Goal: Task Accomplishment & Management: Use online tool/utility

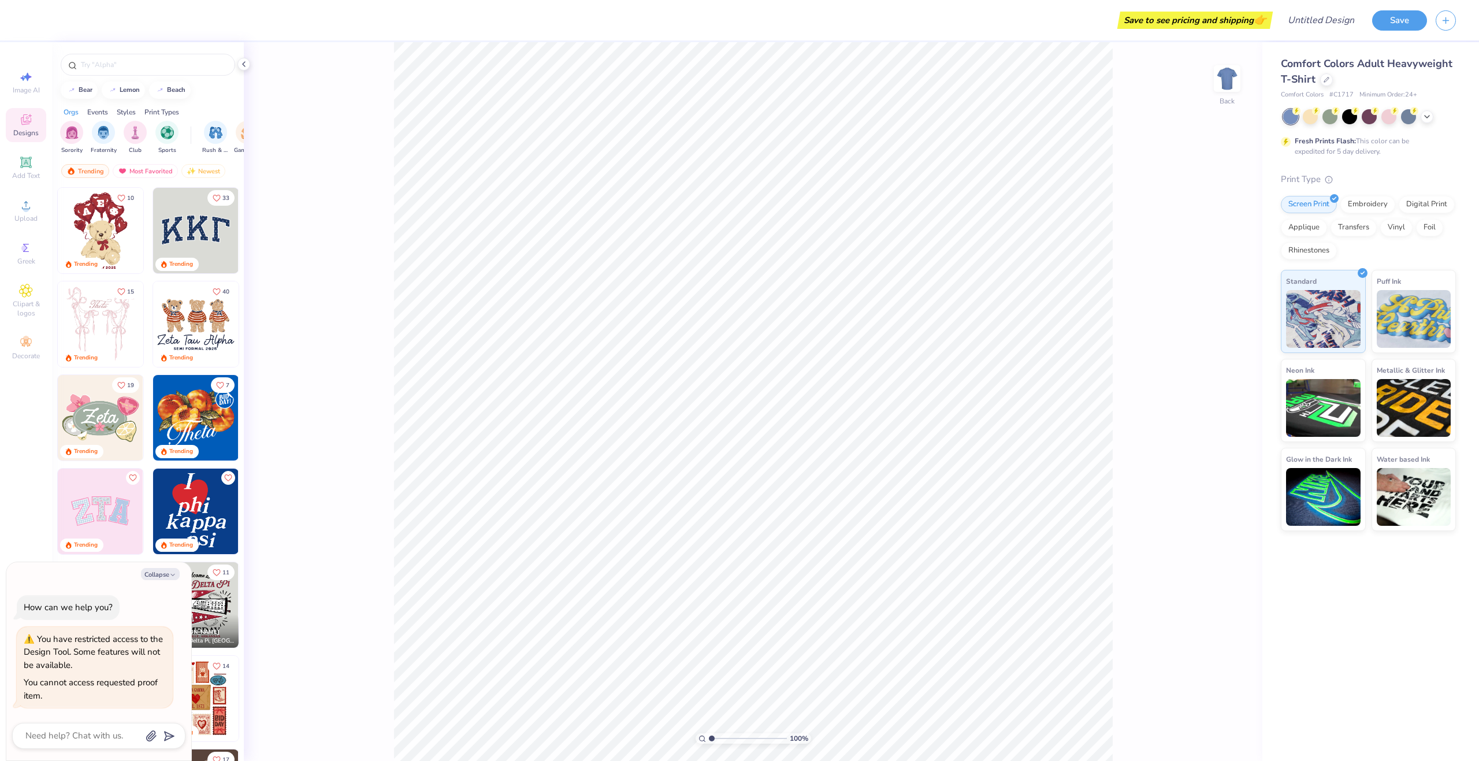
type textarea "x"
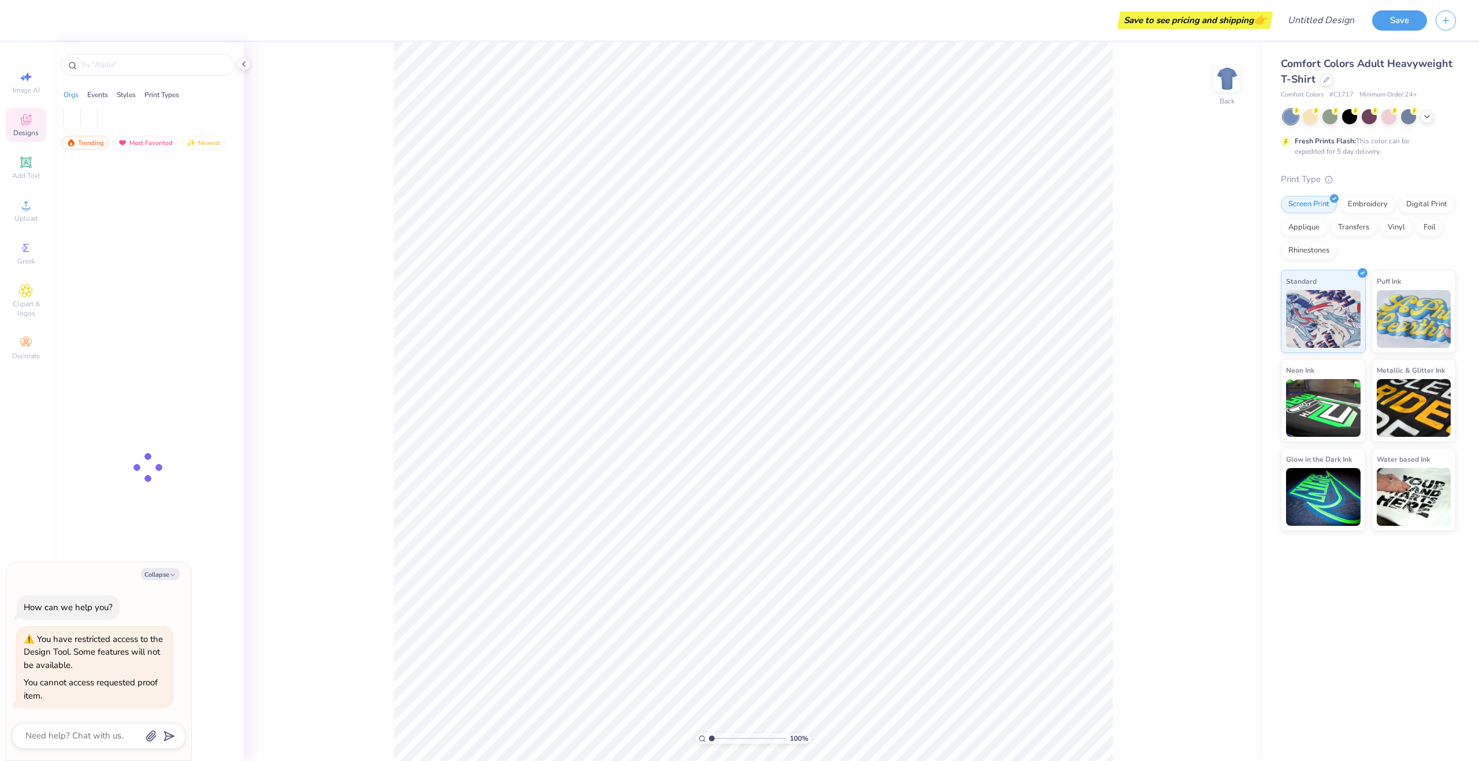
type textarea "x"
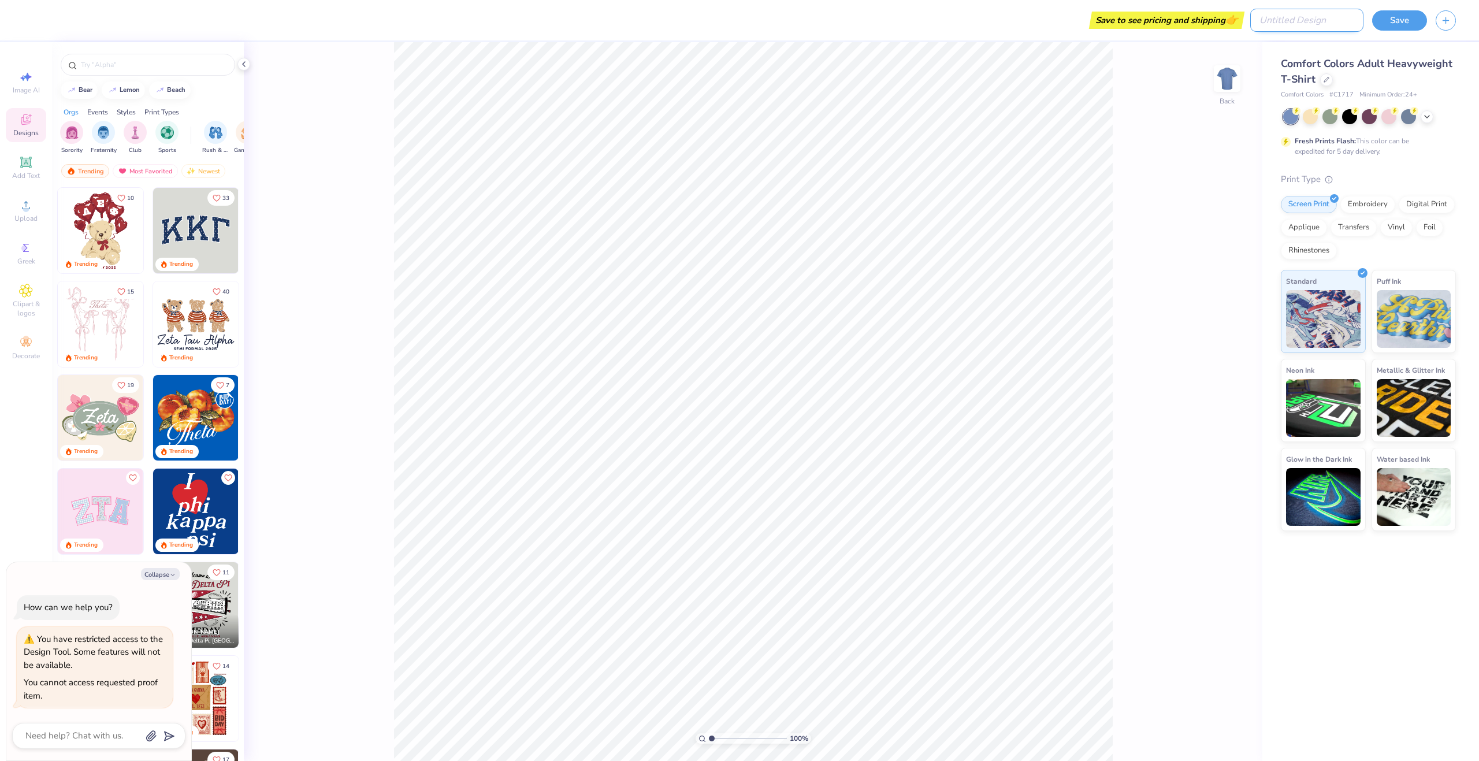
click at [1347, 21] on input "Design Title" at bounding box center [1306, 20] width 113 height 23
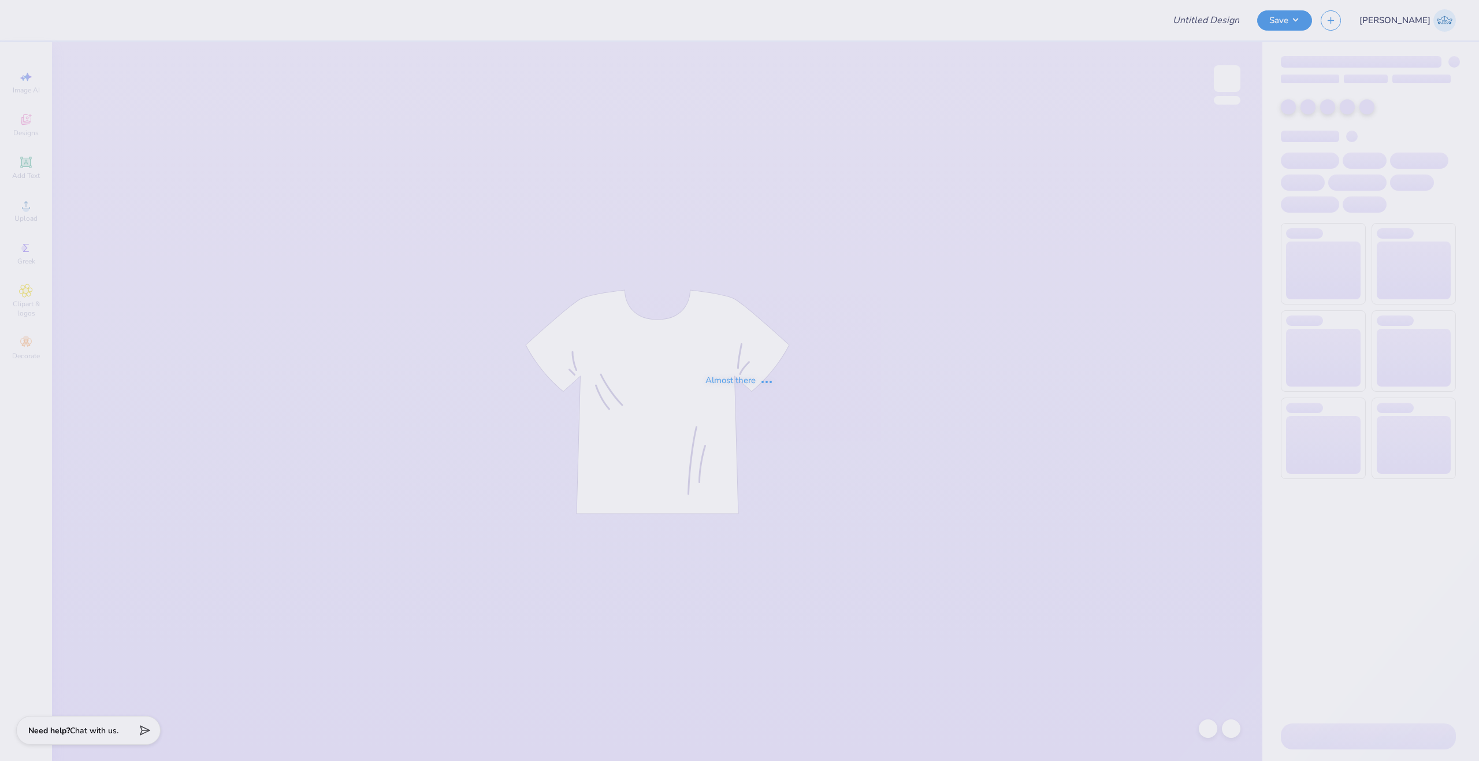
type input "i heart parke dupe"
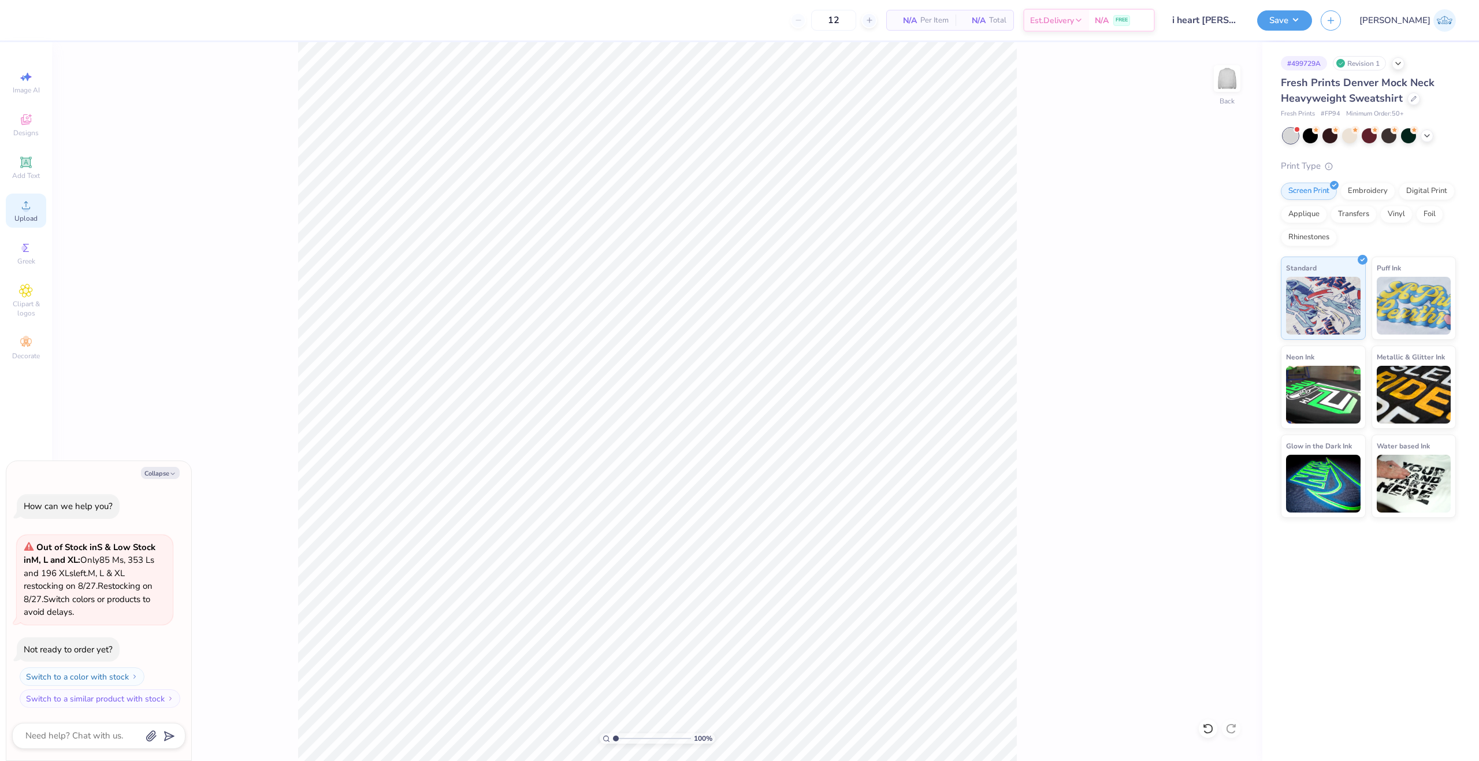
click at [42, 209] on div "Upload" at bounding box center [26, 211] width 40 height 34
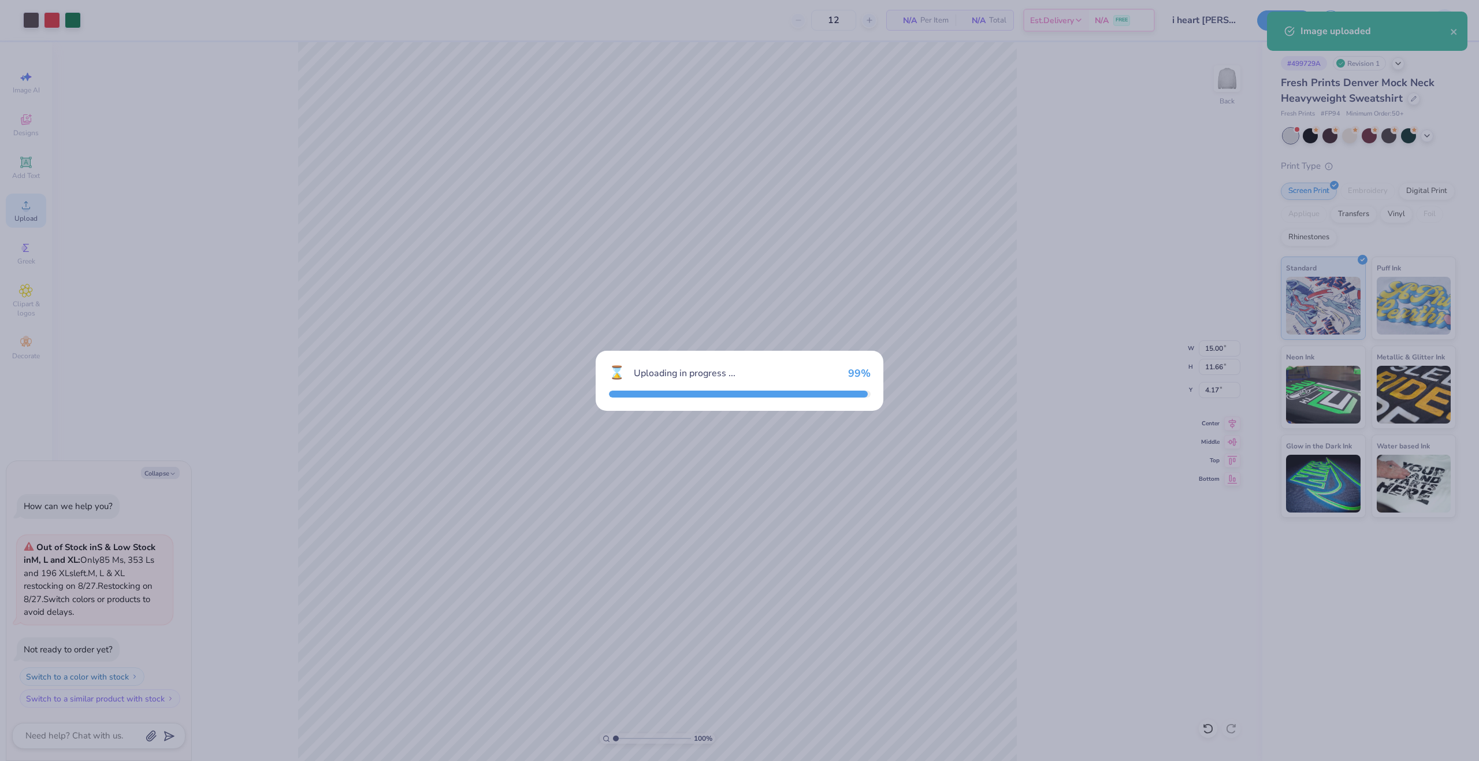
type textarea "x"
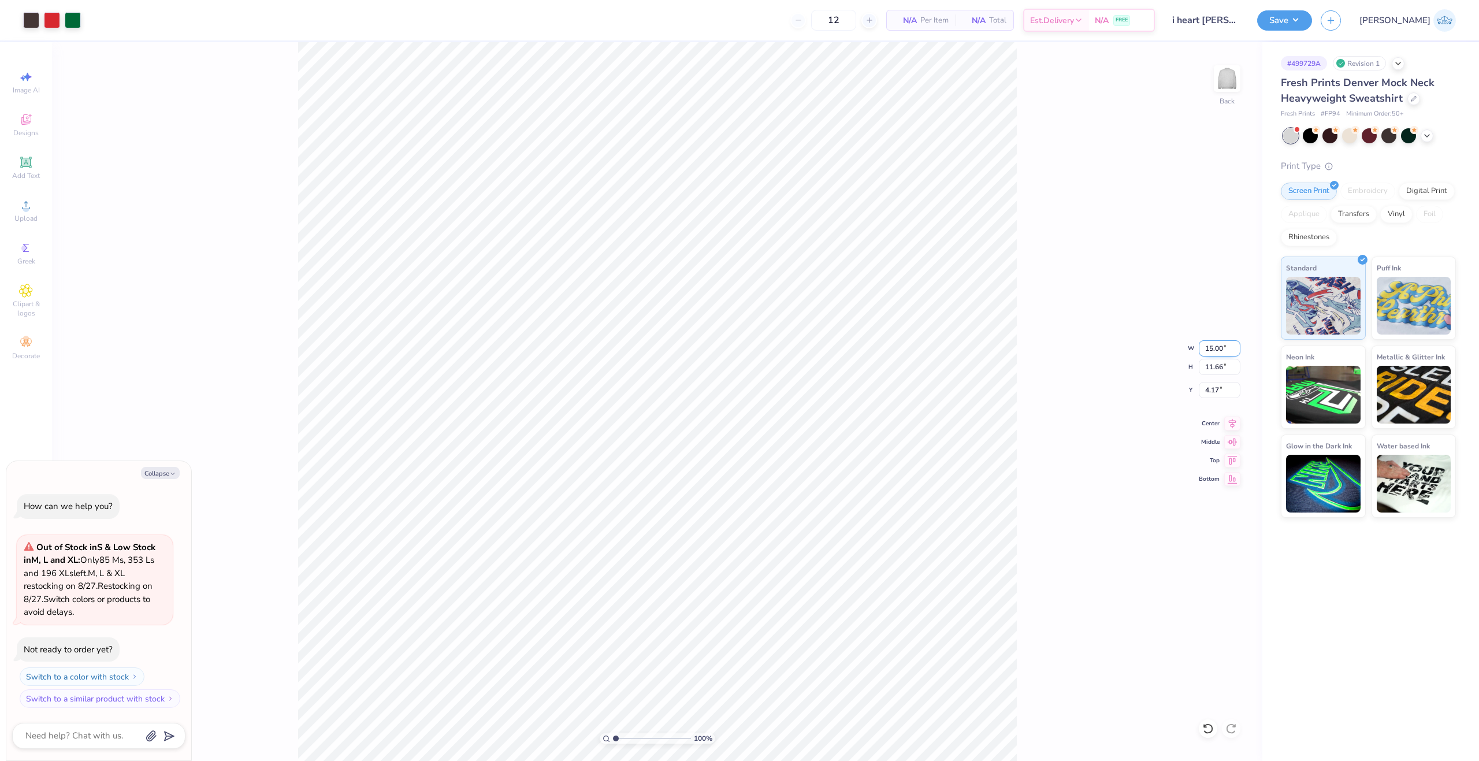
click at [1212, 341] on input "15.00" at bounding box center [1220, 348] width 42 height 16
type input "11.5"
type textarea "x"
type input "11.50"
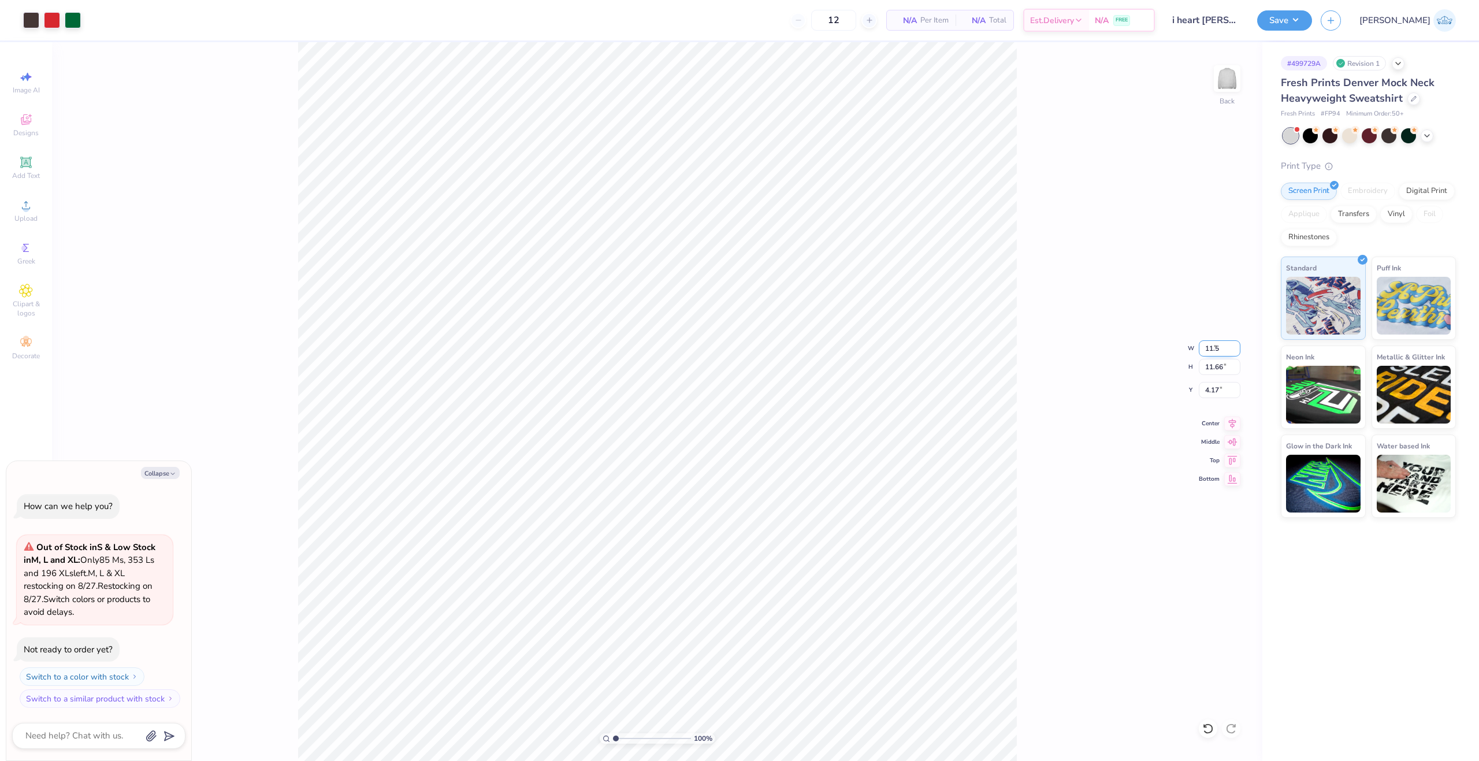
type input "8.94"
click at [1215, 392] on input "5.53" at bounding box center [1220, 390] width 42 height 16
type input "0.5"
type textarea "x"
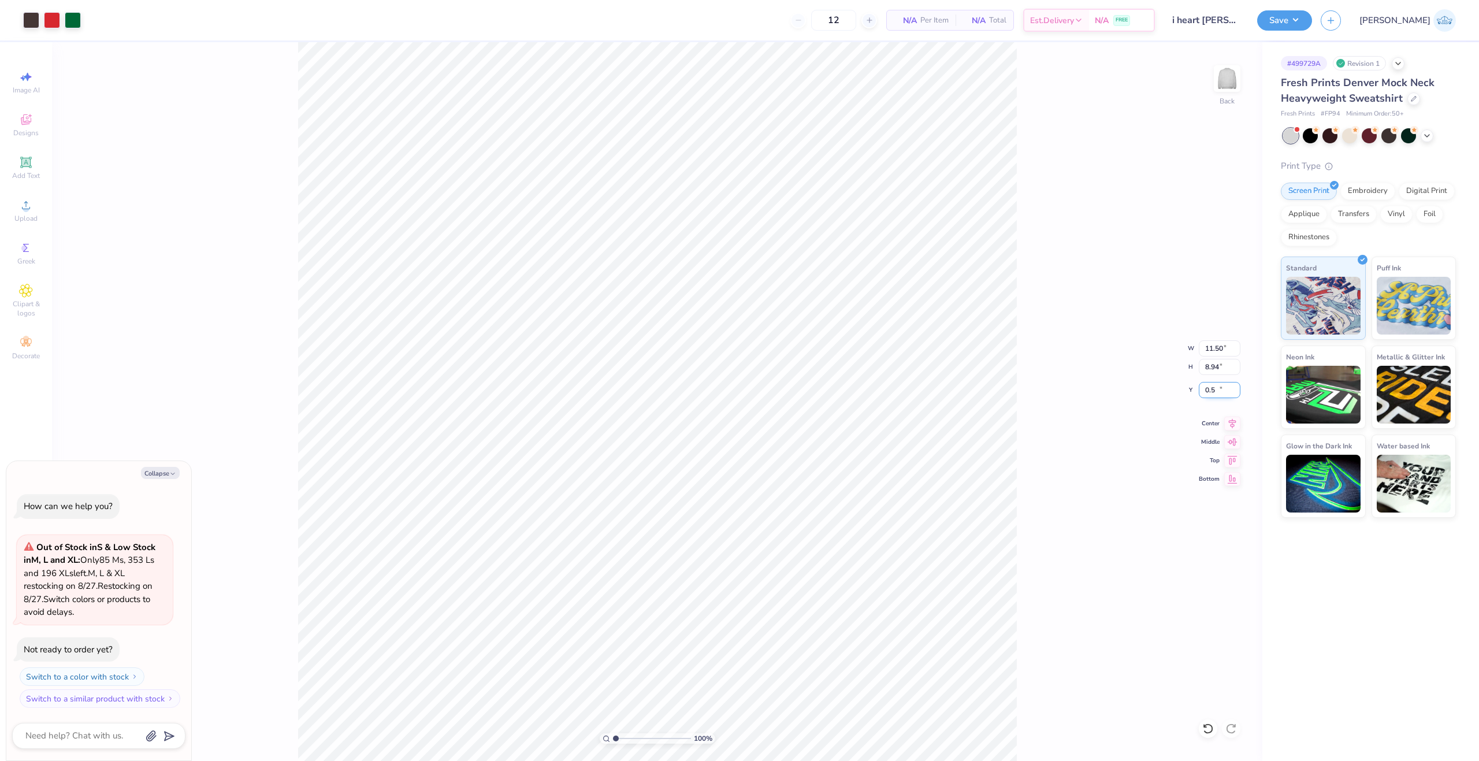
type input "0.50"
click at [1104, 403] on div "100 % Back W 11.50 11.50 " H 8.94 8.94 " Y 0.50 0.50 " Center Middle Top Bottom" at bounding box center [657, 401] width 1210 height 719
type textarea "x"
click at [1202, 391] on input "0.50" at bounding box center [1220, 390] width 42 height 16
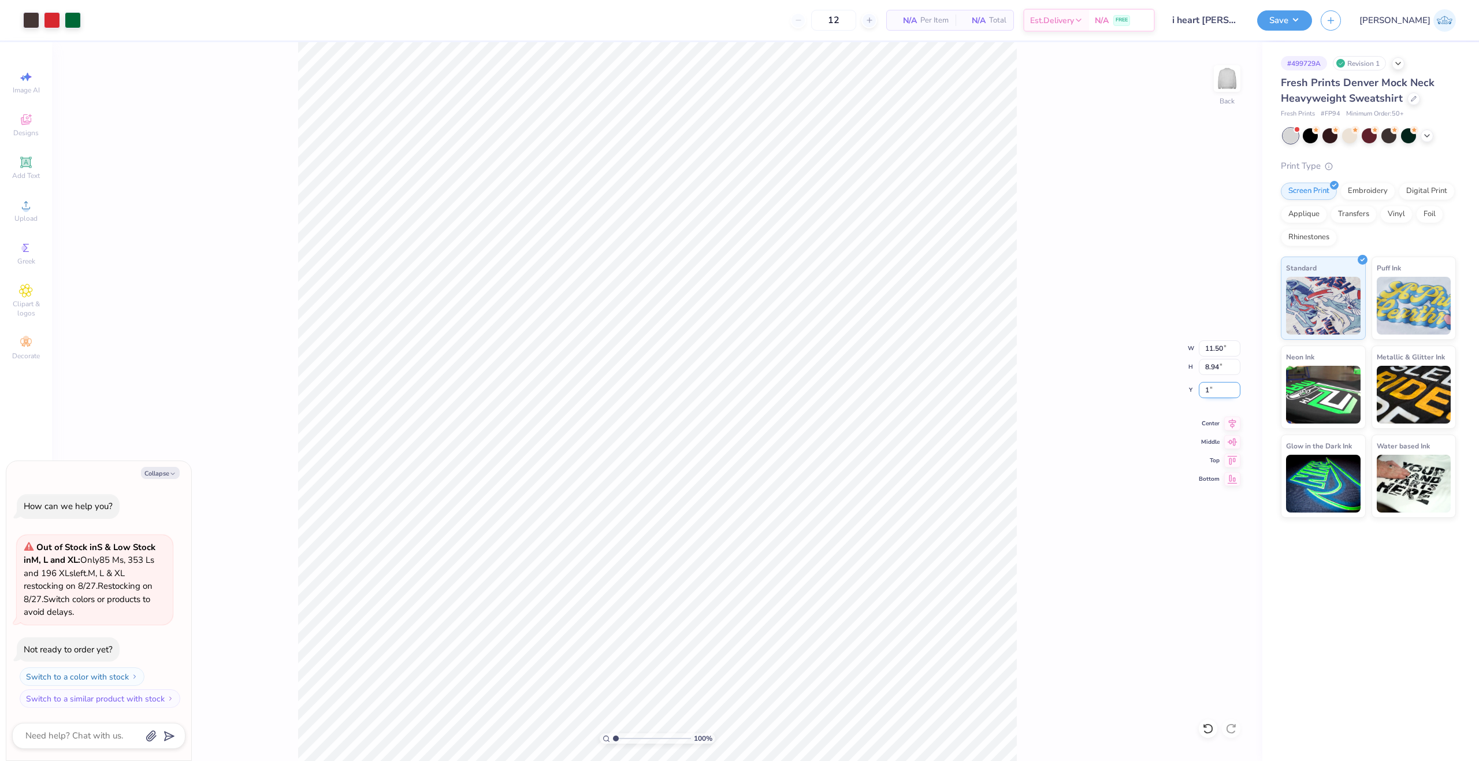
type input "1"
type textarea "x"
type input "1.00"
click at [1038, 439] on div "100 % Back W 11.50 11.50 " H 8.94 8.94 " Y 1.00 1.00 " Center Middle Top Bottom" at bounding box center [657, 401] width 1210 height 719
click at [1213, 381] on div "100 % Back W 11.50 11.50 " H 8.94 8.94 " Y 1.00 1.00 " Center Middle Top Bottom" at bounding box center [657, 401] width 1210 height 719
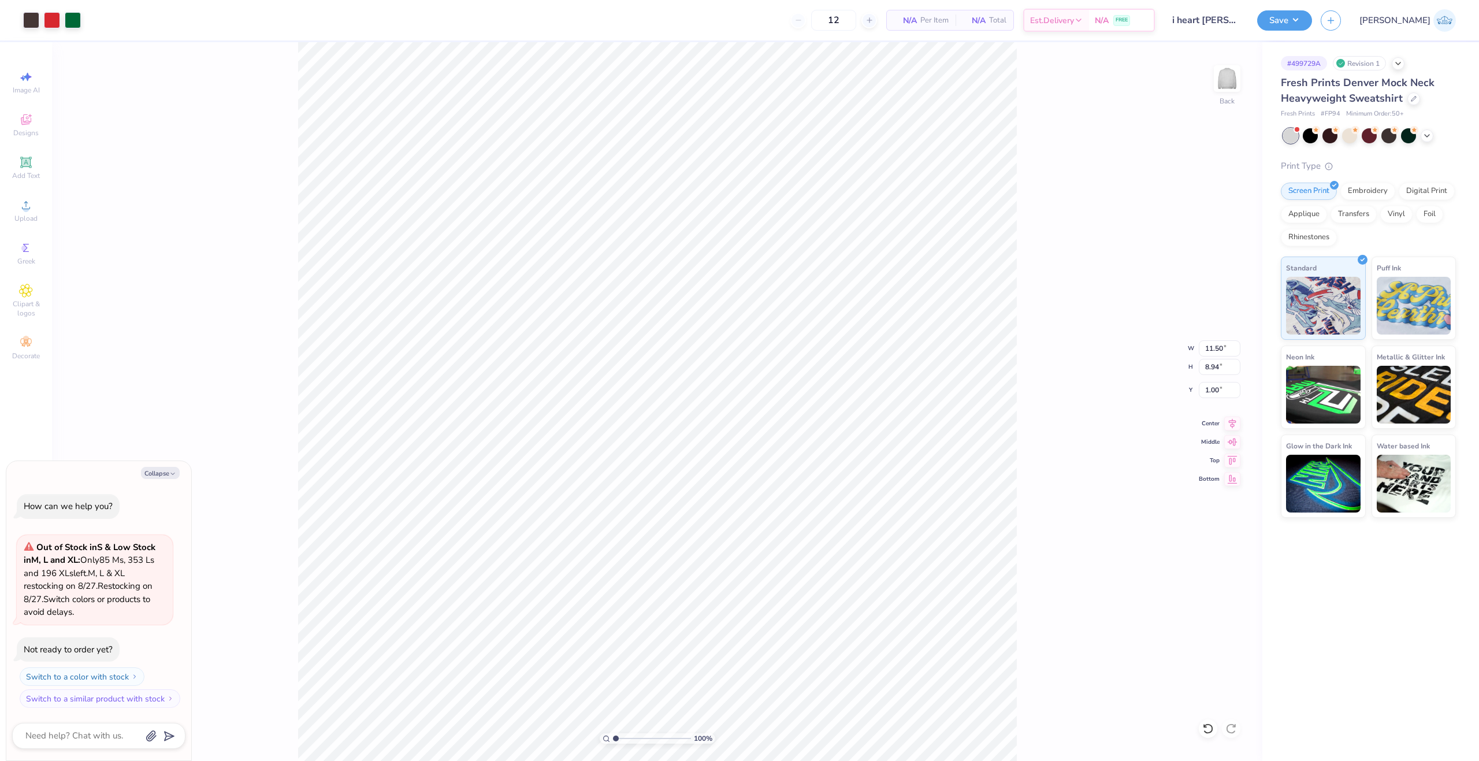
click at [1213, 381] on div "100 % Back W 11.50 11.50 " H 8.94 8.94 " Y 1.00 1.00 " Center Middle Top Bottom" at bounding box center [657, 401] width 1210 height 719
click at [1209, 398] on div "100 % Back W 11.50 11.50 " H 8.94 8.94 " Y 1.00 1.00 " Center Middle Top Bottom" at bounding box center [657, 401] width 1210 height 719
click at [1209, 389] on div "100 % Back W 11.50 H 8.94 Y 1.00 Center Middle Top Bottom" at bounding box center [657, 401] width 1210 height 719
type textarea "x"
click at [1208, 391] on input "1.00" at bounding box center [1220, 390] width 42 height 16
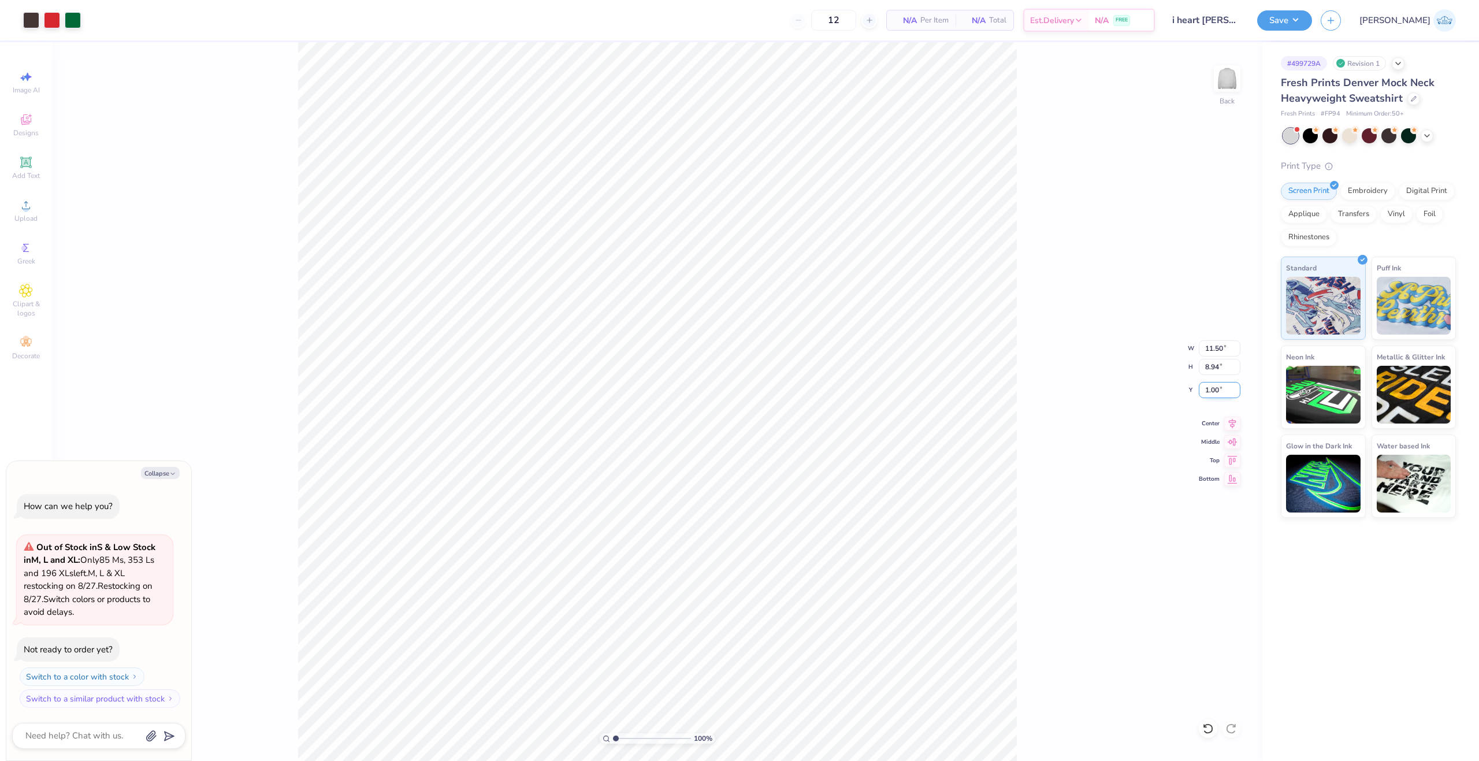
click at [1208, 391] on input "1.00" at bounding box center [1220, 390] width 42 height 16
type input "3"
type textarea "x"
type input "3.00"
type textarea "x"
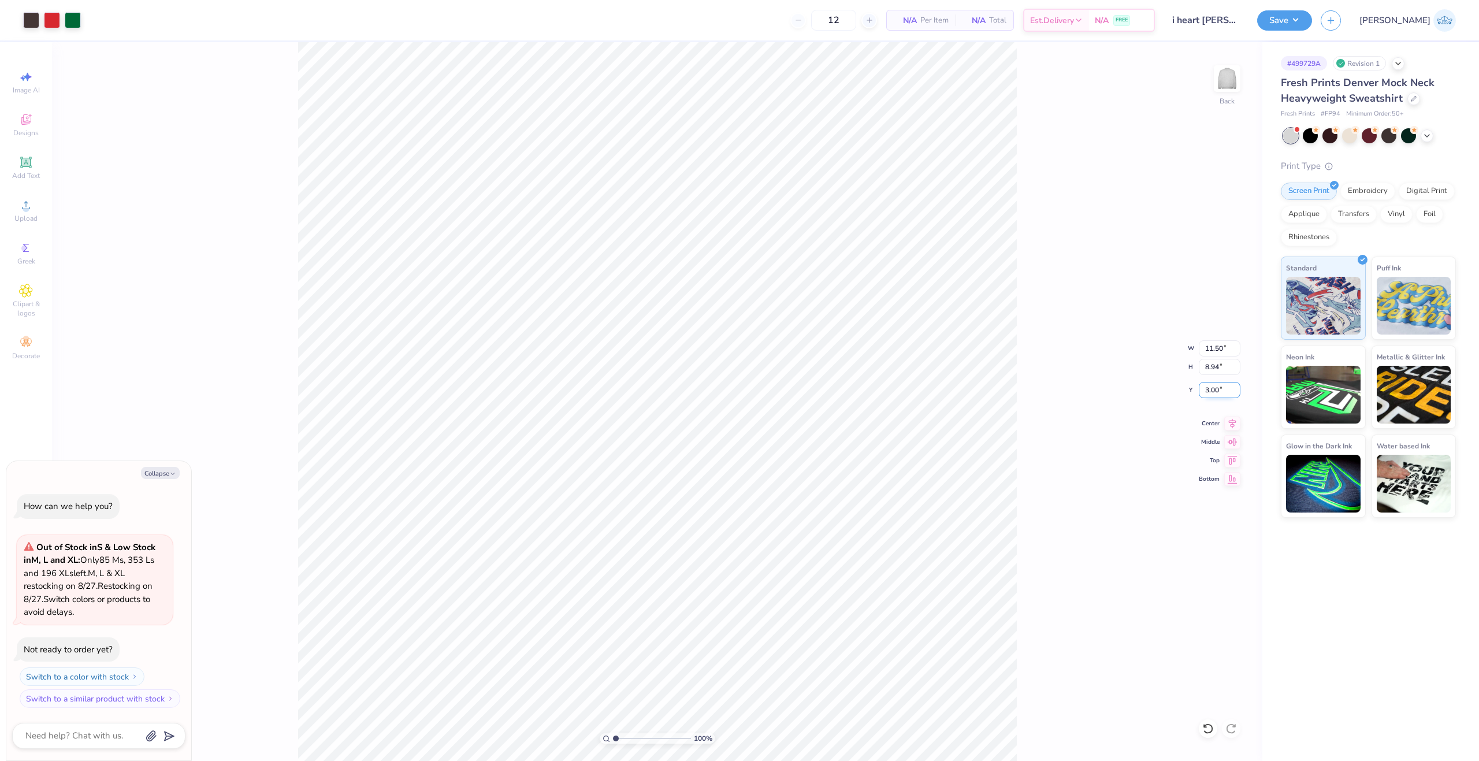
click at [1208, 385] on input "3.00" at bounding box center [1220, 390] width 42 height 16
type input "2"
type textarea "x"
type input "2.00"
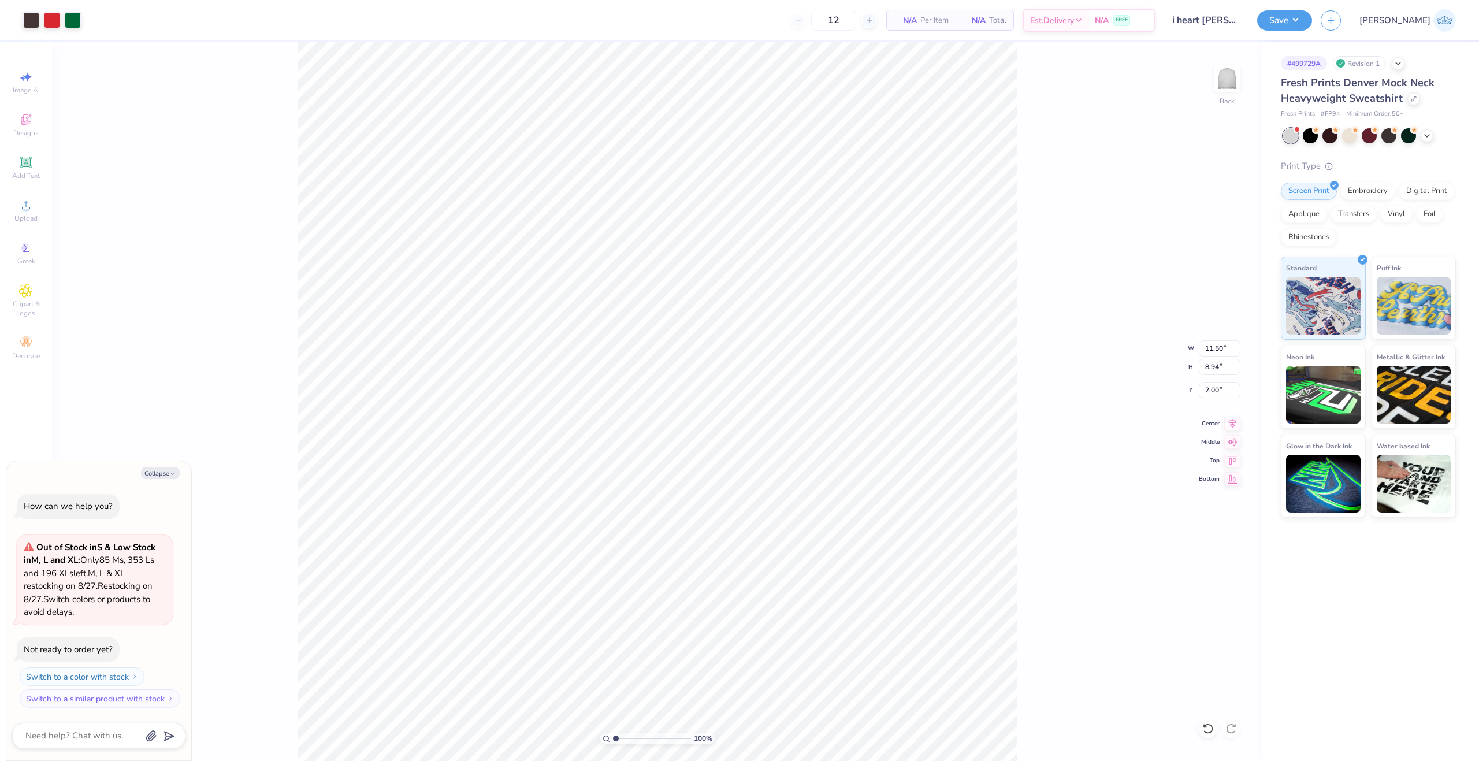
click at [1035, 387] on div "100 % Back W 11.50 11.50 " H 8.94 8.94 " Y 2.00 2.00 " Center Middle Top Bottom" at bounding box center [657, 401] width 1210 height 719
type textarea "x"
type input "1.93"
click at [623, 738] on input "range" at bounding box center [652, 738] width 78 height 10
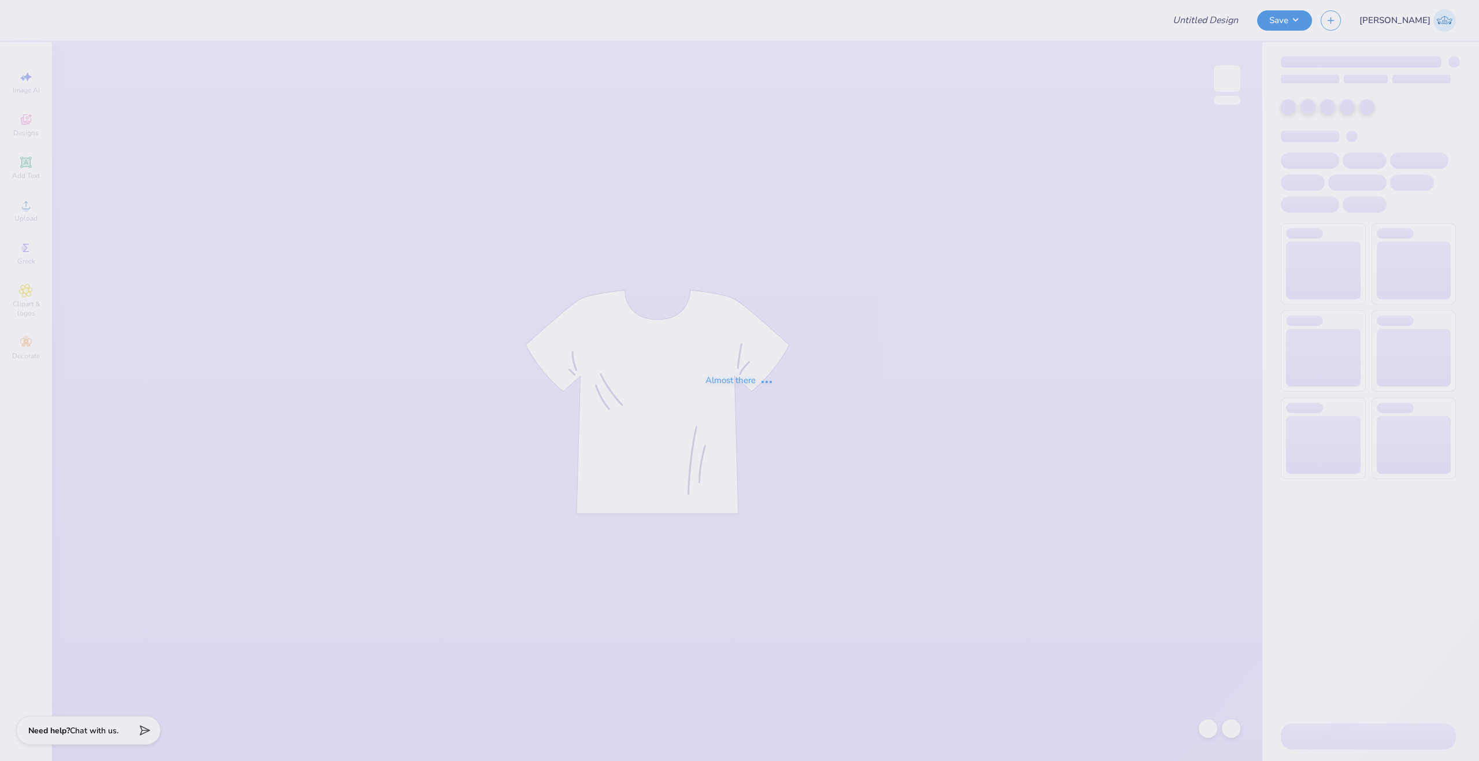
type input "i heart parke dupe"
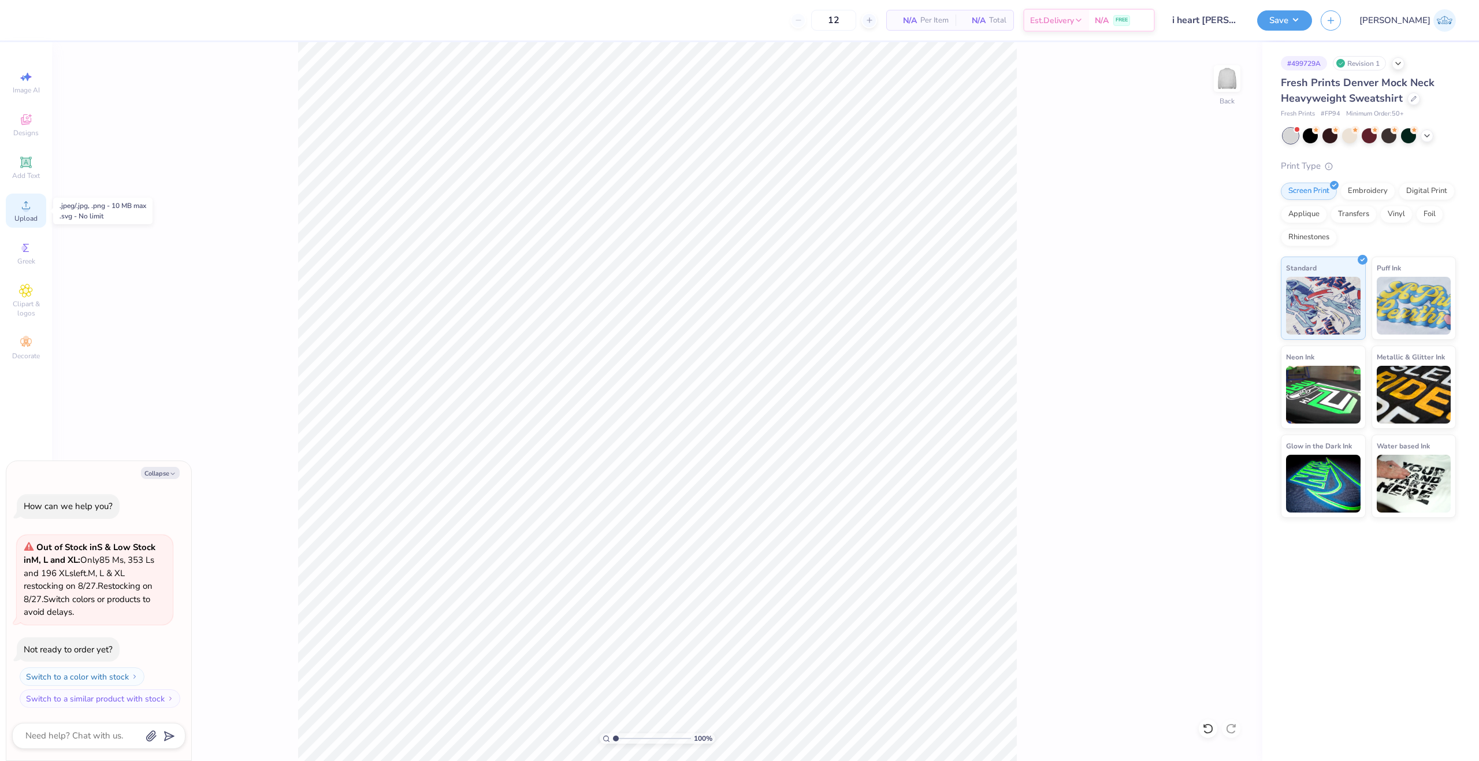
click at [30, 223] on div "Upload" at bounding box center [26, 211] width 40 height 34
click at [1209, 731] on icon at bounding box center [1208, 729] width 12 height 12
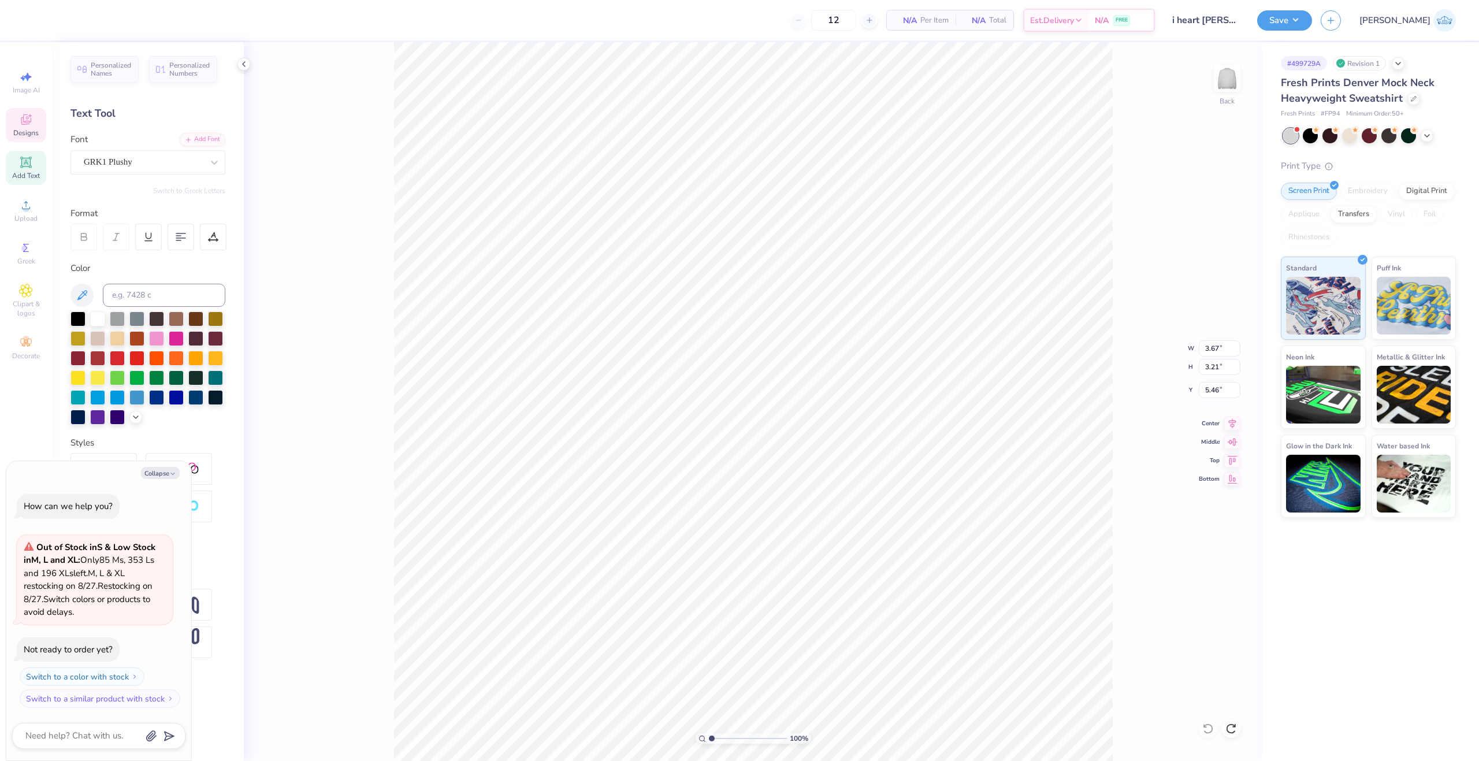
type textarea "x"
type input "7.83"
type input "4.40"
type input "0.50"
type textarea "x"
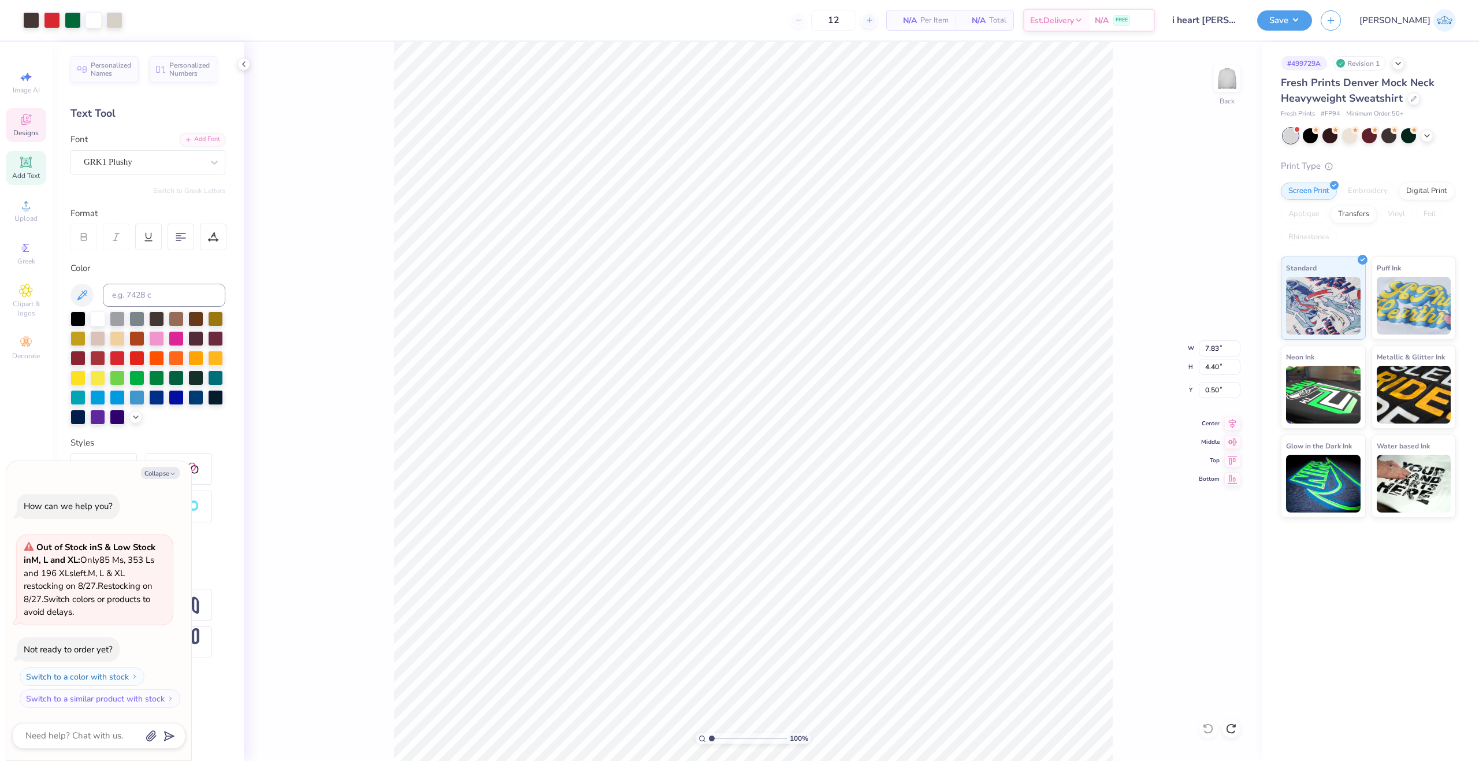
type input "0.77"
type input "0.74"
type input "1.81"
type textarea "x"
type input "16.67"
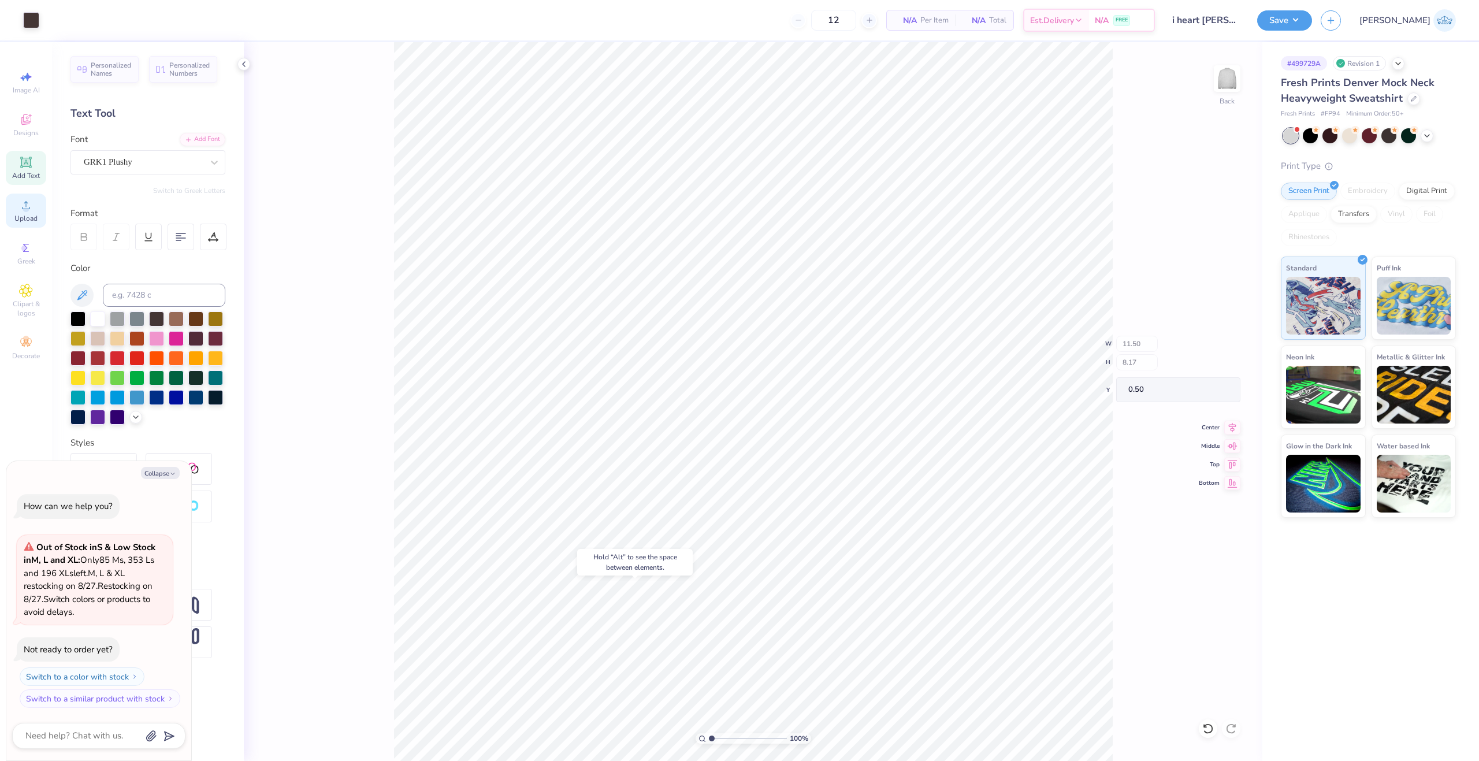
click at [25, 215] on span "Upload" at bounding box center [25, 218] width 23 height 9
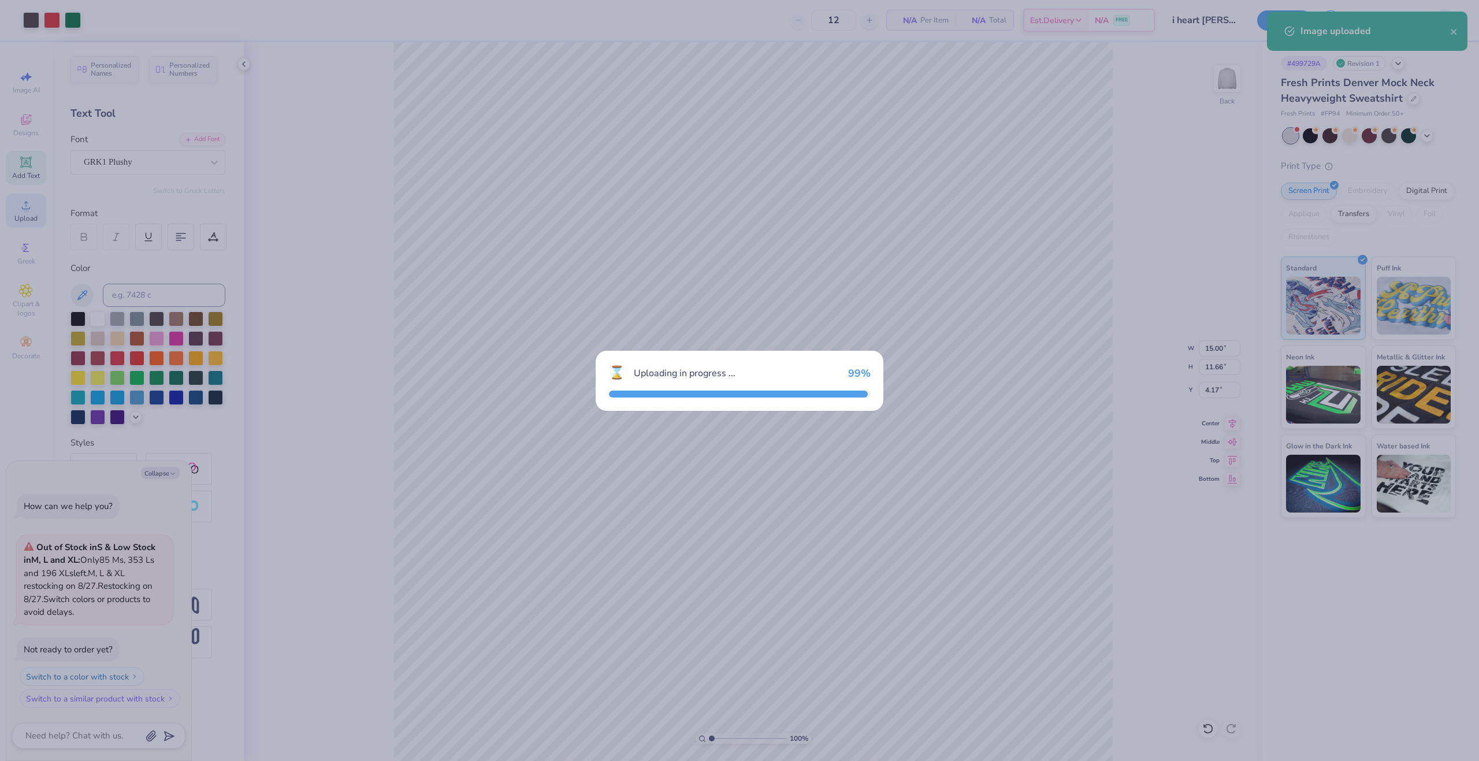
type textarea "x"
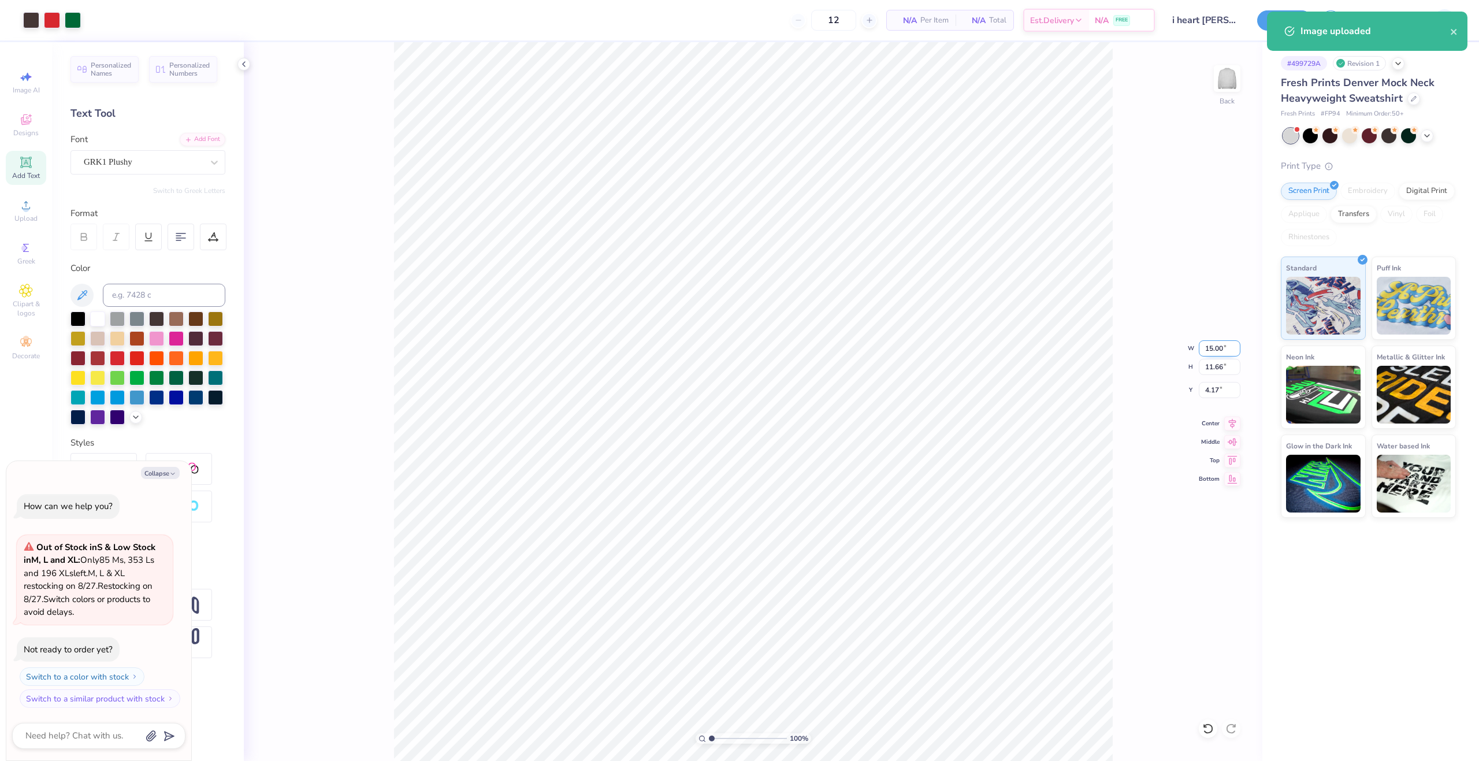
click at [1211, 350] on input "15.00" at bounding box center [1220, 348] width 42 height 16
type input "110.5"
type textarea "x"
click at [1210, 351] on input "15.00" at bounding box center [1220, 348] width 42 height 16
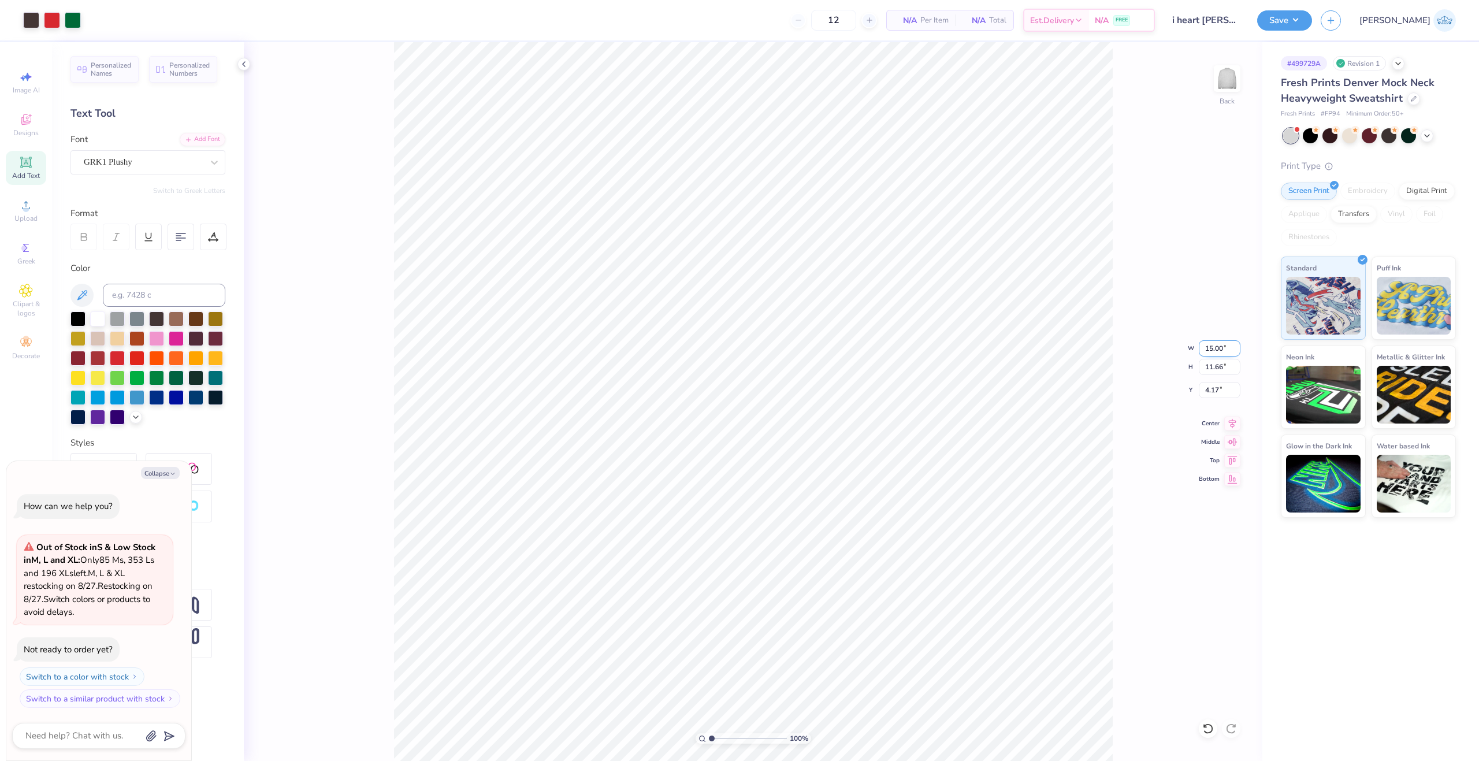
click at [1210, 351] on input "15.00" at bounding box center [1220, 348] width 42 height 16
type input "11.5"
type textarea "x"
type input "11.50"
type input "8.94"
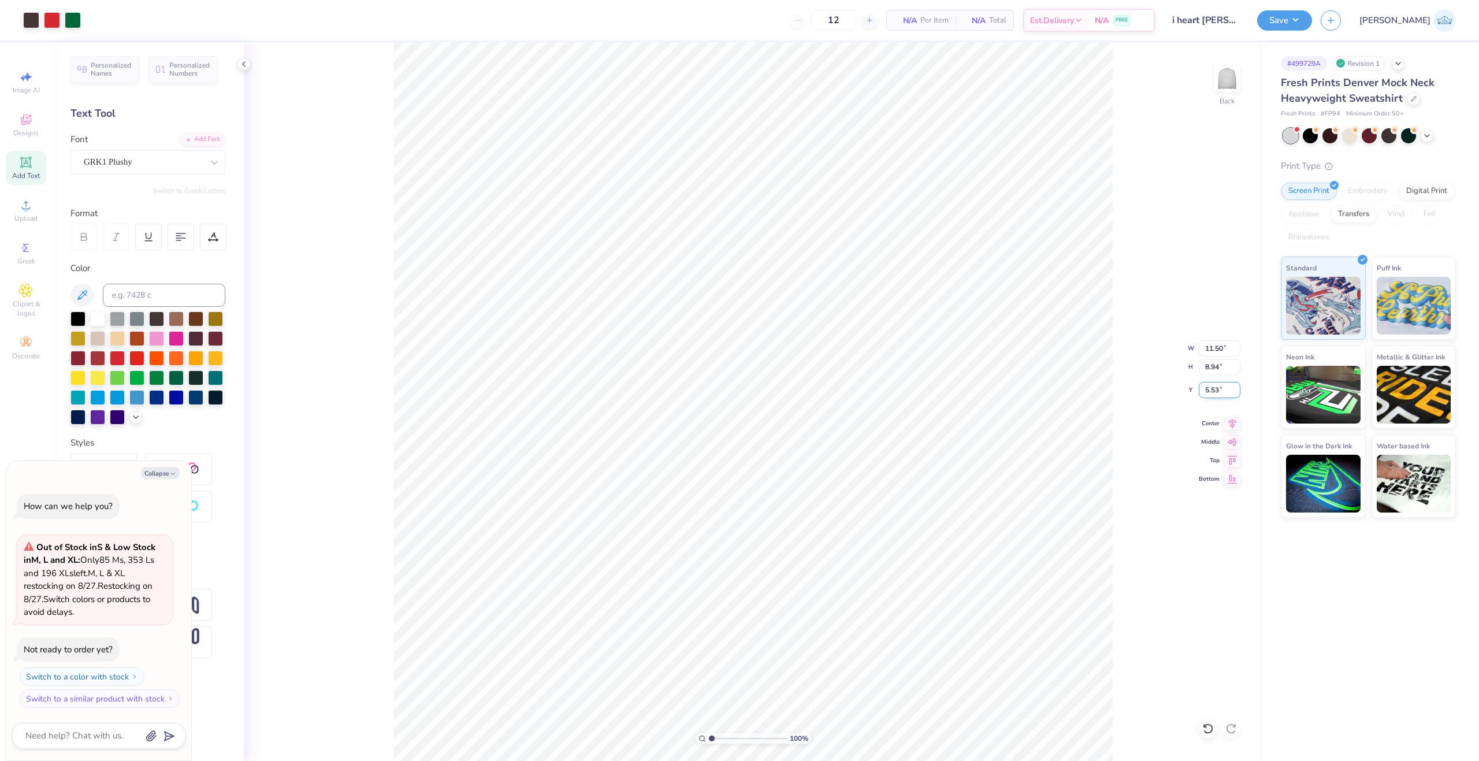
click at [1208, 387] on input "5.53" at bounding box center [1220, 390] width 42 height 16
type input "3"
type input "21"
type textarea "x"
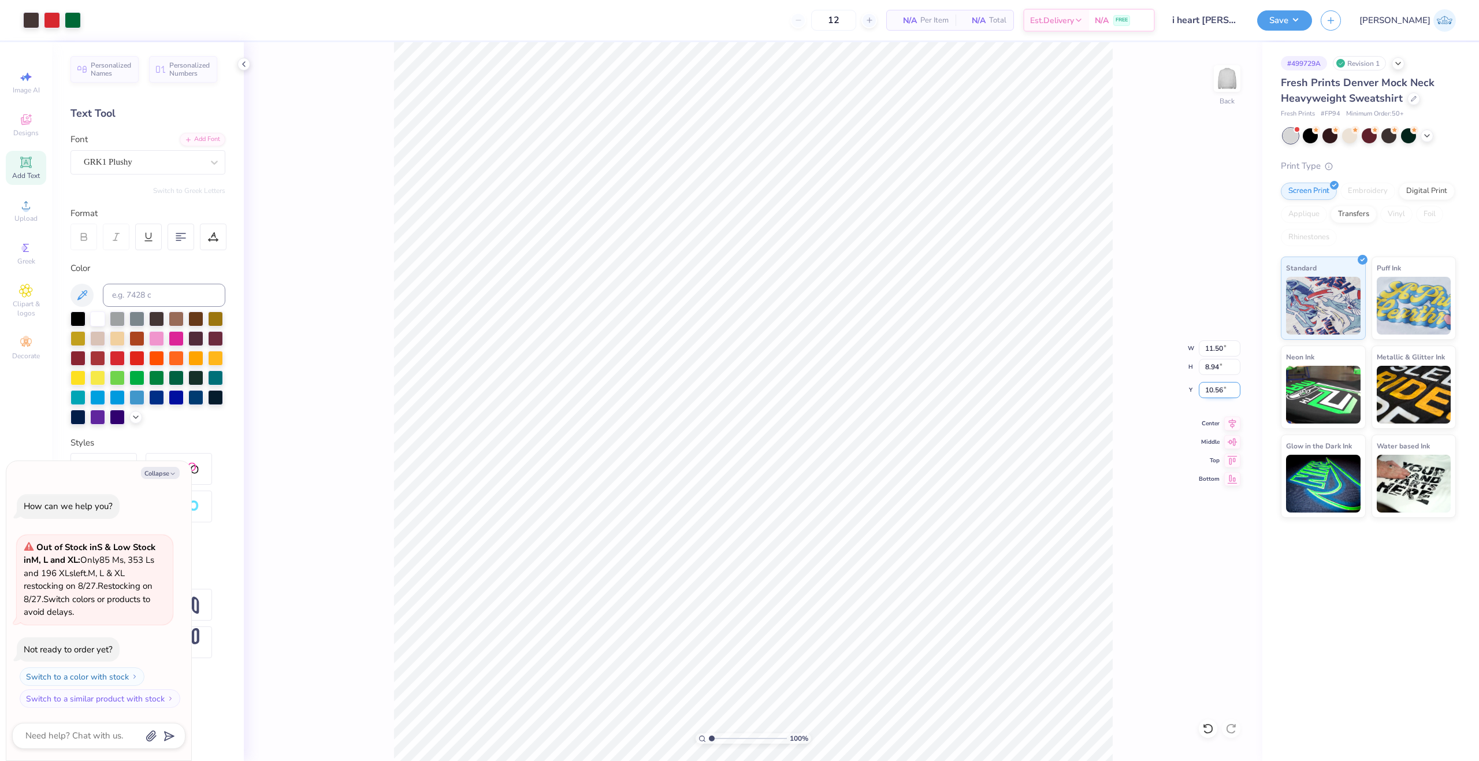
click at [1208, 387] on input "10.56" at bounding box center [1220, 390] width 42 height 16
type input "2"
type textarea "x"
type input "2.00"
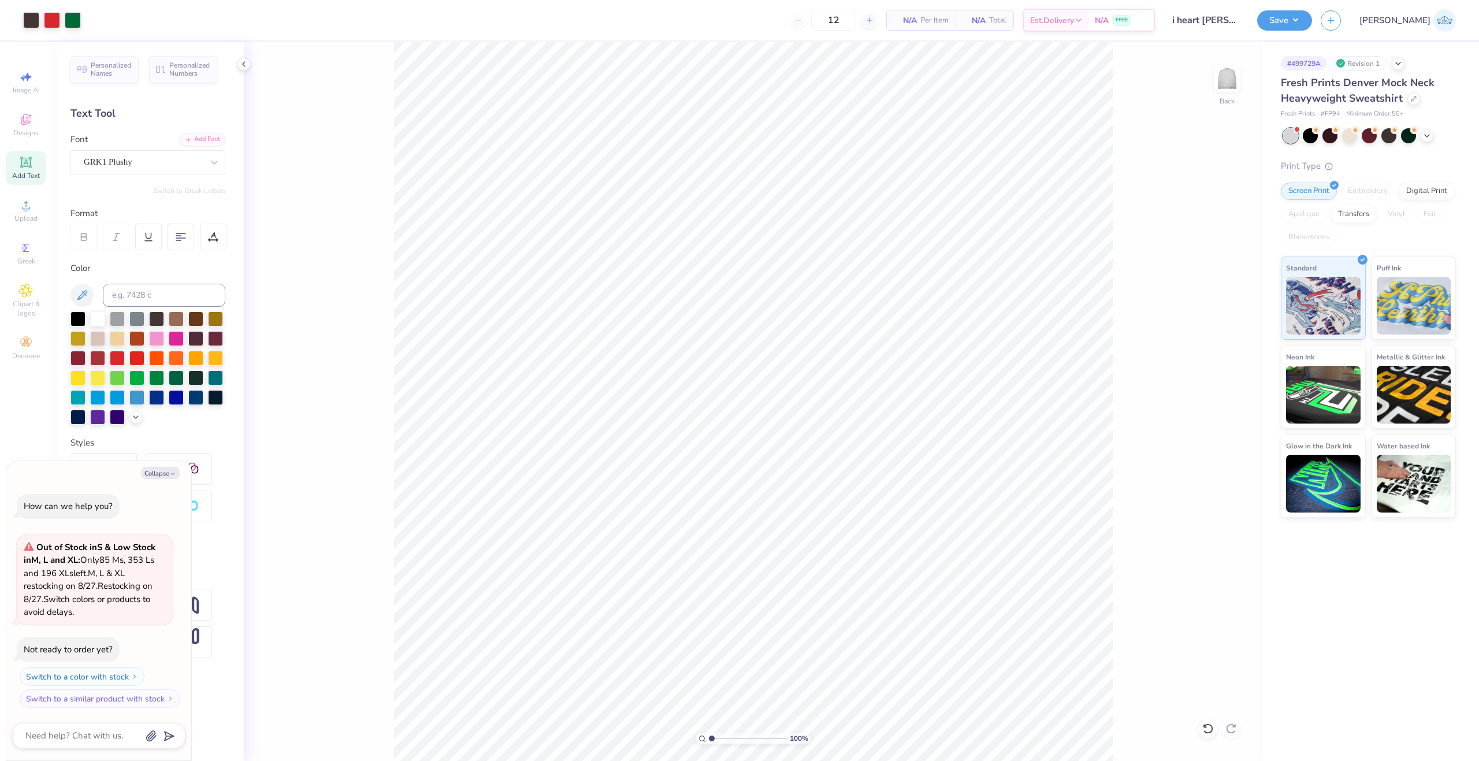
type textarea "x"
type input "2.45"
click at [723, 737] on input "range" at bounding box center [748, 738] width 78 height 10
type textarea "x"
type input "0.22"
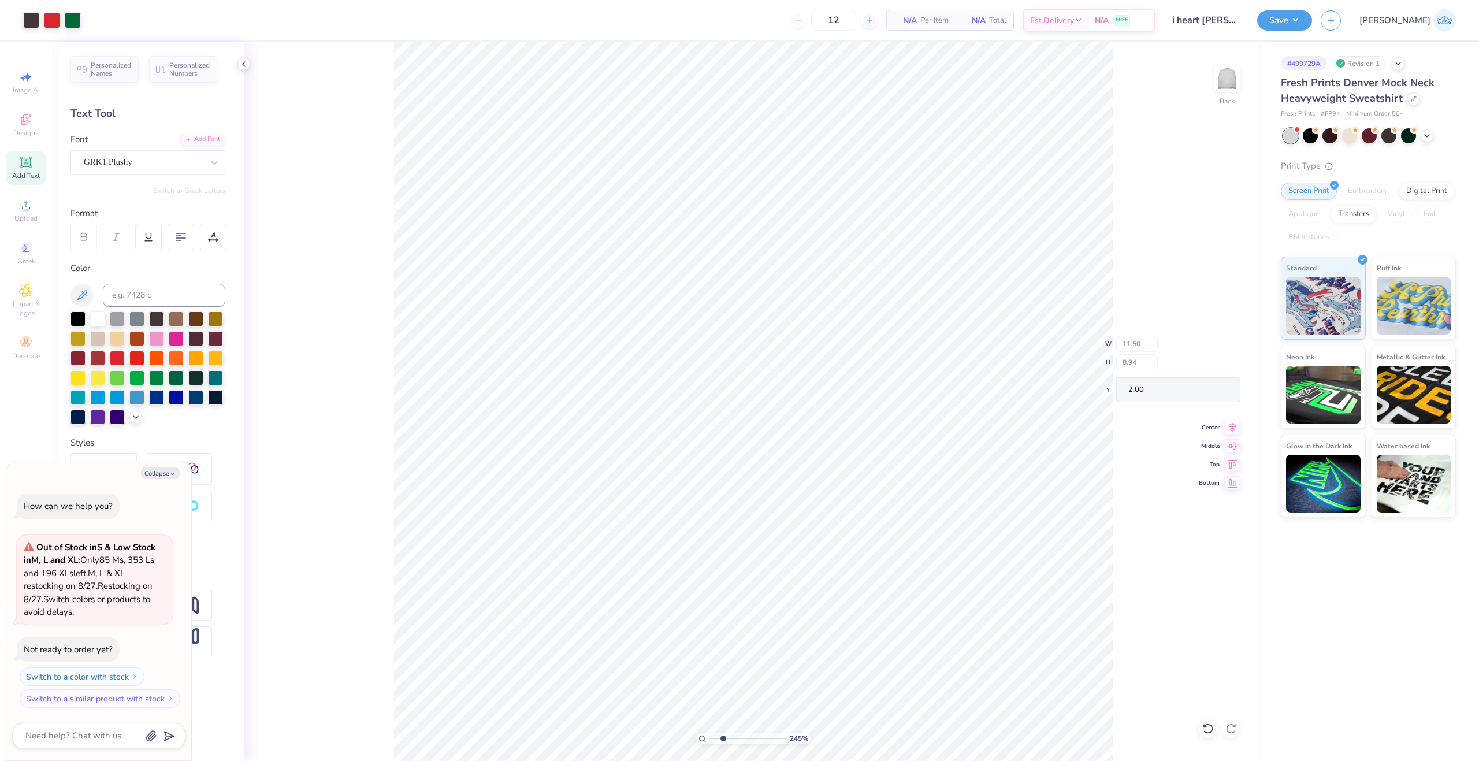
type input "0.23"
type input "3.77"
type textarea "x"
type input "0.21"
type input "0.22"
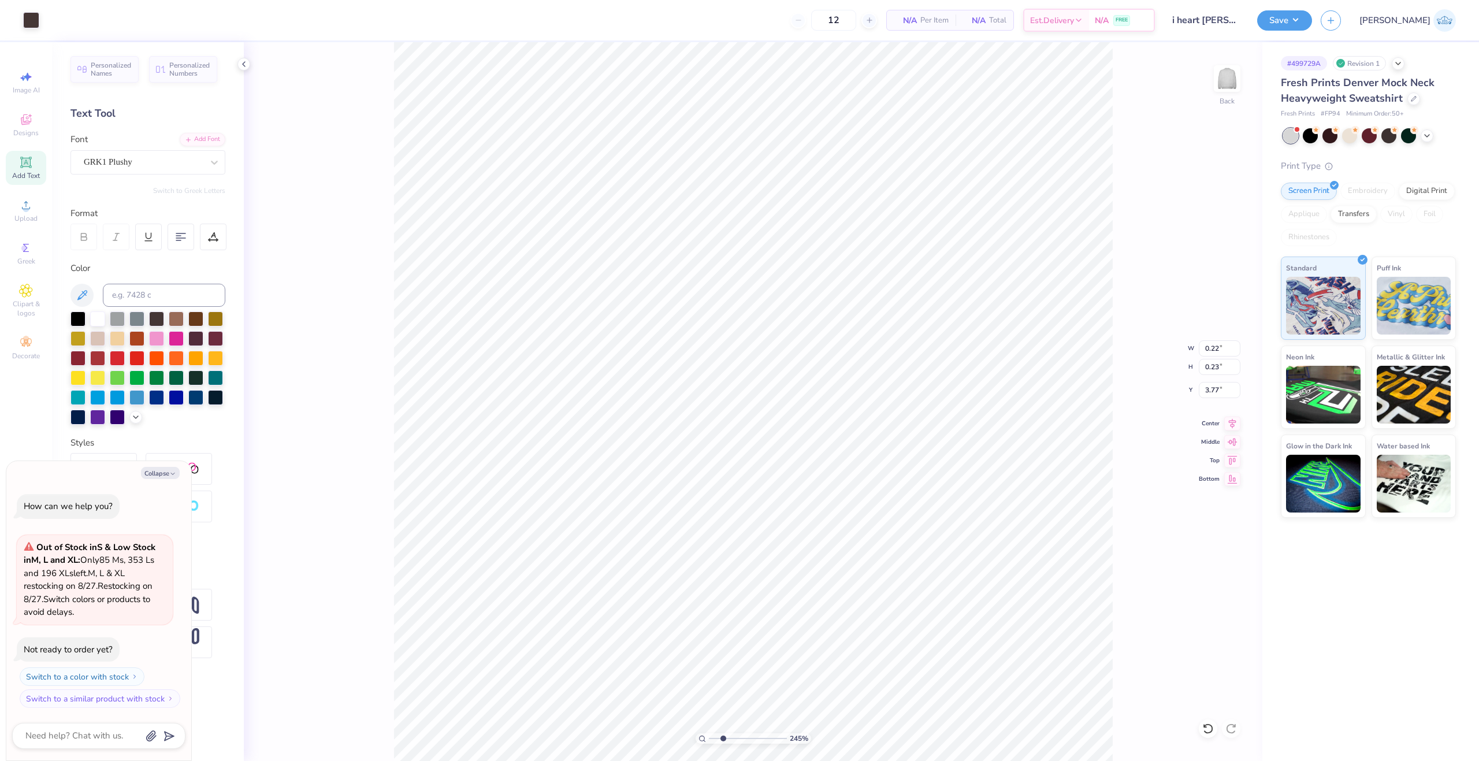
type input "3.70"
type textarea "x"
type input "0.26"
type input "4.24"
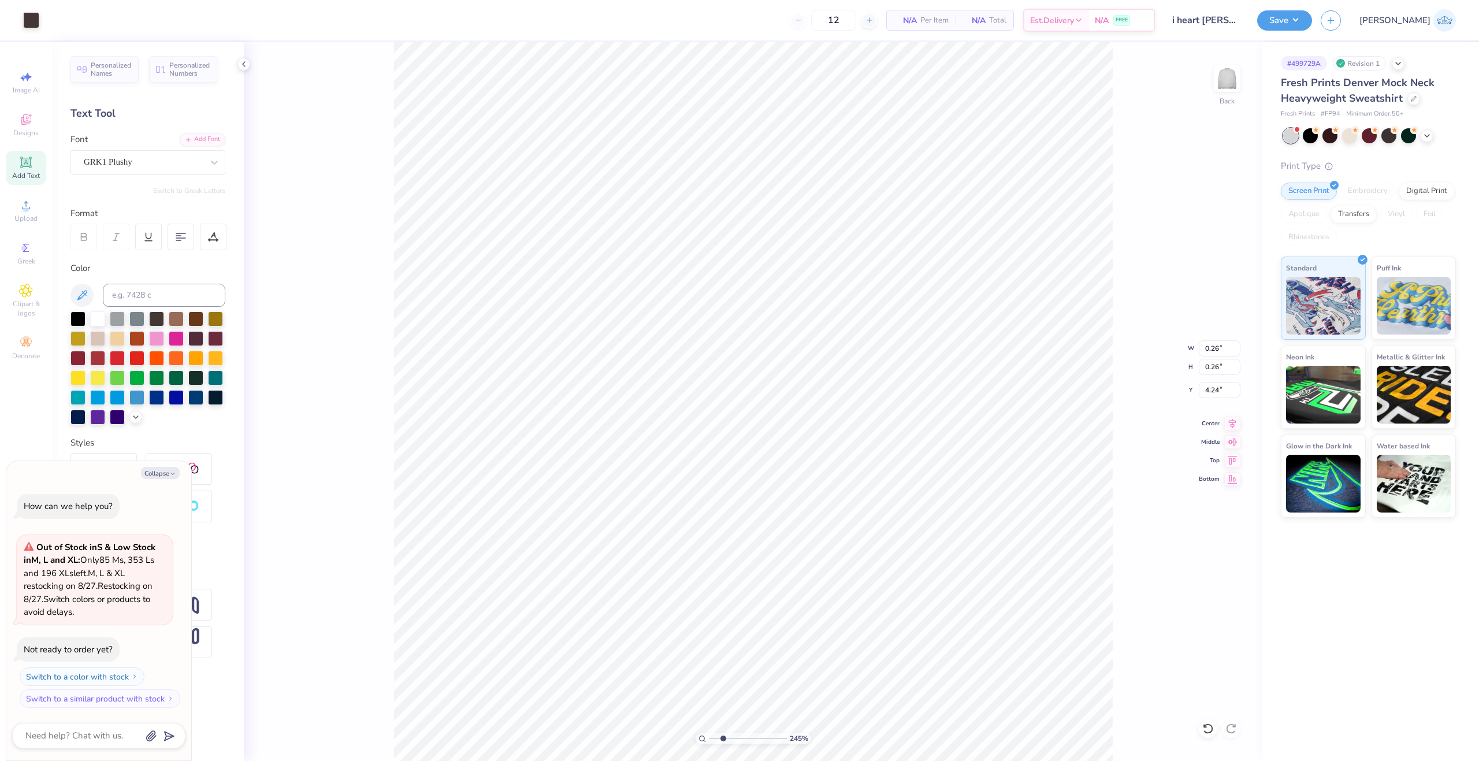
type textarea "x"
type input "0.24"
type input "0.23"
type input "4.12"
click at [1206, 715] on div "245 % Back" at bounding box center [753, 401] width 1019 height 719
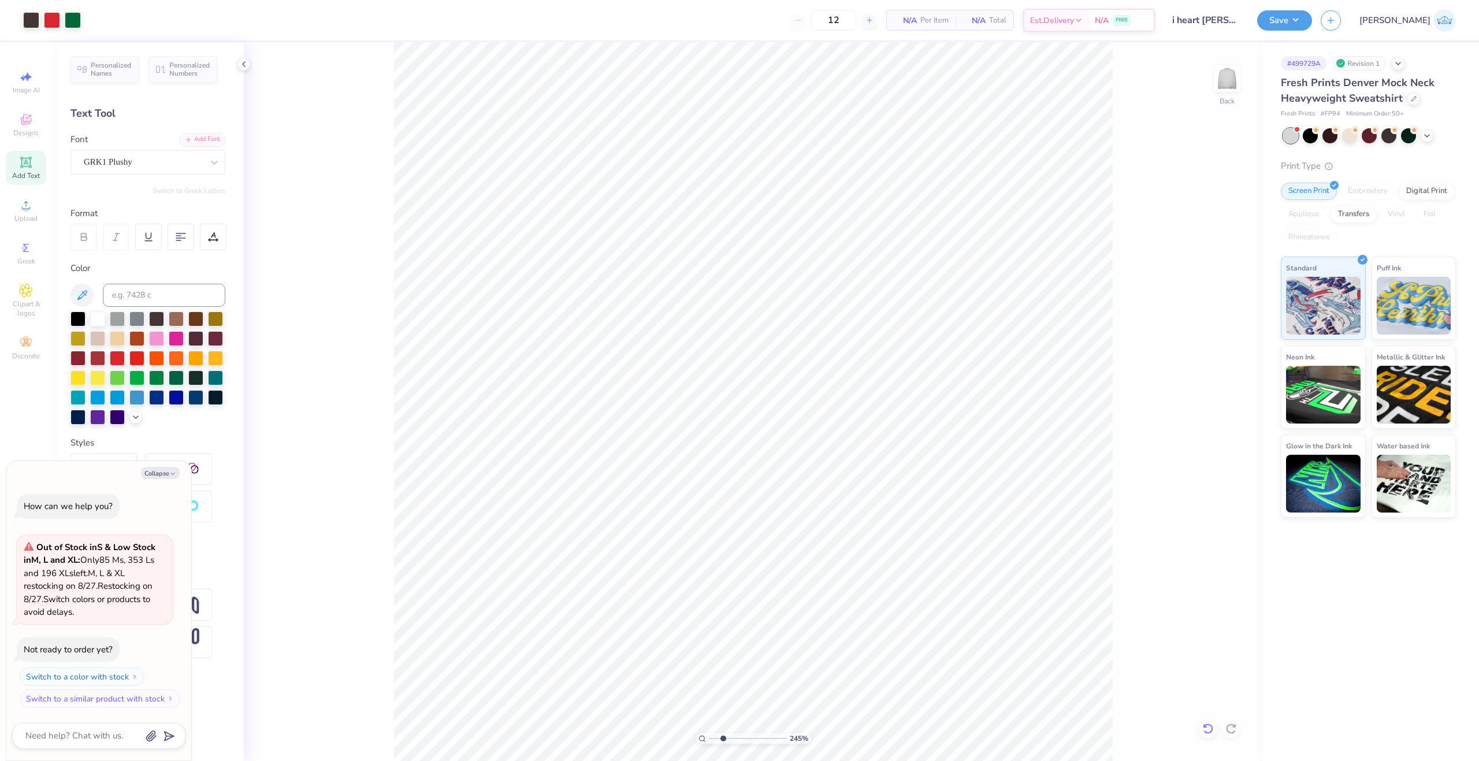
click at [1208, 728] on icon at bounding box center [1208, 729] width 12 height 12
click at [1205, 718] on div "245 % Back" at bounding box center [753, 401] width 1019 height 719
click at [1209, 726] on icon at bounding box center [1208, 729] width 12 height 12
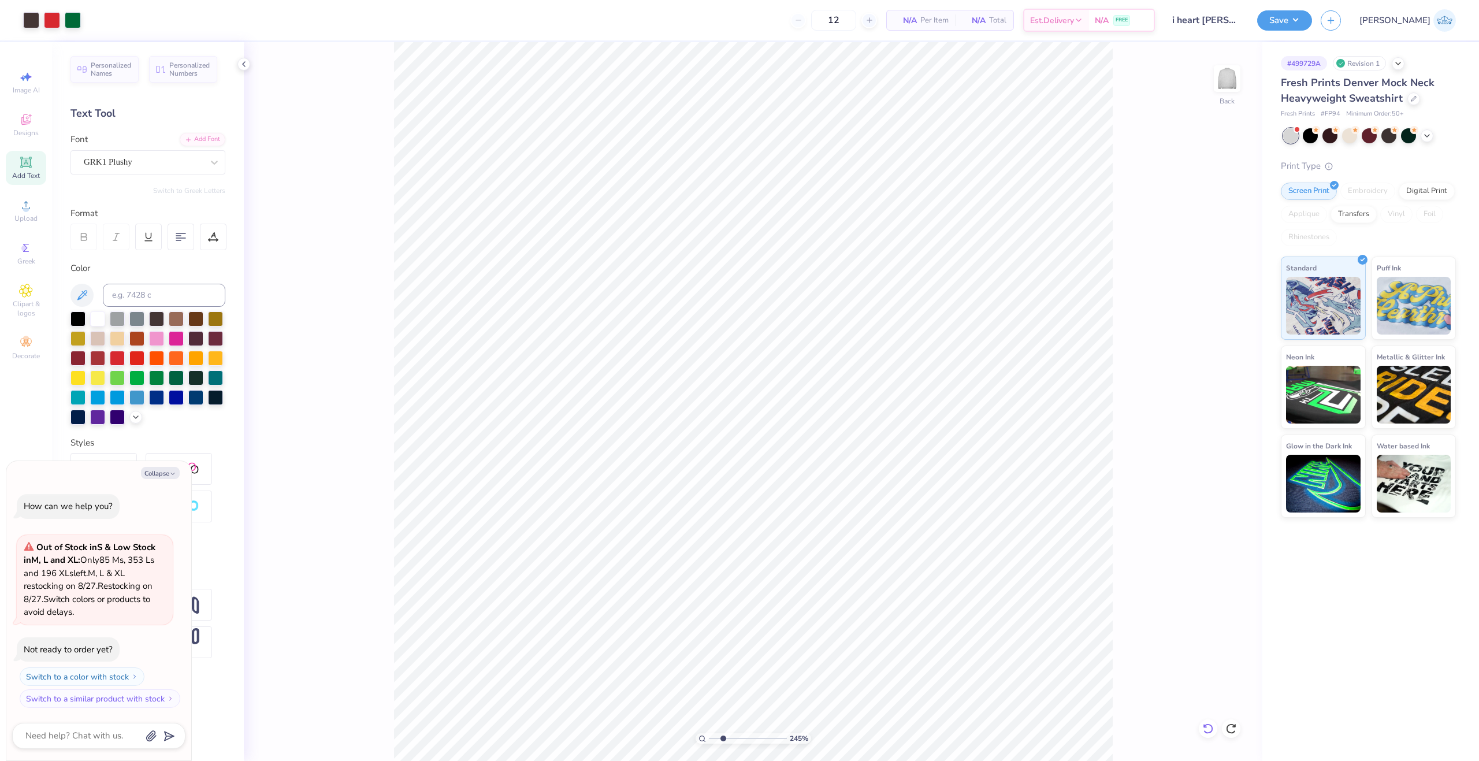
click at [1209, 726] on icon at bounding box center [1208, 729] width 12 height 12
click at [1209, 395] on input "3.70" at bounding box center [1220, 390] width 42 height 16
type textarea "x"
type input "0.22"
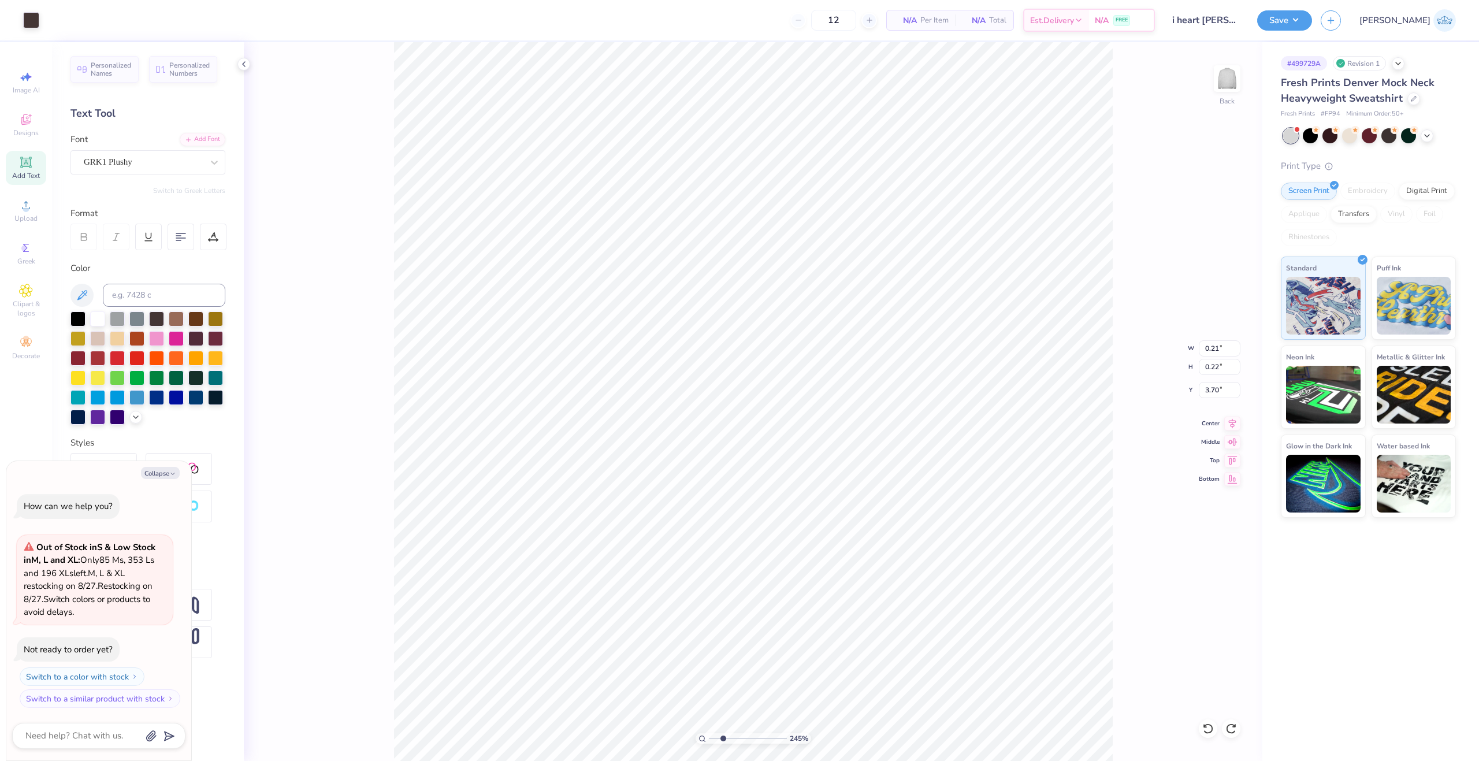
type input "0.23"
type input "3.77"
type textarea "x"
type input "0.23"
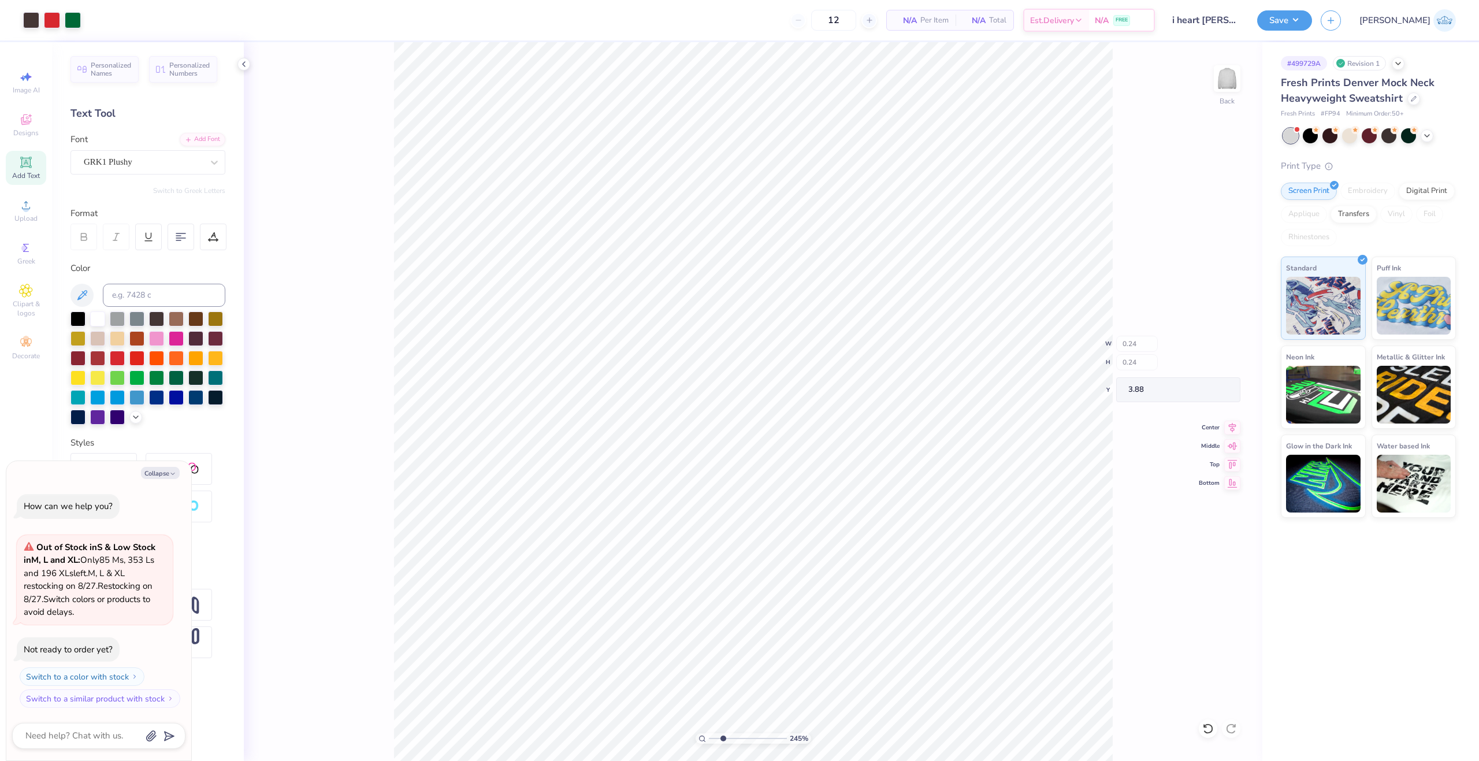
type input "4.00"
type textarea "x"
type input "0.26"
type input "4.24"
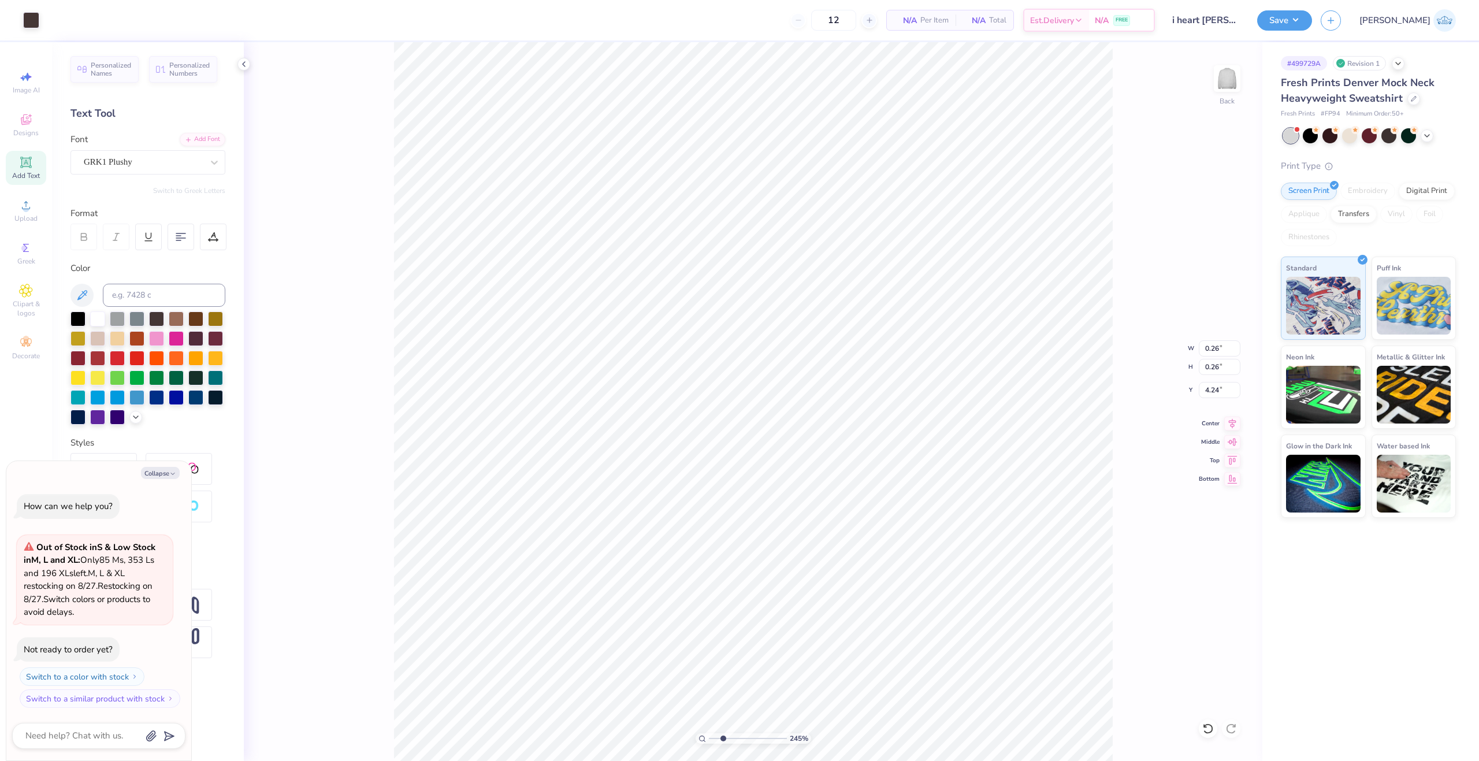
type textarea "x"
type input "0.24"
type input "0.23"
type input "4.12"
type textarea "x"
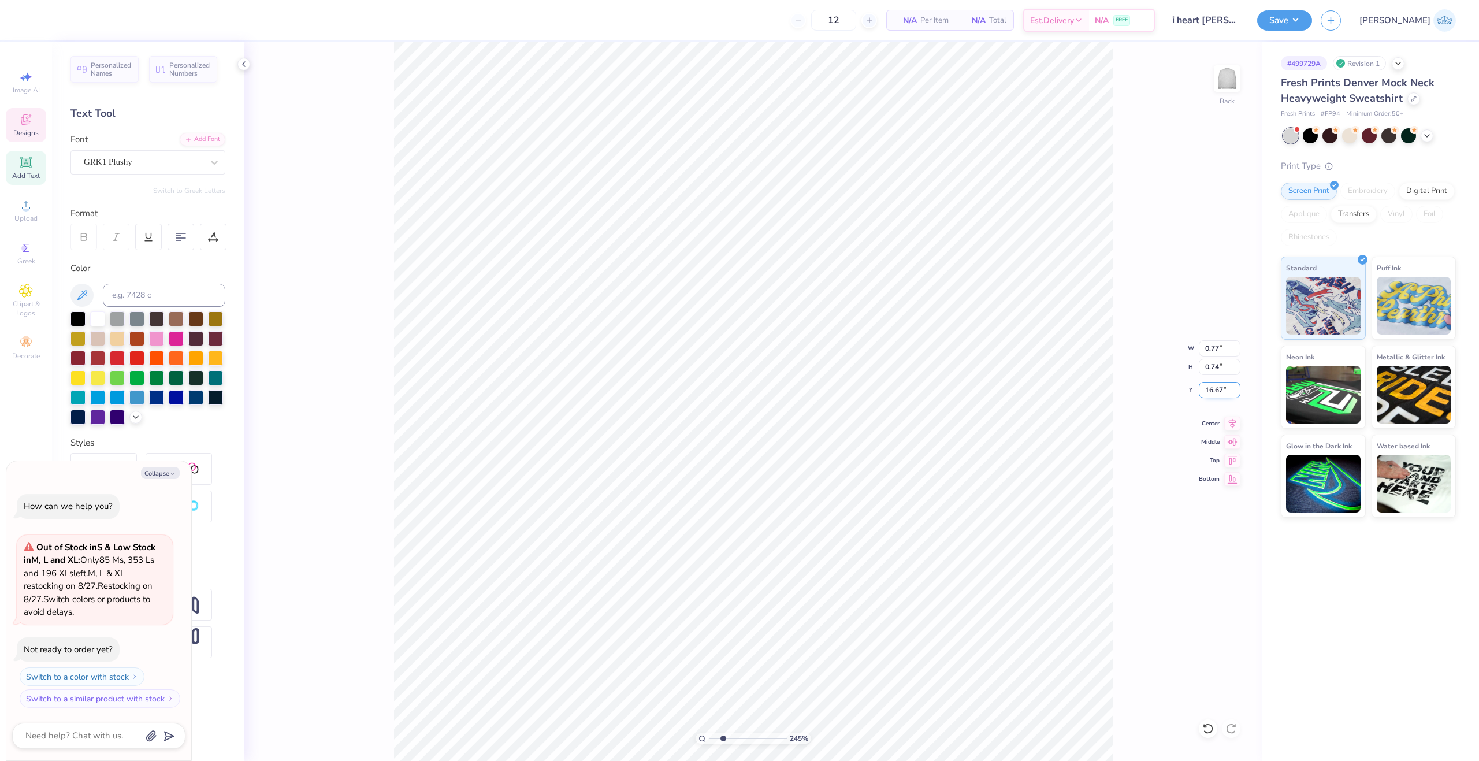
click at [1217, 388] on input "16.67" at bounding box center [1220, 390] width 42 height 16
paste input "3.70"
type input "3.70"
click at [1219, 391] on input "3.70" at bounding box center [1220, 390] width 42 height 16
type textarea "x"
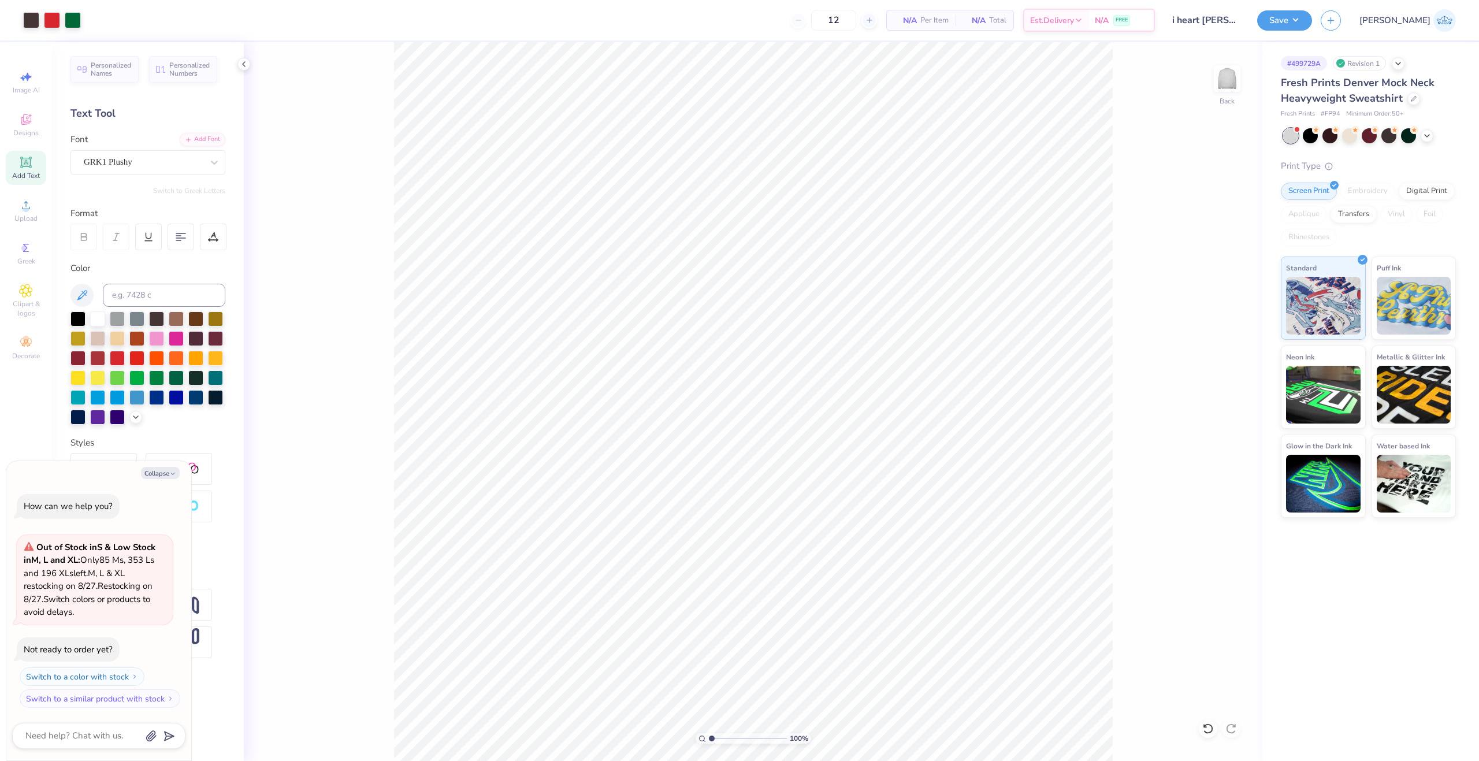
drag, startPoint x: 723, startPoint y: 736, endPoint x: 676, endPoint y: 742, distance: 47.7
type input "1"
click at [709, 742] on input "range" at bounding box center [748, 738] width 78 height 10
click at [1232, 479] on icon at bounding box center [1232, 477] width 16 height 14
type textarea "x"
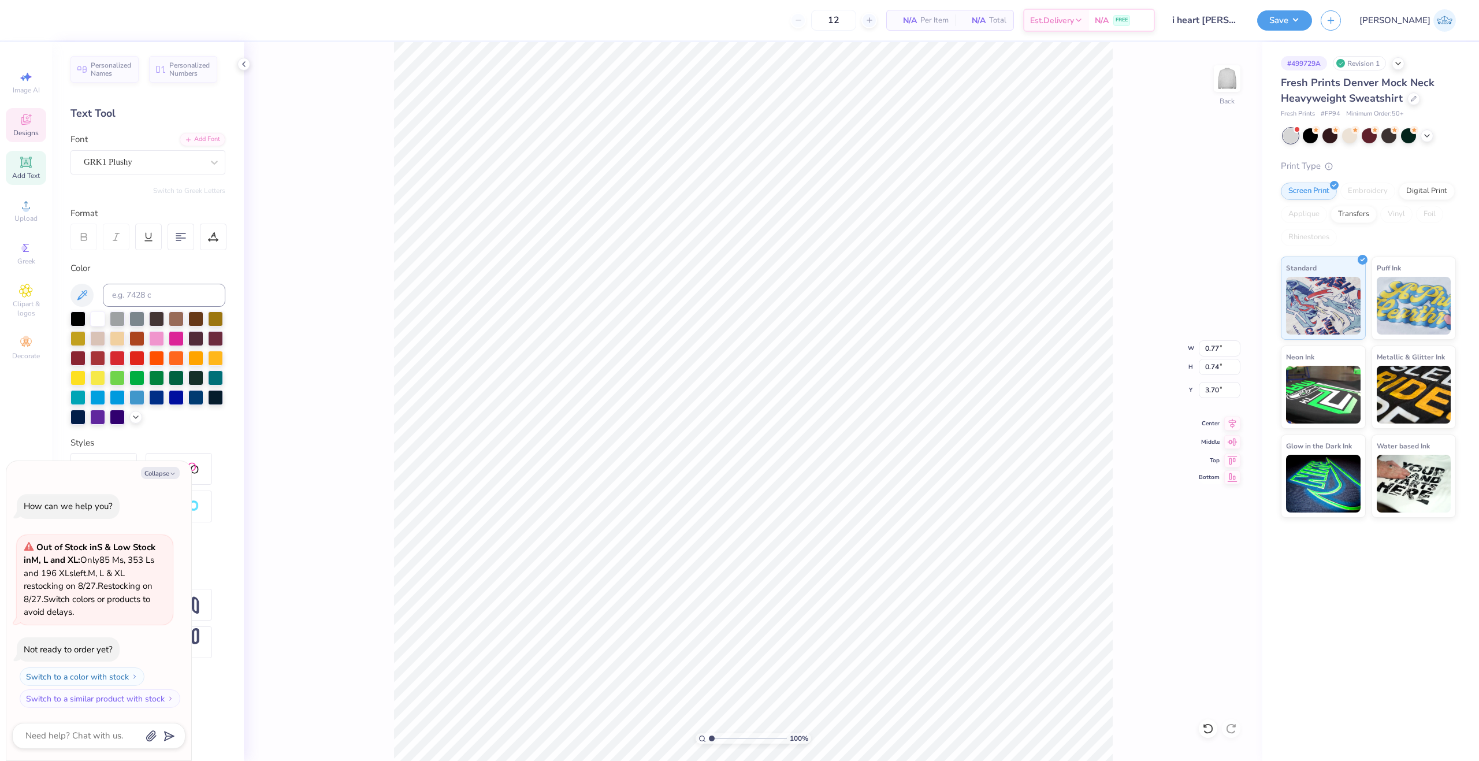
type input "18.76"
type textarea "x"
type input "11.50"
type input "8.94"
type input "2.00"
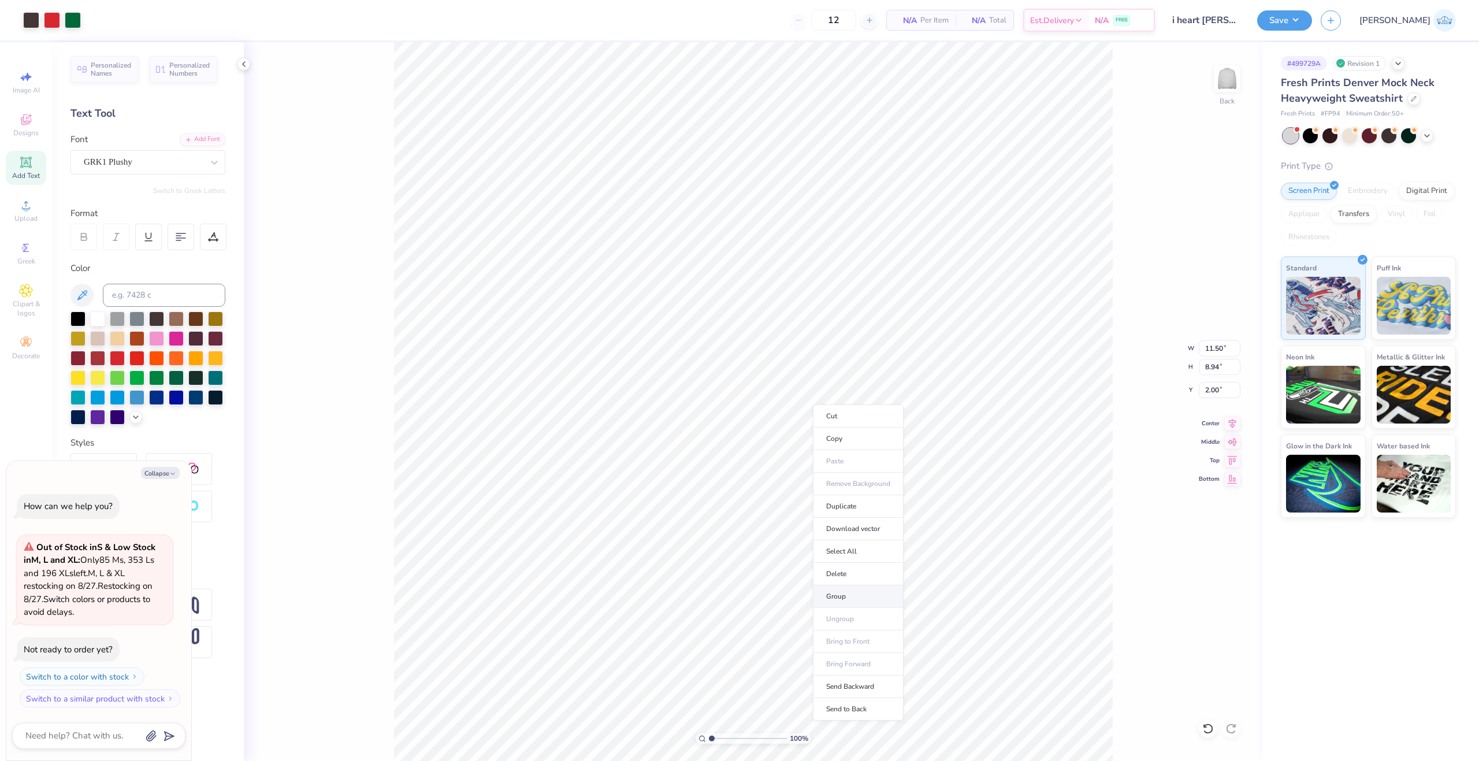
click at [859, 595] on li "Group" at bounding box center [858, 596] width 91 height 23
type textarea "x"
type input "0.77"
type input "0.74"
click at [1207, 395] on input "18.76" at bounding box center [1220, 390] width 42 height 16
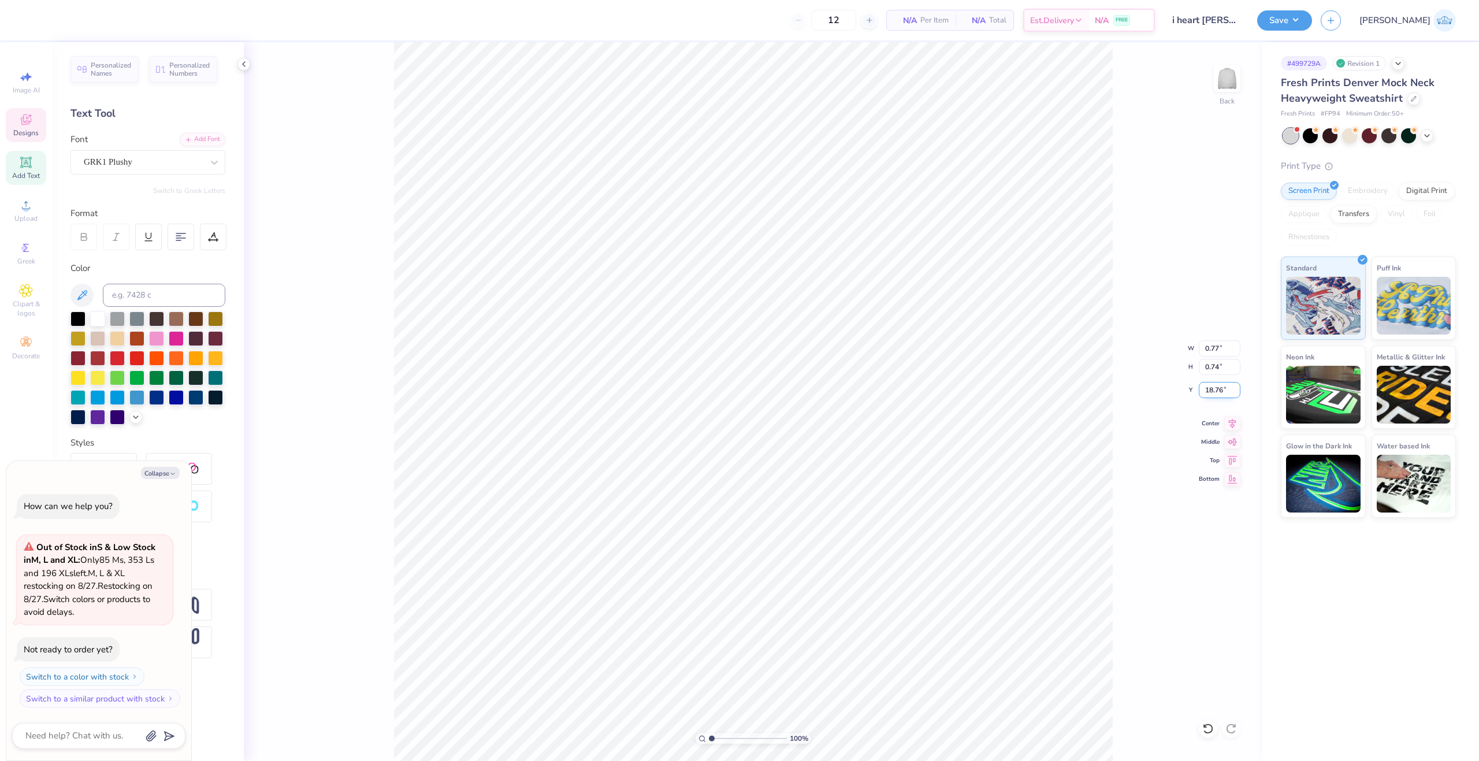
click at [1207, 395] on input "18.76" at bounding box center [1220, 390] width 42 height 16
paste input "3.70"
type input "3.70"
type textarea "x"
drag, startPoint x: 717, startPoint y: 740, endPoint x: 724, endPoint y: 741, distance: 7.0
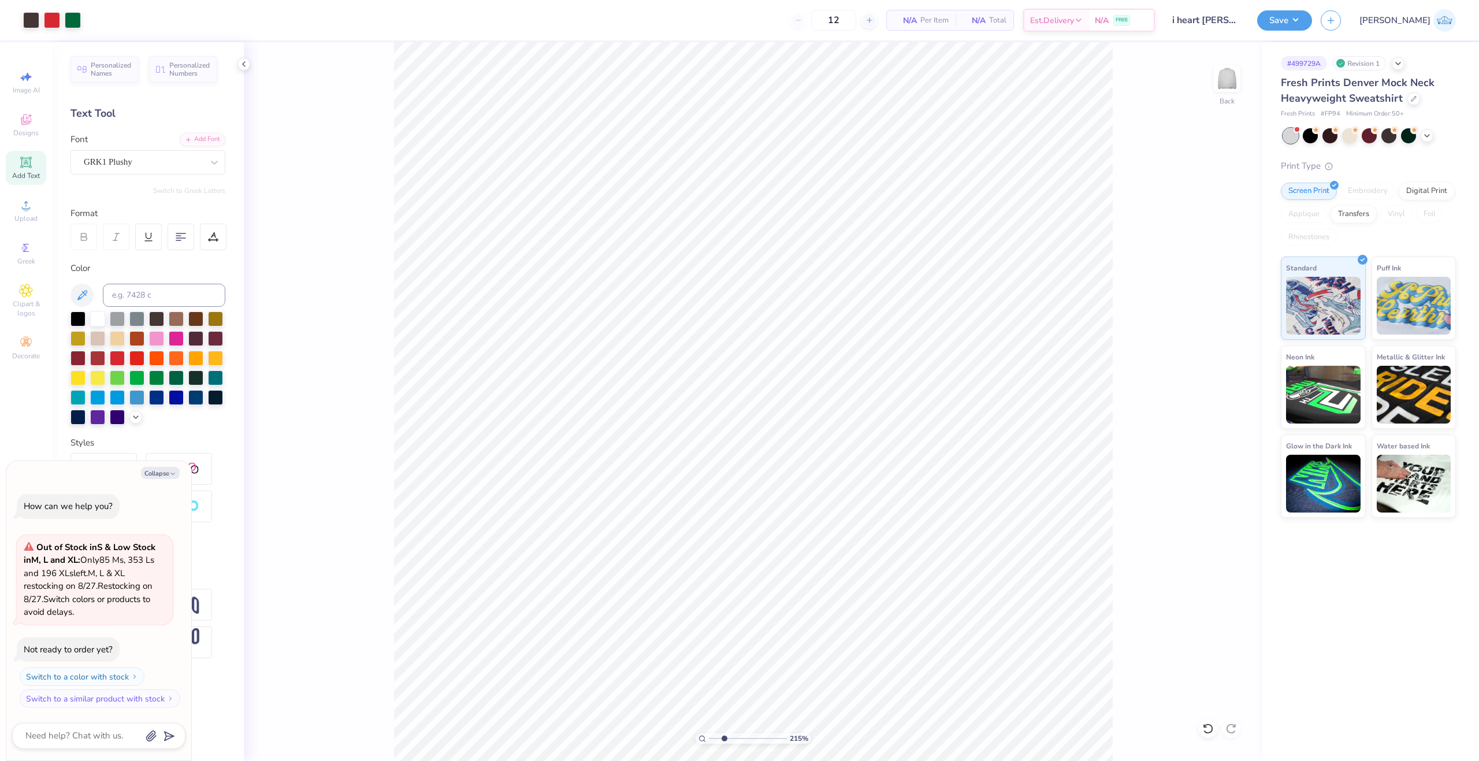
type input "2.6"
click at [724, 741] on input "range" at bounding box center [748, 738] width 78 height 10
click at [1312, 24] on button "Save" at bounding box center [1284, 19] width 55 height 20
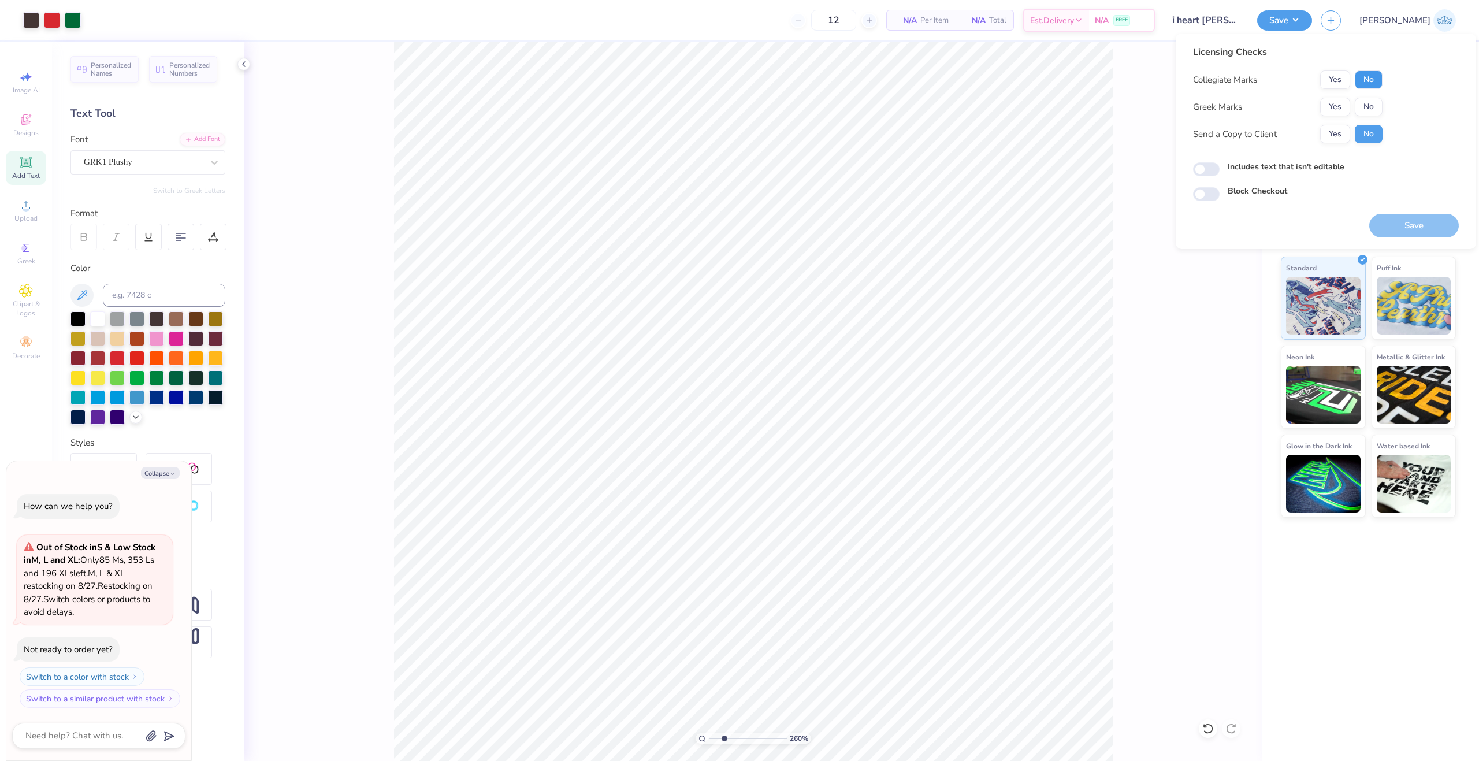
click at [1368, 83] on button "No" at bounding box center [1369, 79] width 28 height 18
click at [1349, 107] on button "Yes" at bounding box center [1335, 107] width 30 height 18
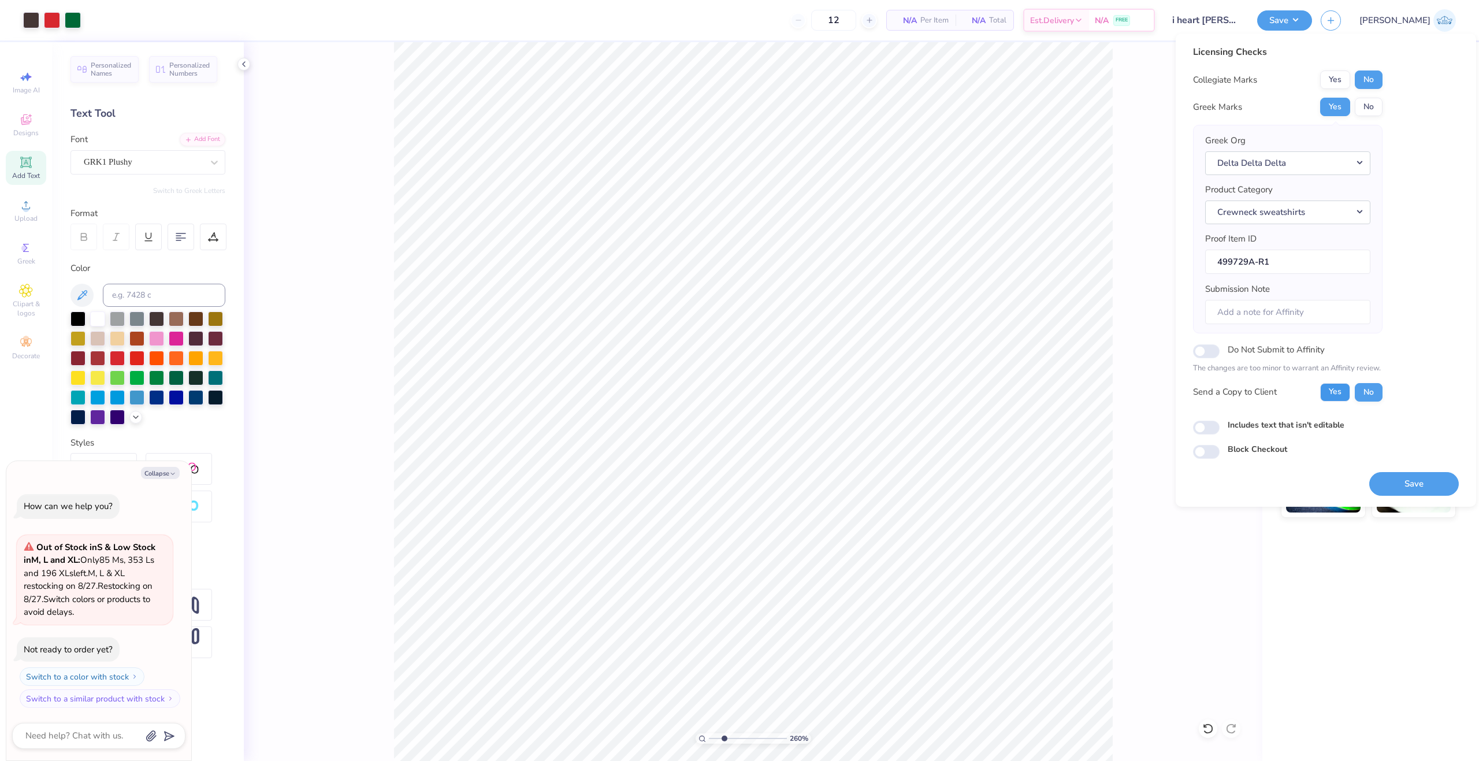
click at [1346, 396] on button "Yes" at bounding box center [1335, 392] width 30 height 18
type textarea "x"
click at [1203, 433] on input "Includes text that isn't editable" at bounding box center [1206, 428] width 27 height 14
checkbox input "true"
click at [1398, 487] on button "Save" at bounding box center [1414, 484] width 90 height 24
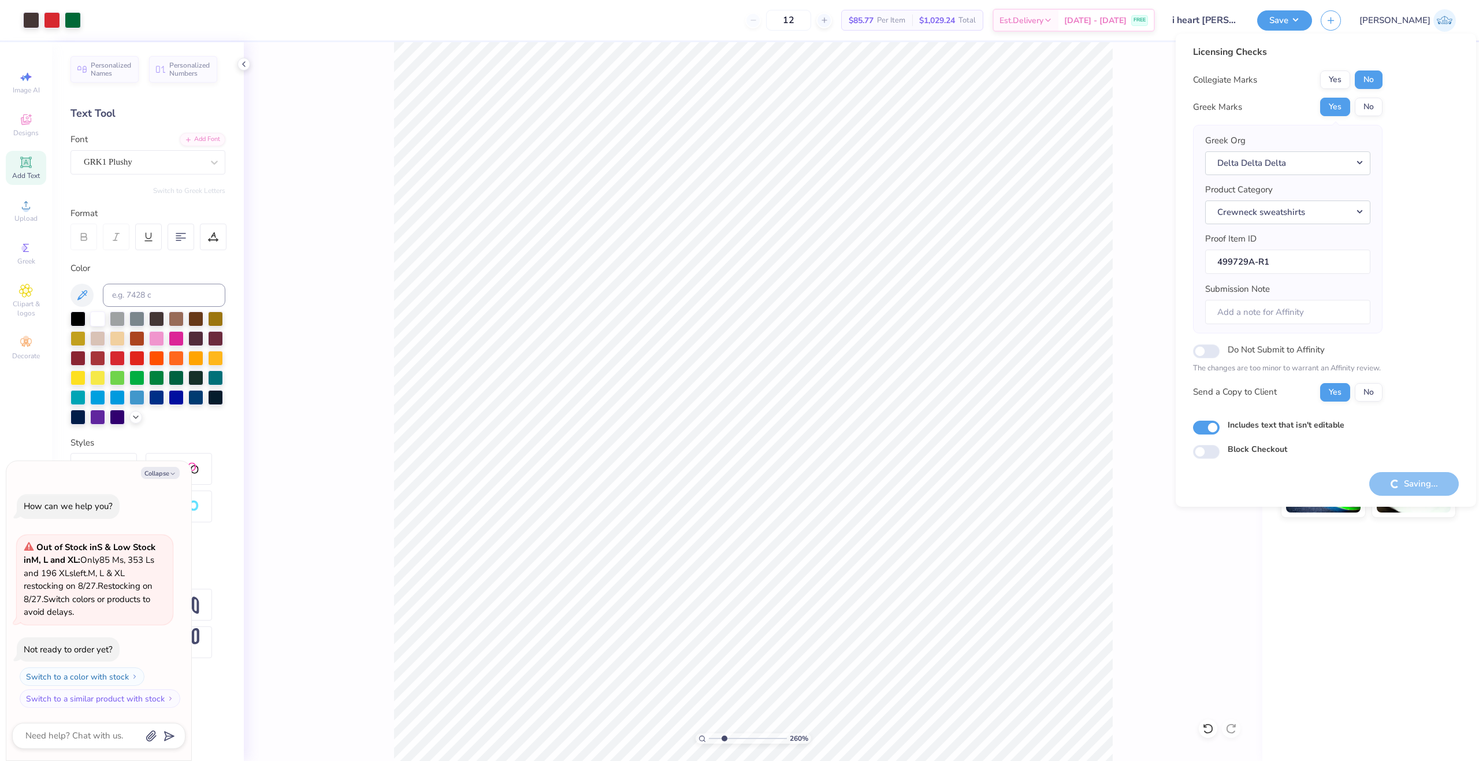
type textarea "x"
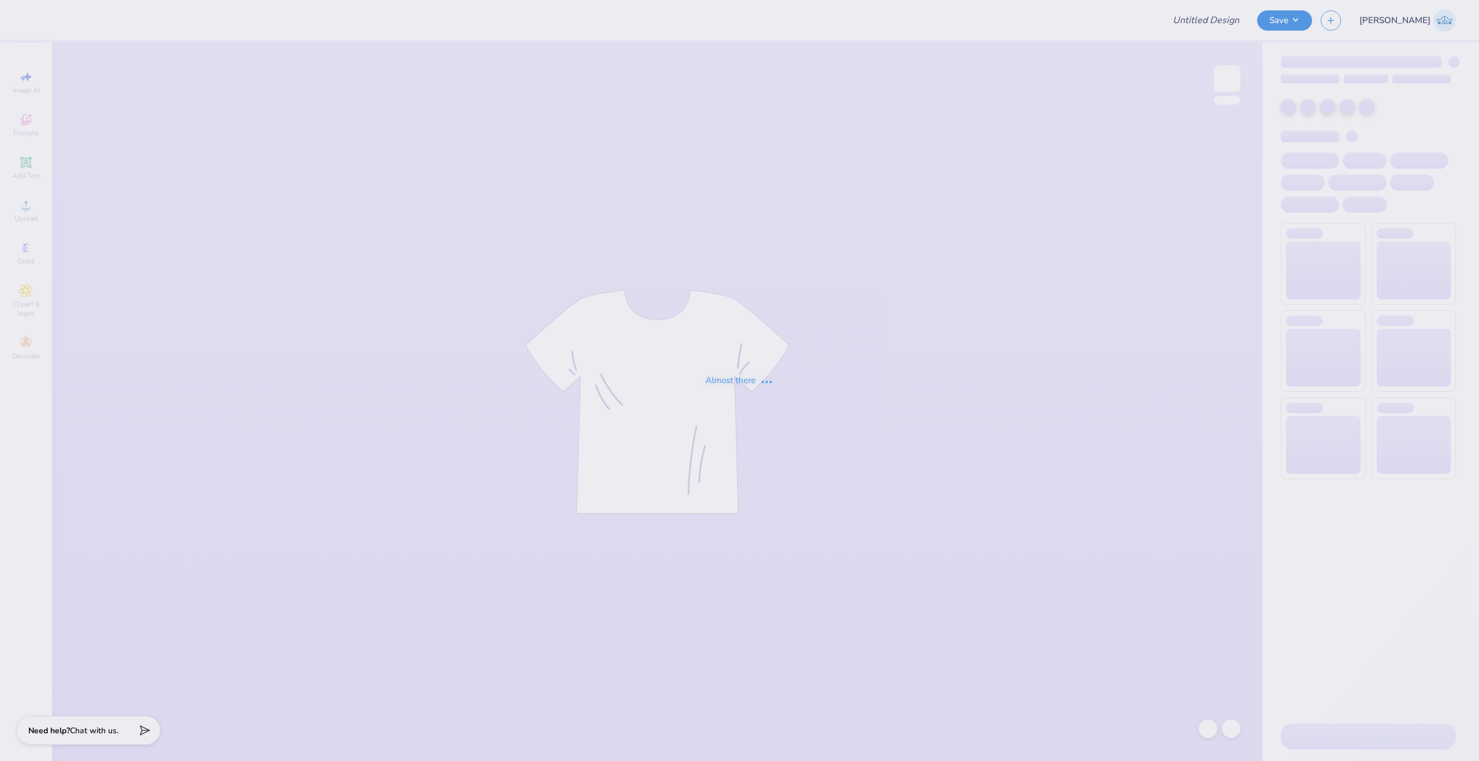
type input "Illmazing Shorts"
type input "50"
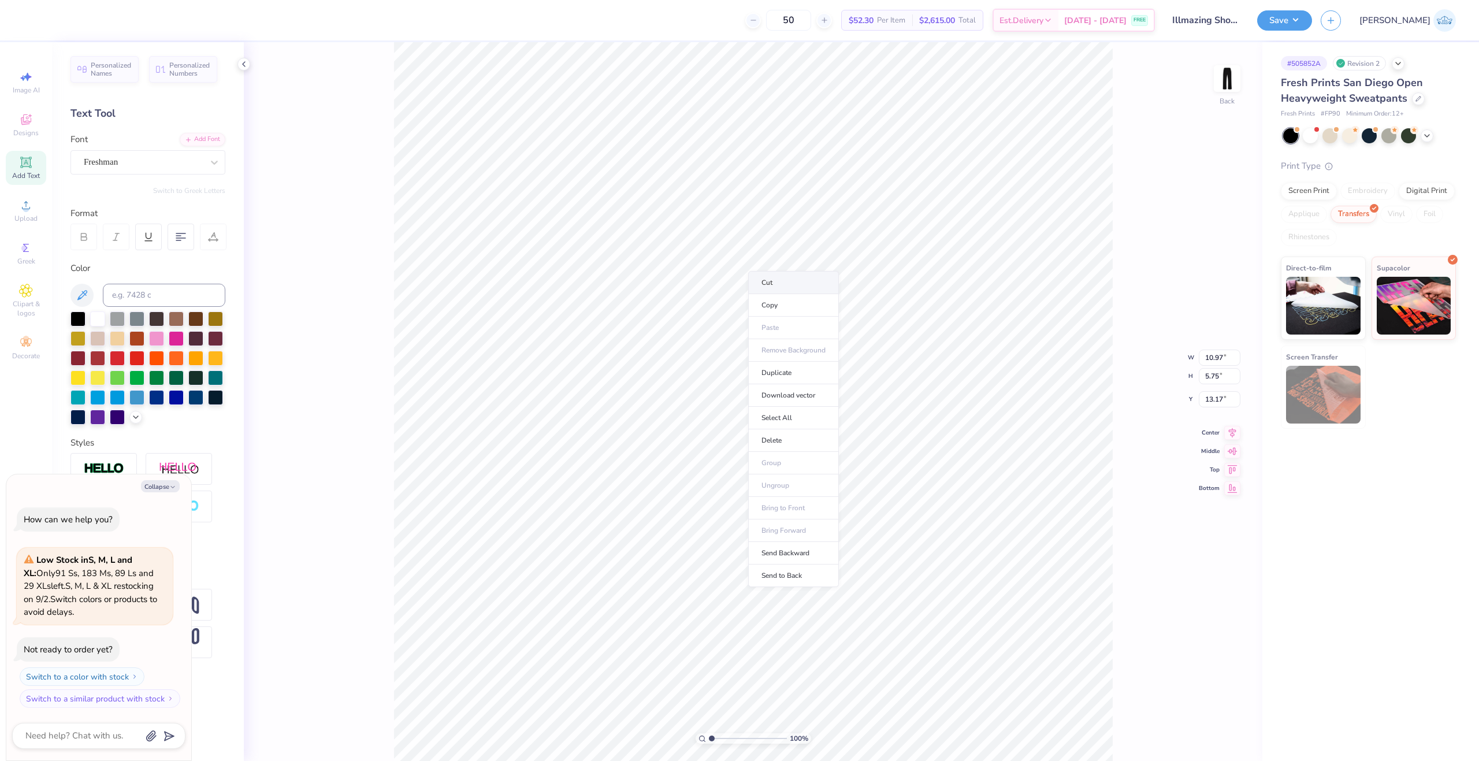
click at [781, 287] on li "Cut" at bounding box center [793, 282] width 91 height 23
click at [1240, 77] on div at bounding box center [1227, 78] width 53 height 53
click at [1226, 82] on img at bounding box center [1227, 78] width 46 height 46
click at [731, 268] on li "Paste" at bounding box center [736, 264] width 91 height 23
click at [1231, 79] on img at bounding box center [1227, 78] width 46 height 46
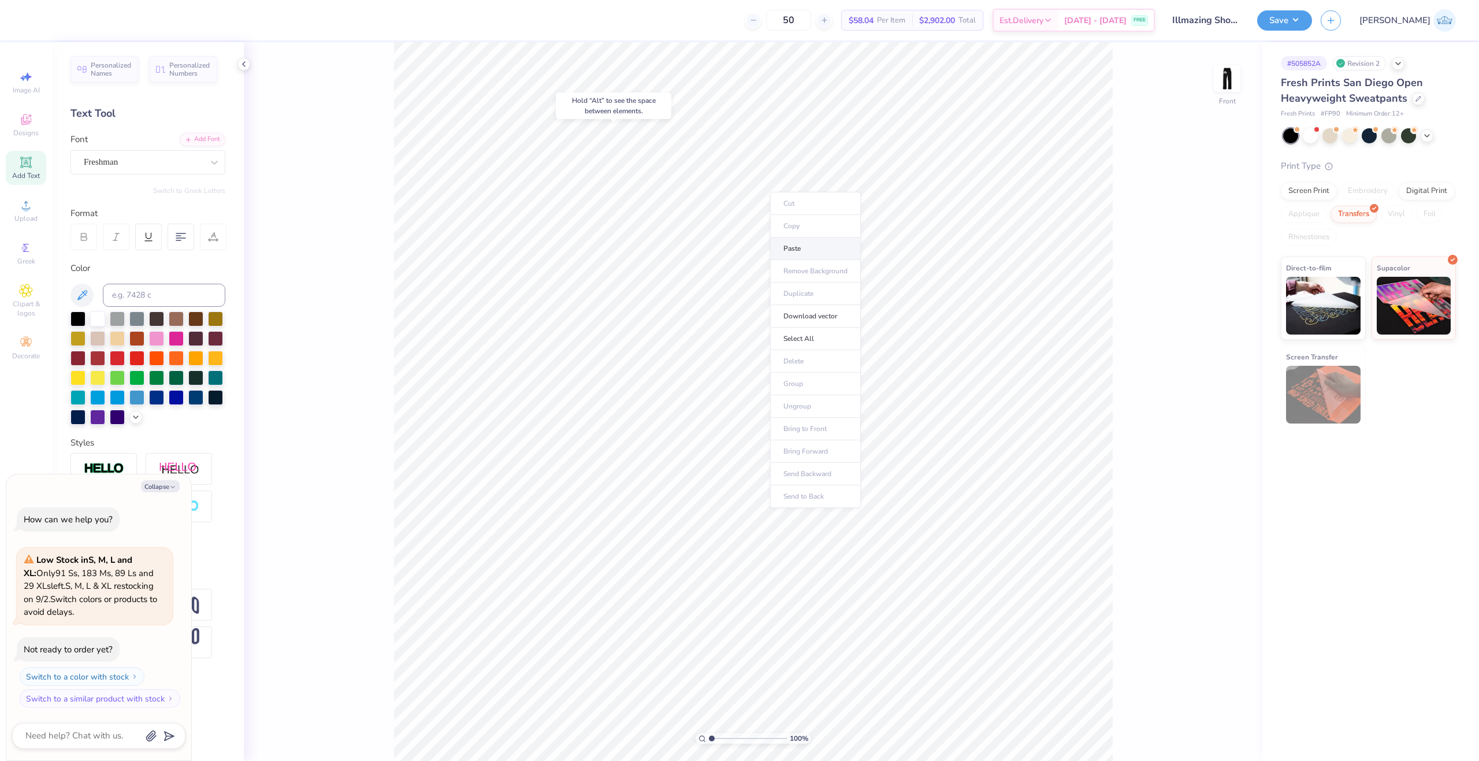
click at [798, 249] on li "Paste" at bounding box center [815, 248] width 91 height 23
type textarea "x"
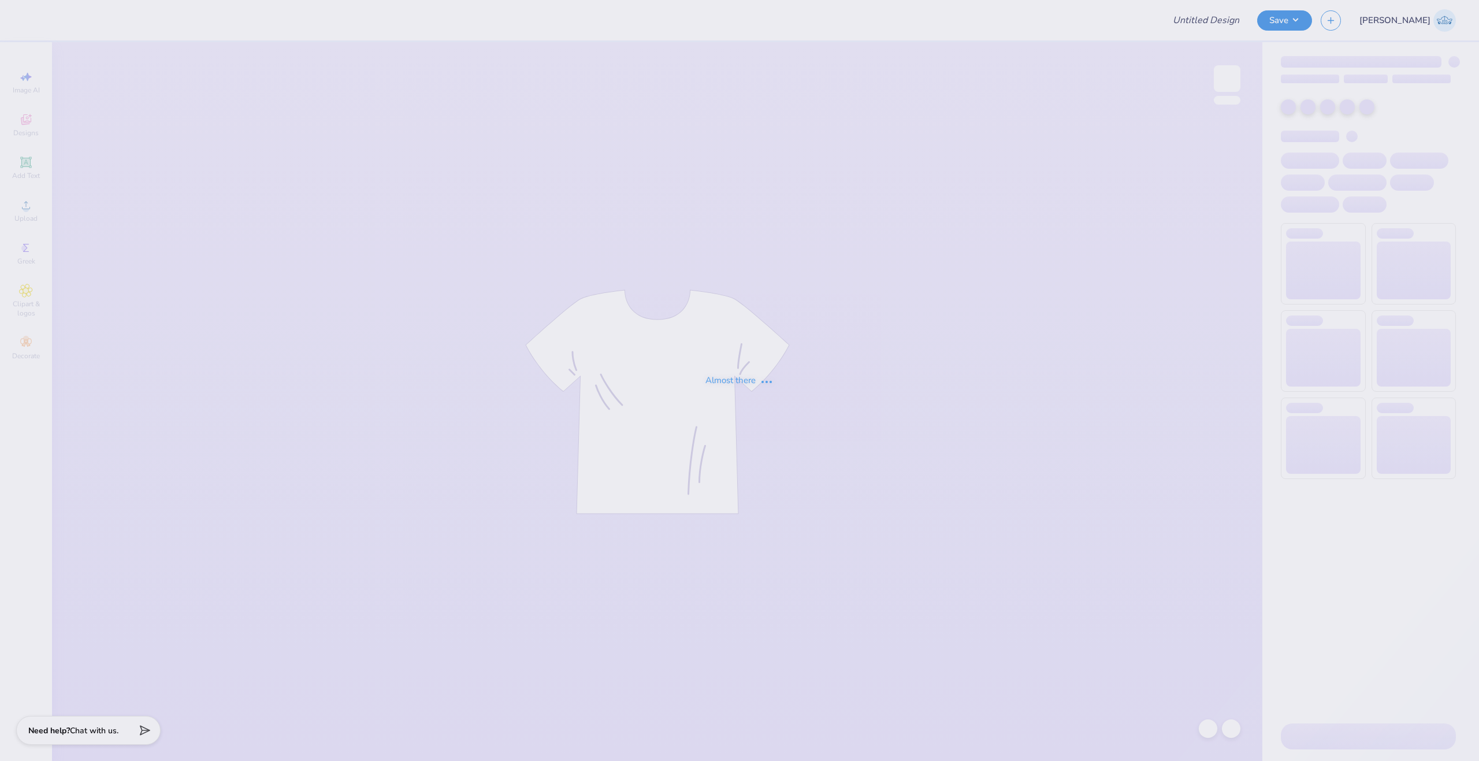
type input "Kappa Seniors"
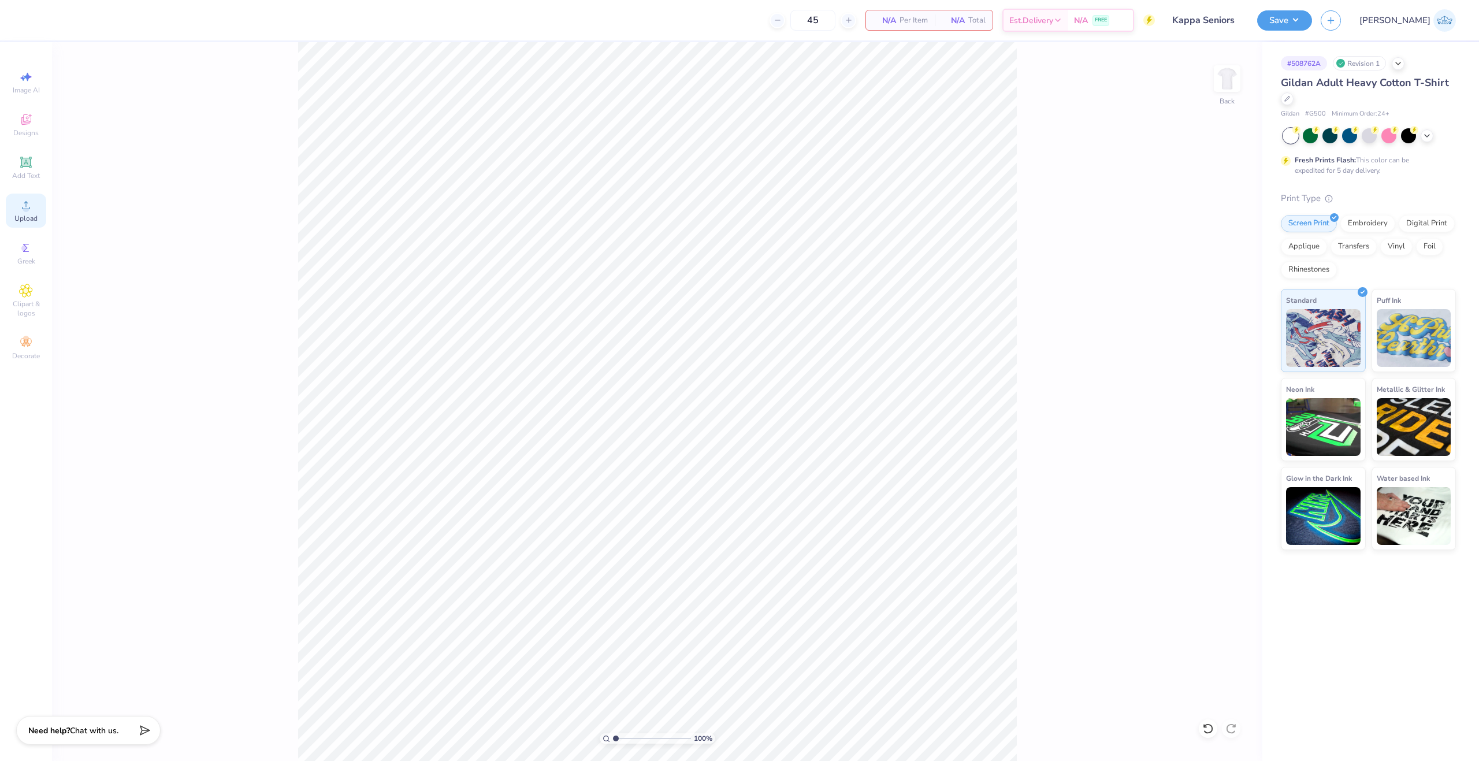
click at [45, 216] on div "Upload" at bounding box center [26, 211] width 40 height 34
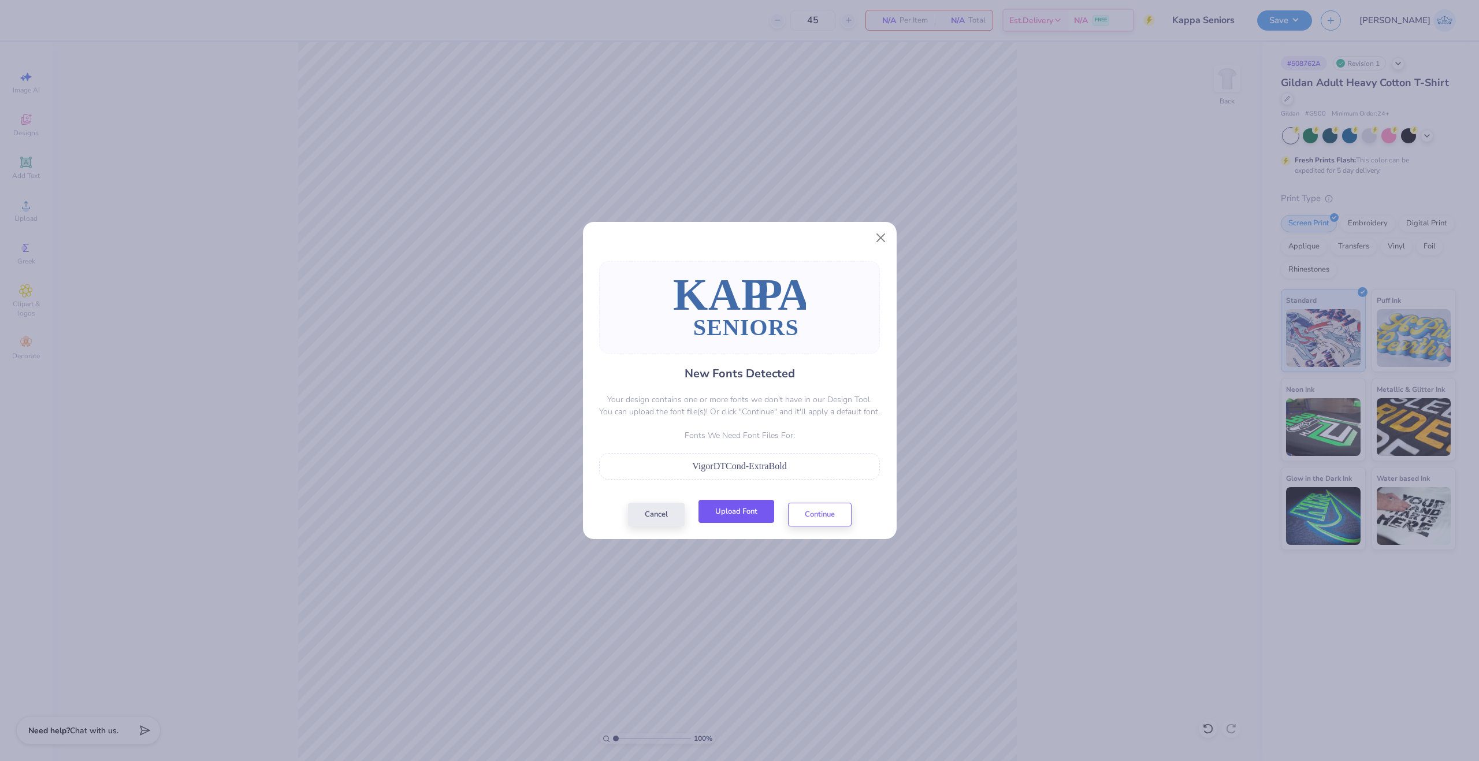
click at [719, 520] on button "Upload Font" at bounding box center [737, 512] width 76 height 24
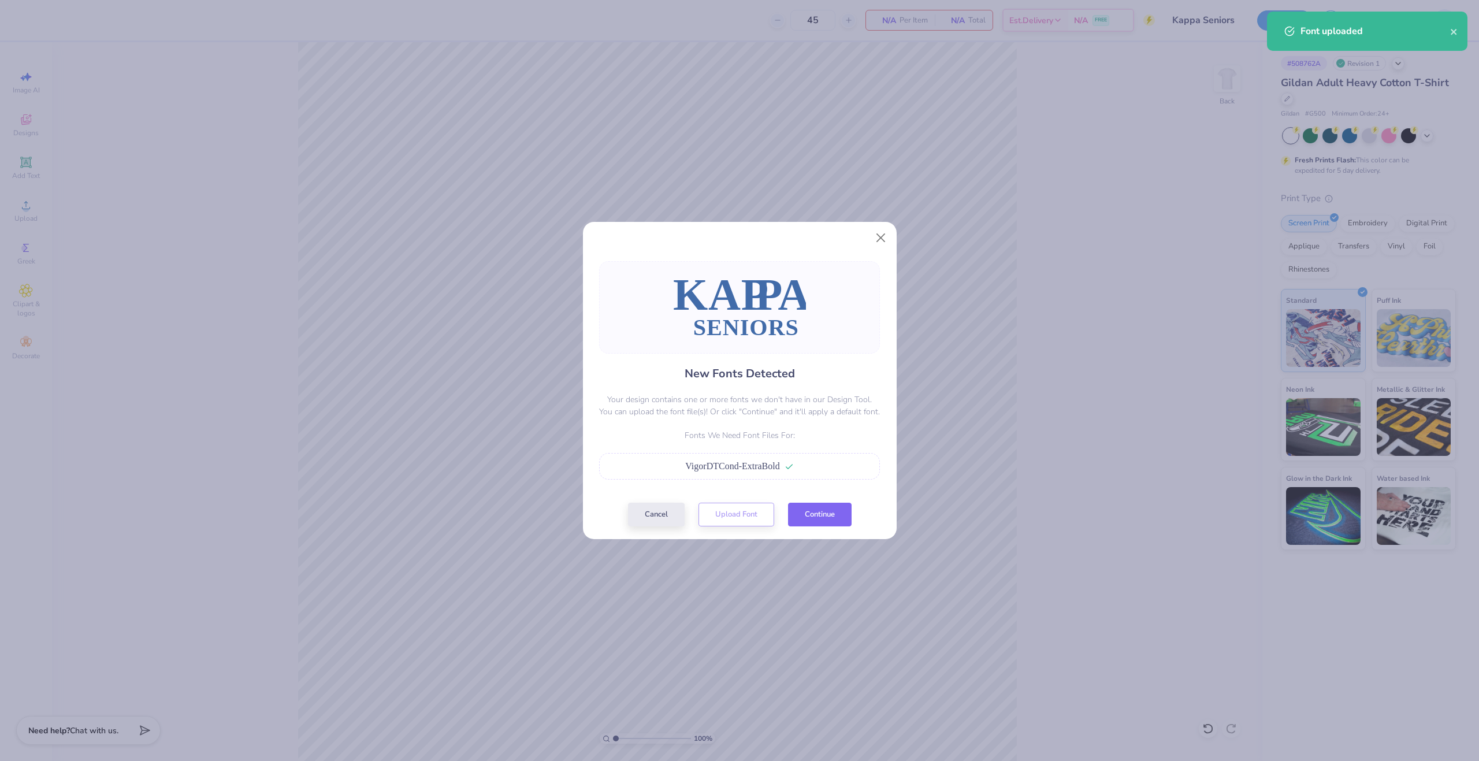
click at [808, 519] on button "Continue" at bounding box center [820, 515] width 64 height 24
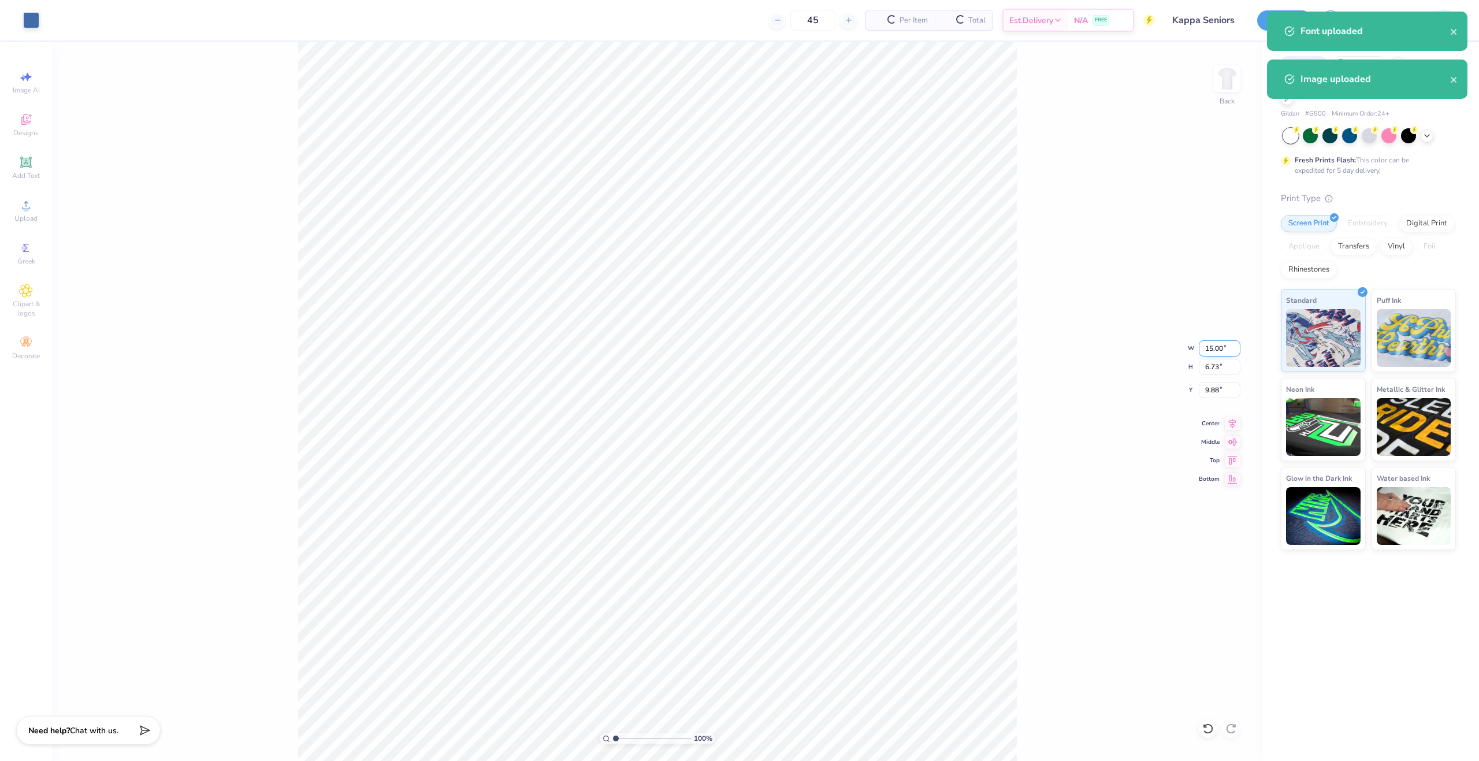
click at [1208, 348] on input "15.00" at bounding box center [1220, 348] width 42 height 16
type input "12.00"
type input "5.39"
type input "10.55"
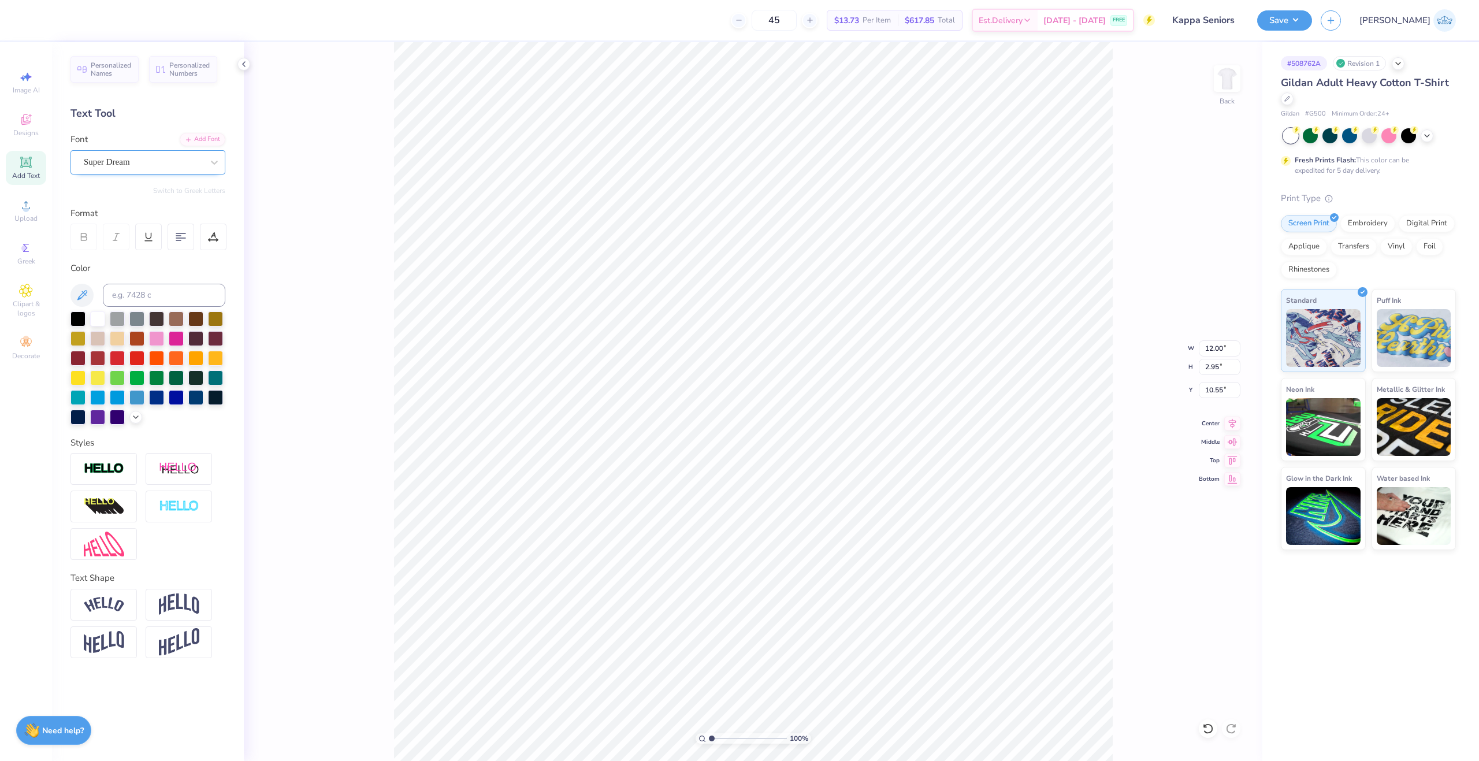
click at [118, 167] on div "Super Dream" at bounding box center [143, 162] width 121 height 18
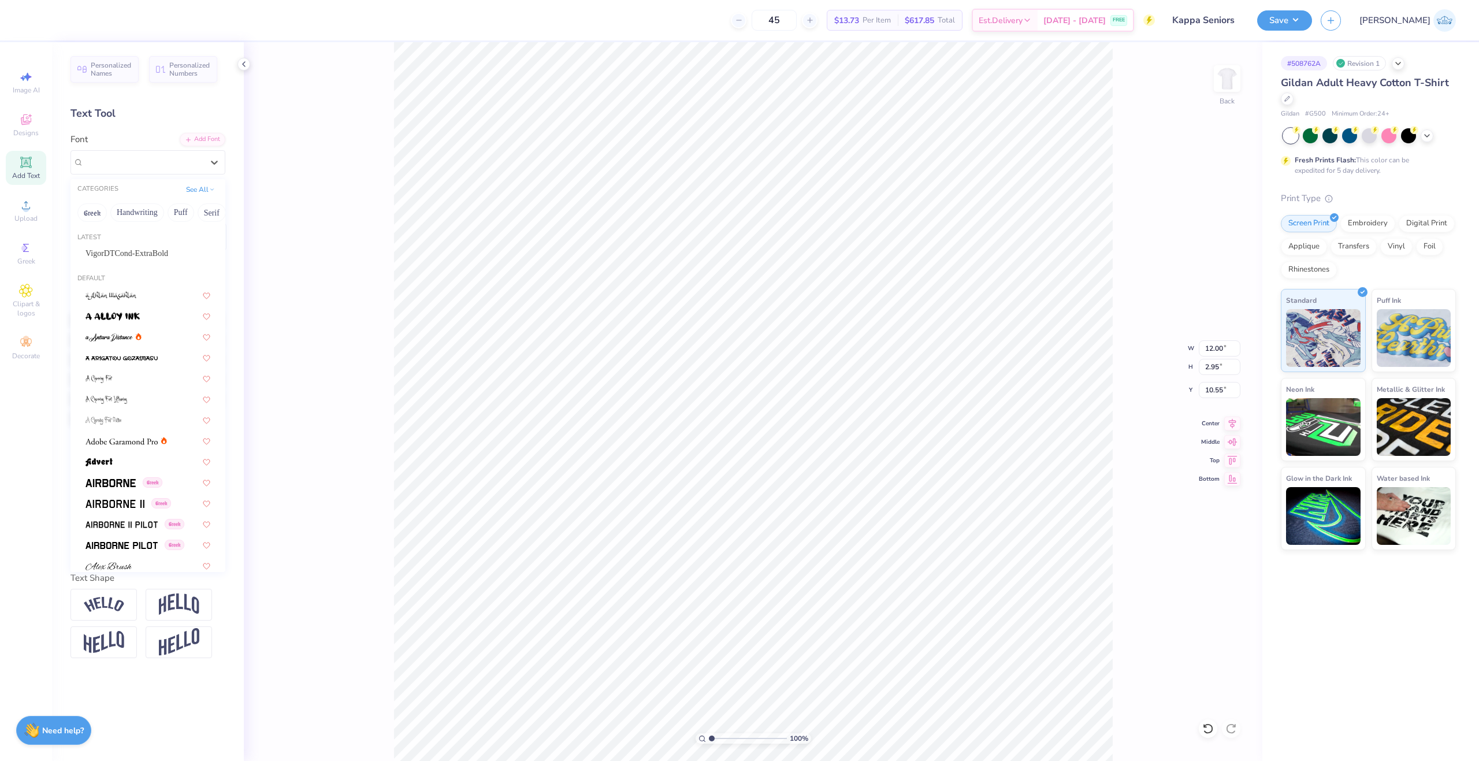
click at [145, 265] on div "Latest VigorDTCond-ExtraBold" at bounding box center [147, 249] width 155 height 42
click at [145, 255] on span "VigorDTCond-ExtraBold" at bounding box center [127, 253] width 83 height 12
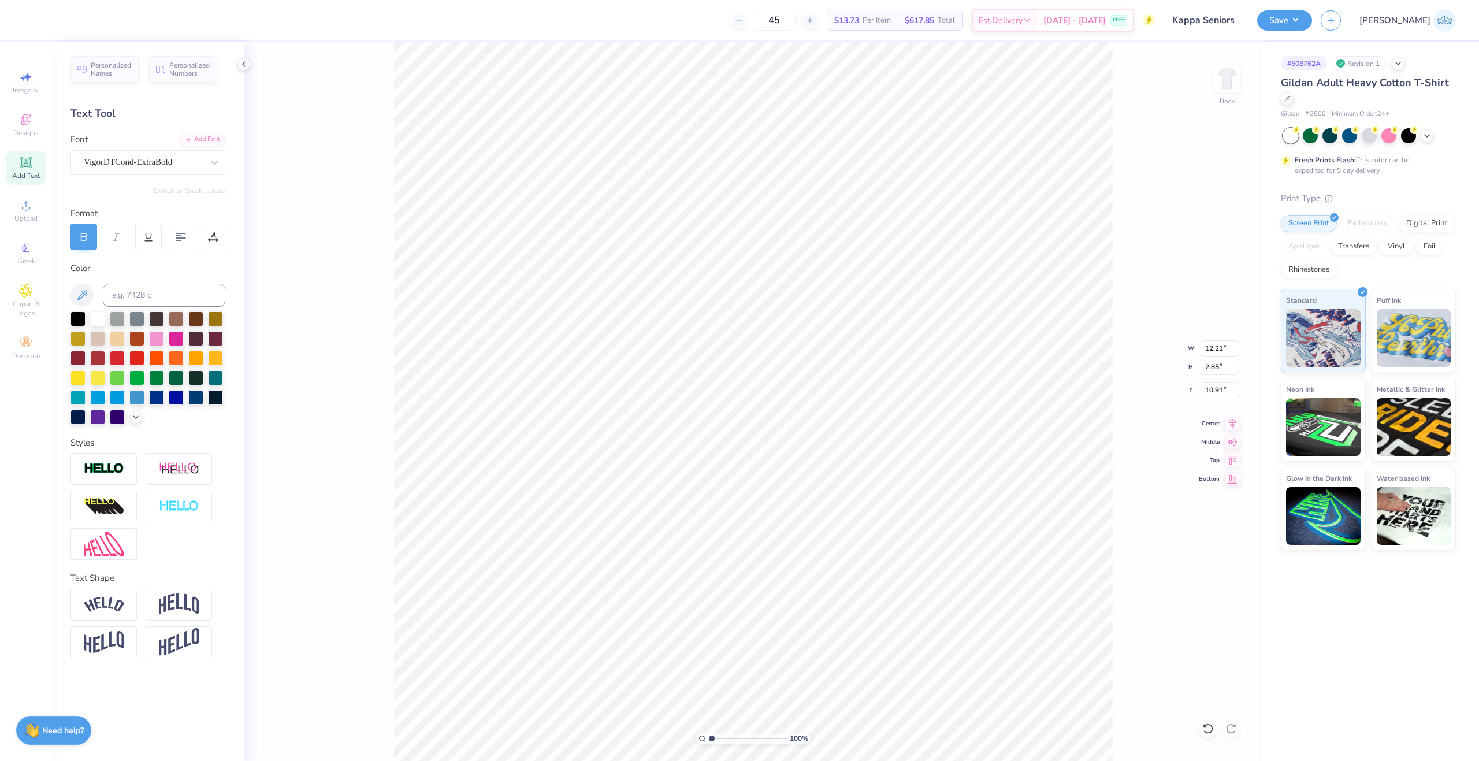
type input "12.21"
type input "2.85"
type input "10.91"
type input "8.99"
type input "1.61"
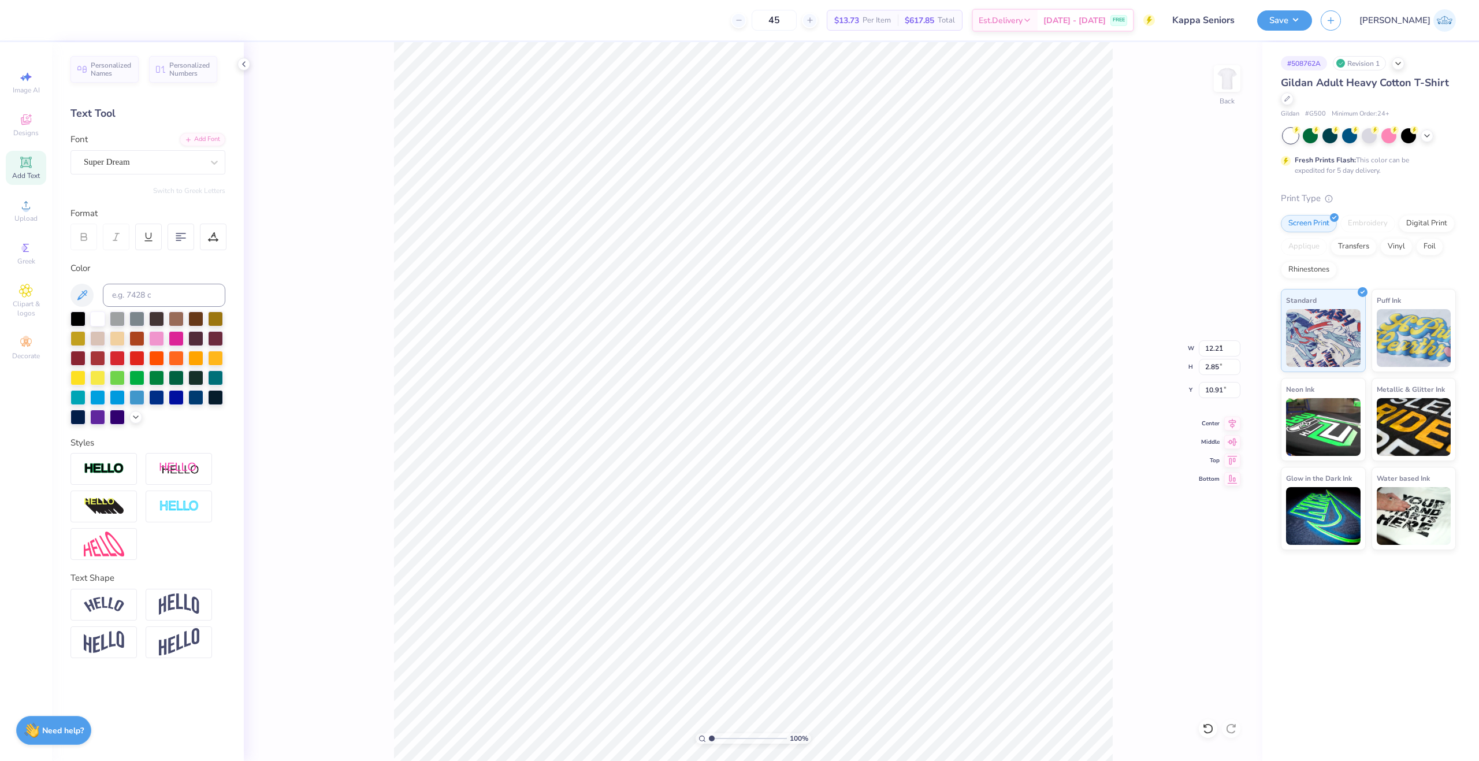
type input "14.32"
click at [124, 147] on div "Font Super Dream" at bounding box center [147, 154] width 155 height 42
click at [135, 158] on div "Super Dream" at bounding box center [143, 162] width 121 height 18
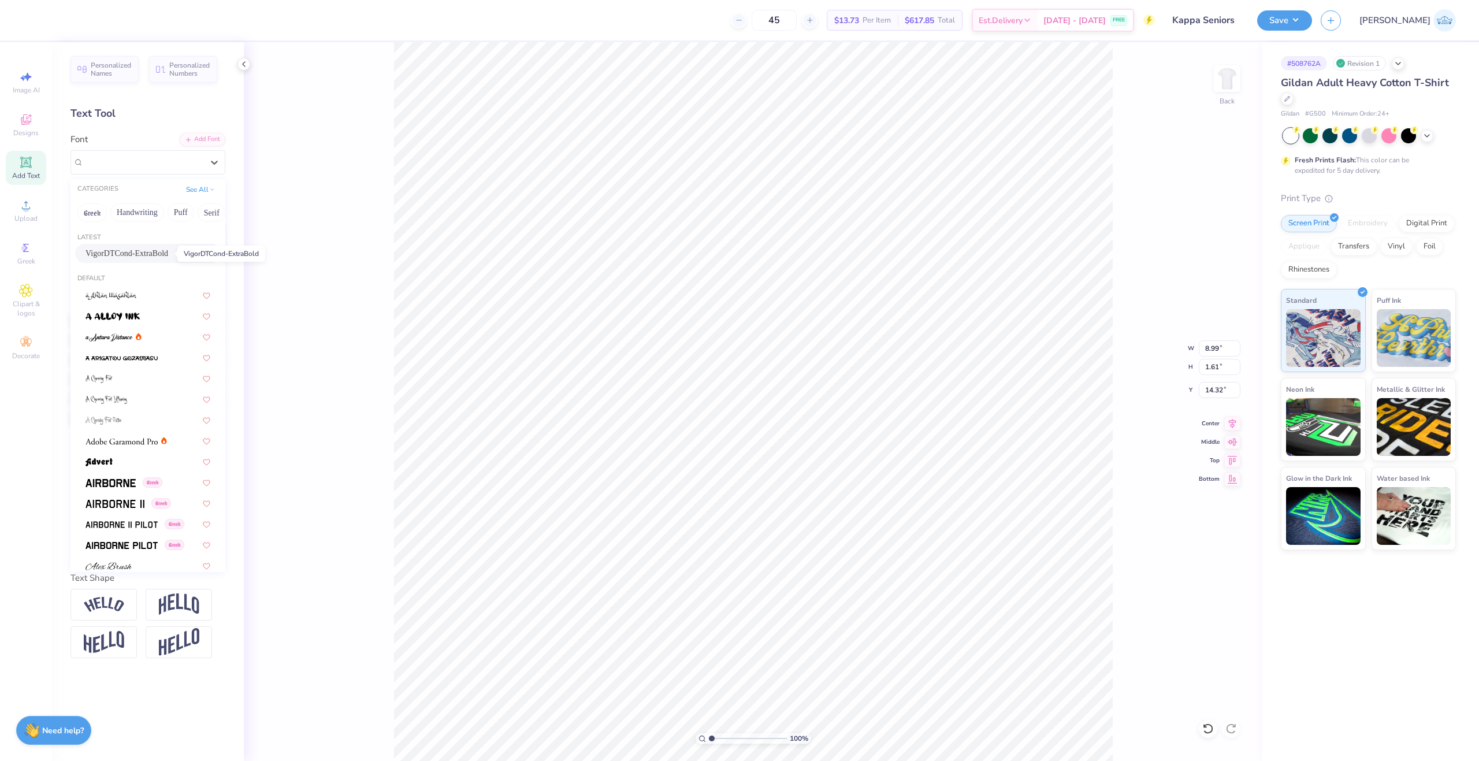
click at [144, 254] on span "VigorDTCond-ExtraBold" at bounding box center [127, 253] width 83 height 12
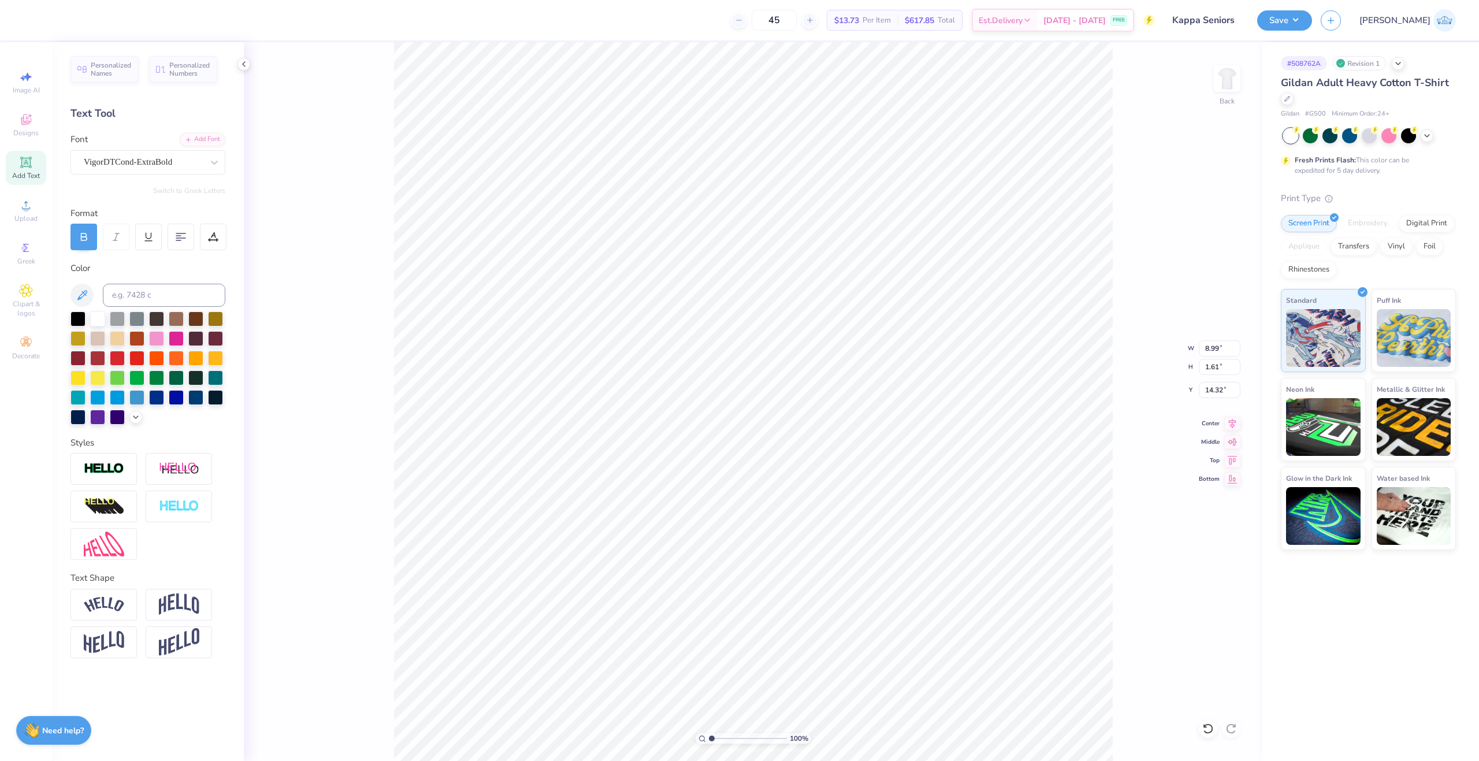
type input "8.60"
type input "1.53"
type input "14.53"
click at [1226, 429] on div "100 % Back W 12.21 12.21 " H 2.85 2.85 " Y 10.91 10.91 " Center Middle Top Bott…" at bounding box center [753, 401] width 1019 height 719
click at [1219, 428] on div "Center" at bounding box center [1220, 422] width 42 height 14
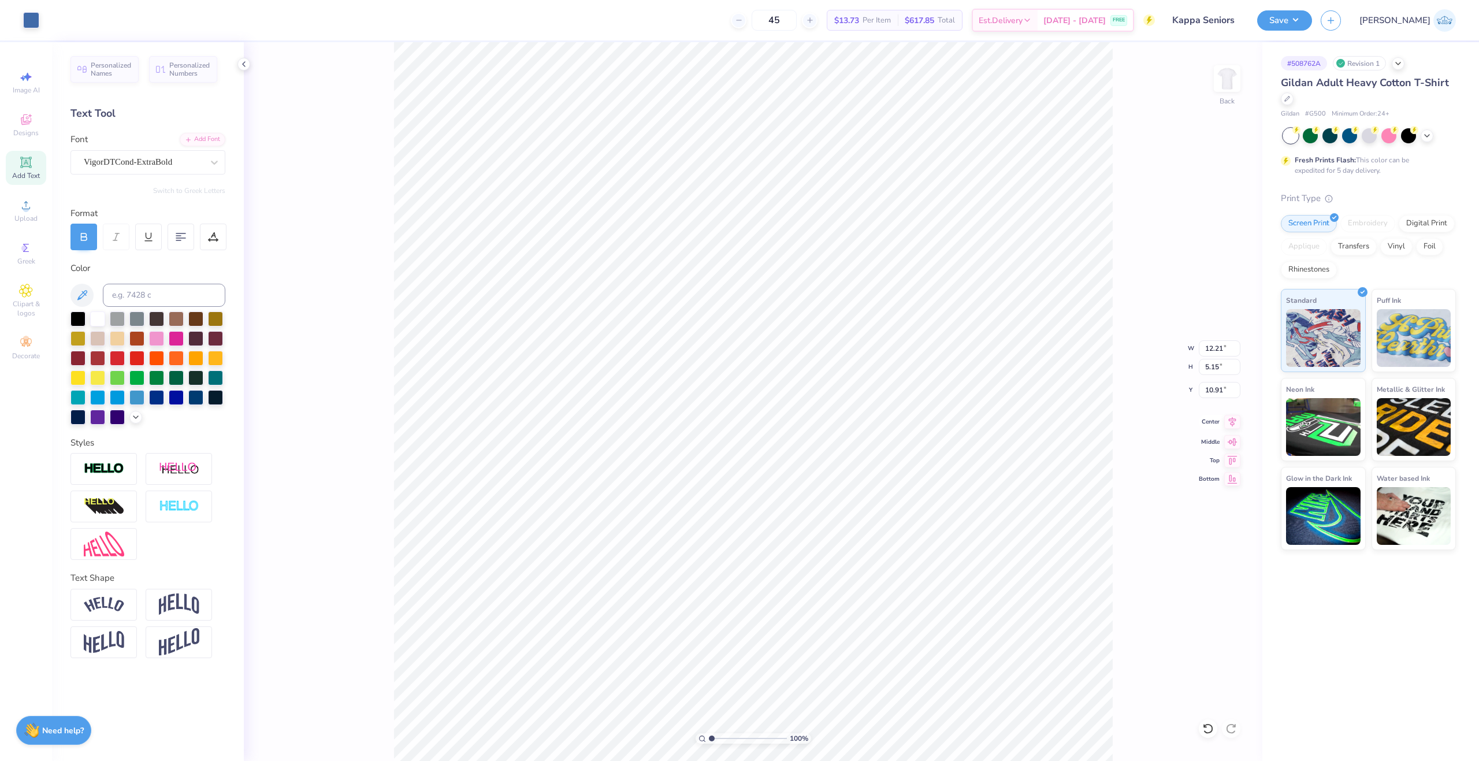
type input "12.21"
type input "5.15"
type input "10.91"
click at [198, 231] on div at bounding box center [148, 237] width 156 height 27
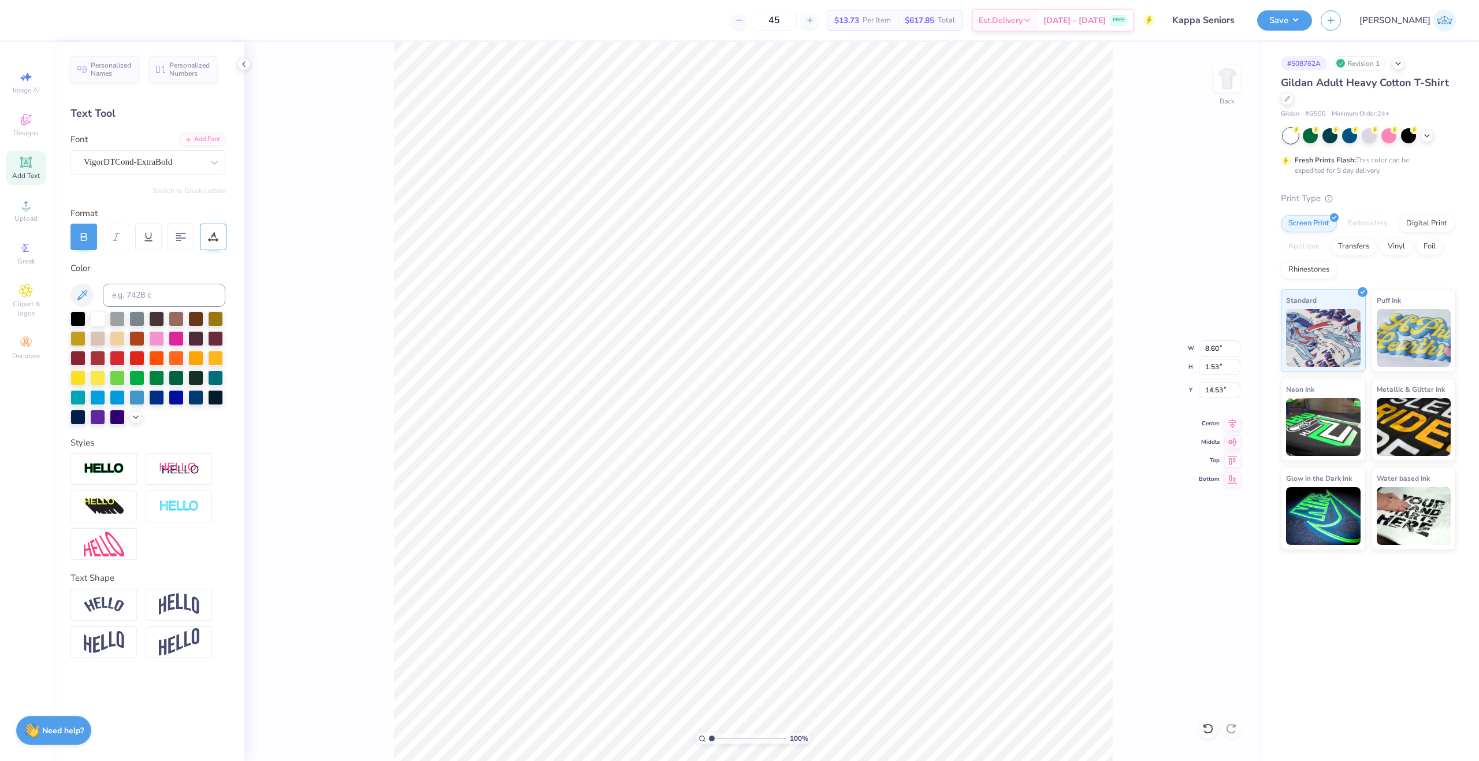
click at [205, 232] on div at bounding box center [213, 237] width 27 height 27
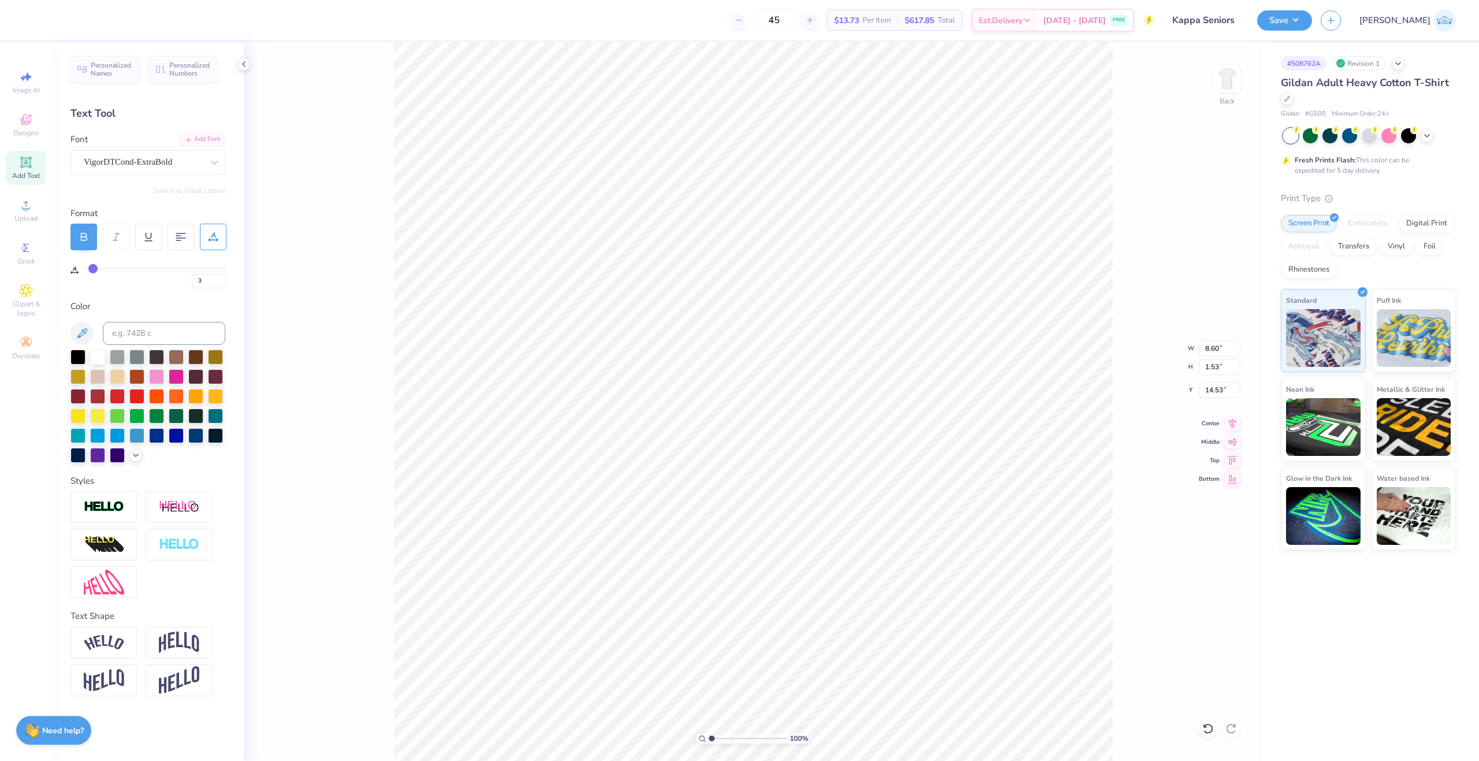
type input "12.21"
type input "2.85"
type input "10.91"
type input "0"
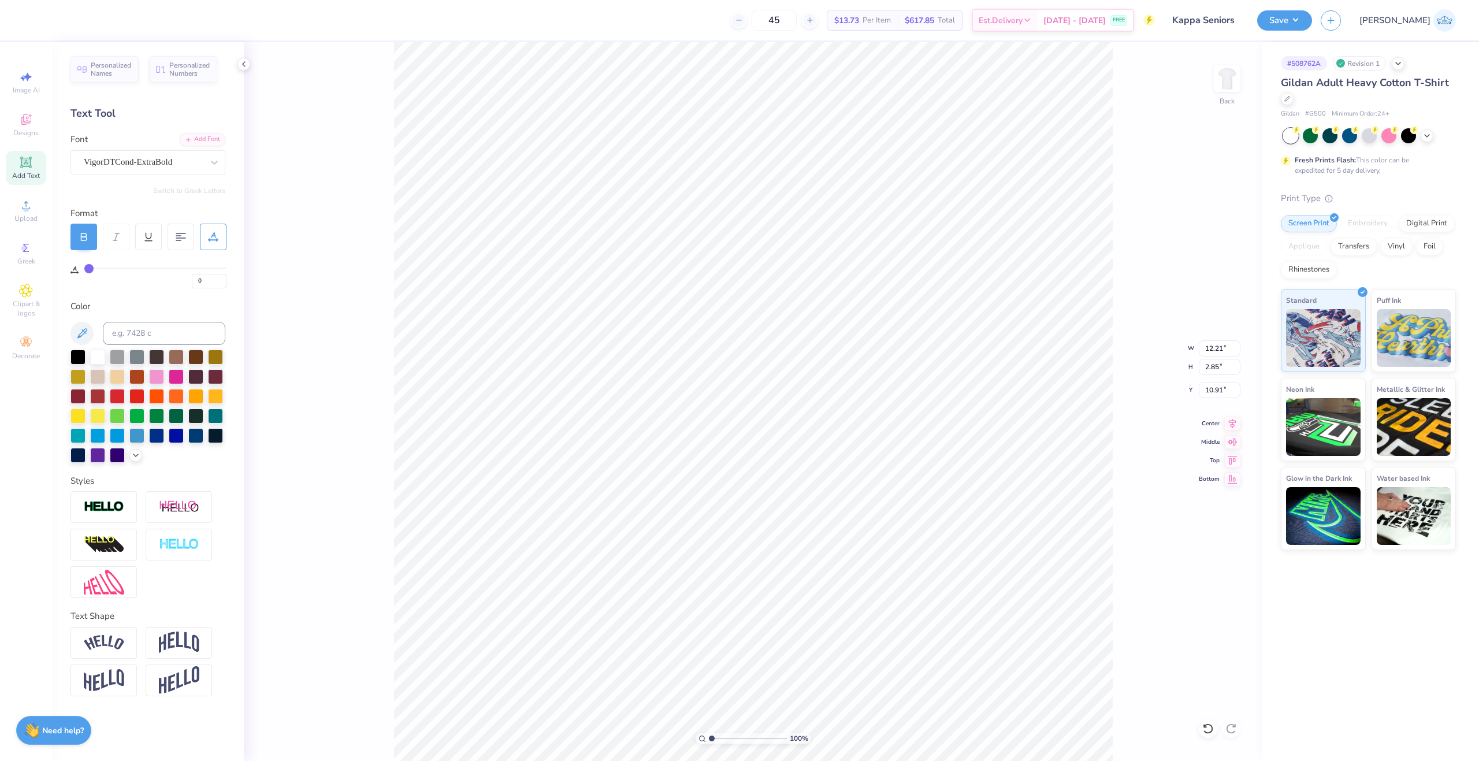
click at [226, 236] on div "Personalized Names Personalized Numbers Text Tool Add Font Font VigorDTCond-Ext…" at bounding box center [148, 401] width 192 height 719
click at [220, 236] on div at bounding box center [213, 237] width 27 height 27
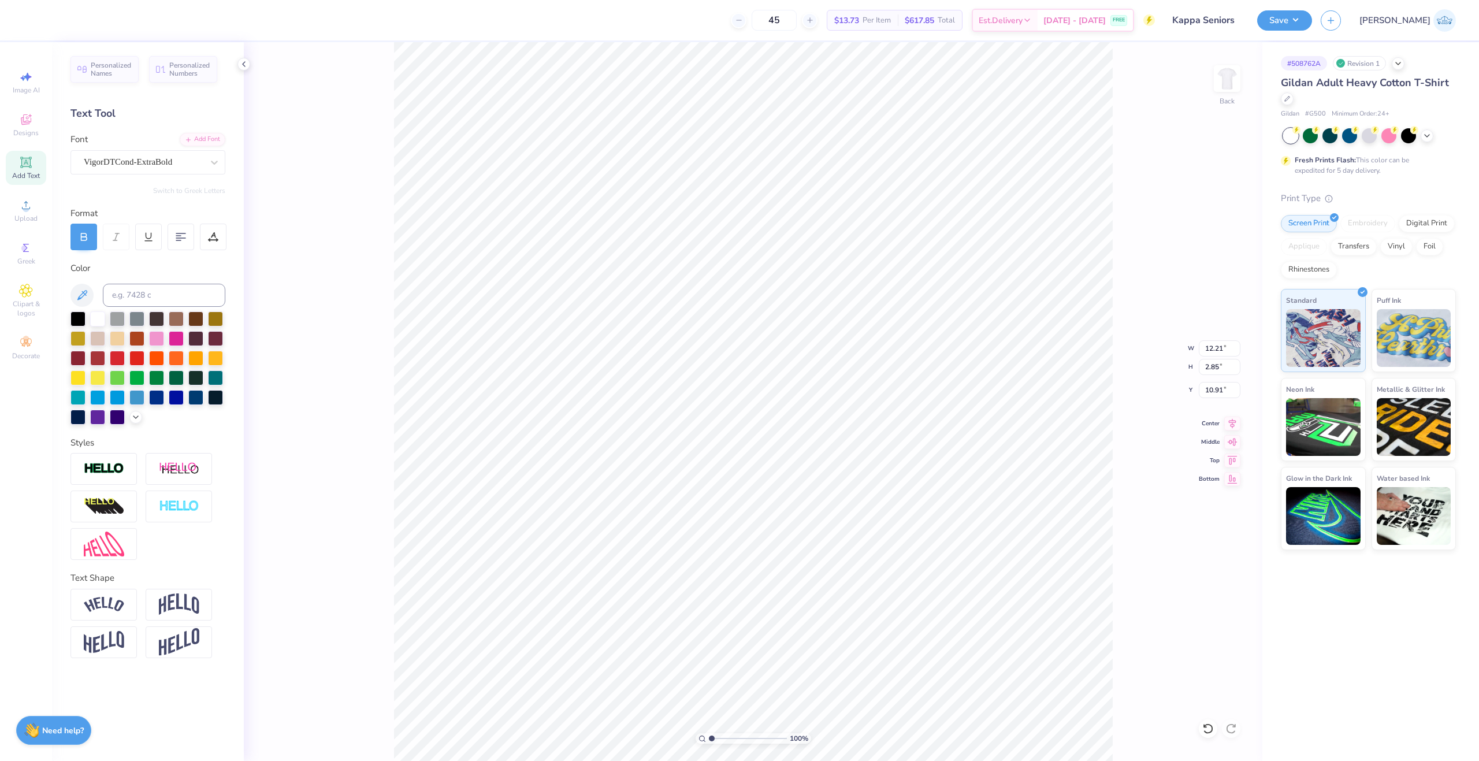
click at [228, 228] on div "Personalized Names Personalized Numbers Text Tool Add Font Font VigorDTCond-Ext…" at bounding box center [148, 401] width 192 height 719
click at [225, 235] on div at bounding box center [213, 237] width 27 height 27
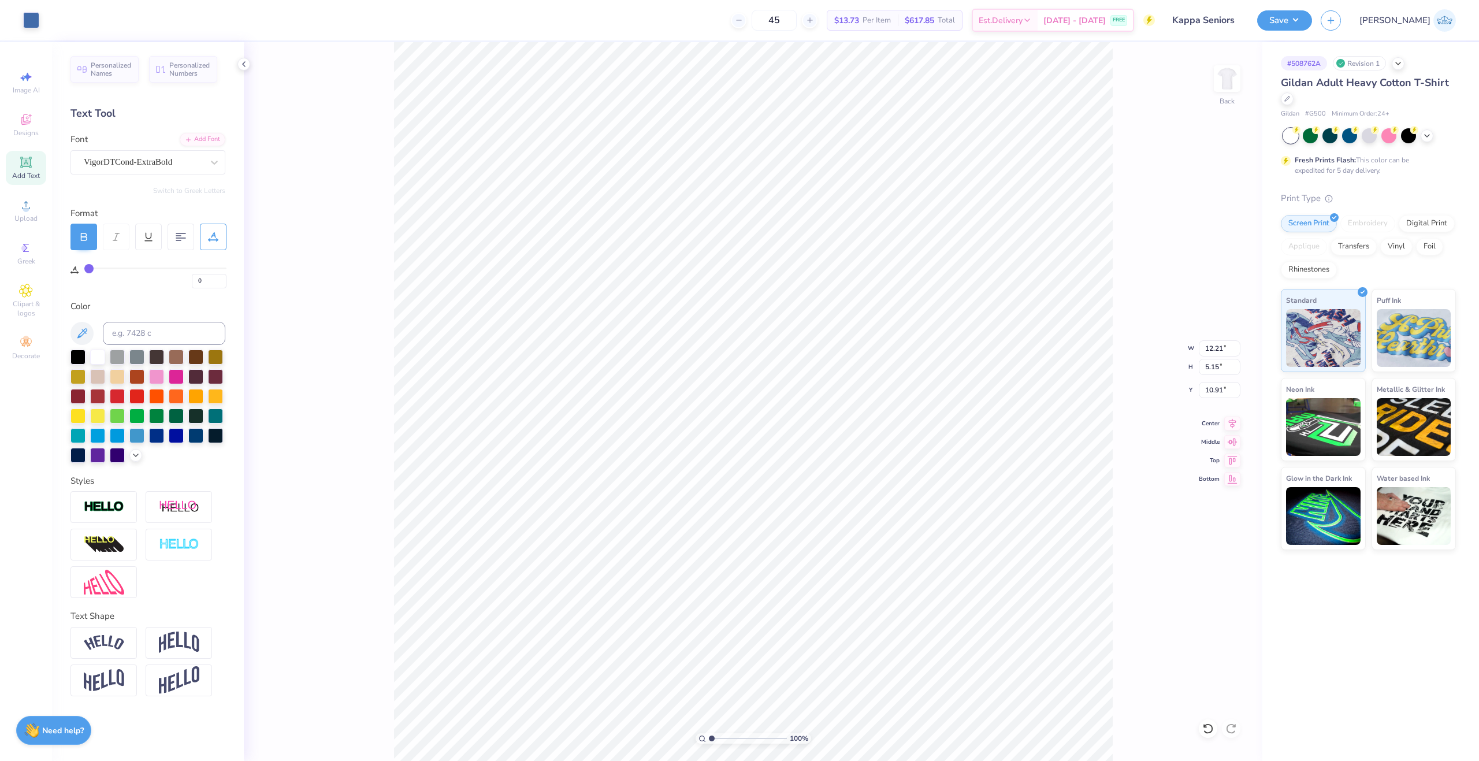
click at [1206, 357] on div "100 % Back W 12.21 12.21 " H 5.15 5.15 " Y 10.91 10.91 " Center Middle Top Bott…" at bounding box center [753, 401] width 1019 height 719
click at [1206, 355] on div "100 % Back W 12.21 H 5.15 Y 10.91 Center Middle Top Bottom" at bounding box center [753, 401] width 1019 height 719
click at [1209, 351] on input "12.21" at bounding box center [1220, 348] width 42 height 16
click at [1211, 387] on input "10.91" at bounding box center [1220, 390] width 42 height 16
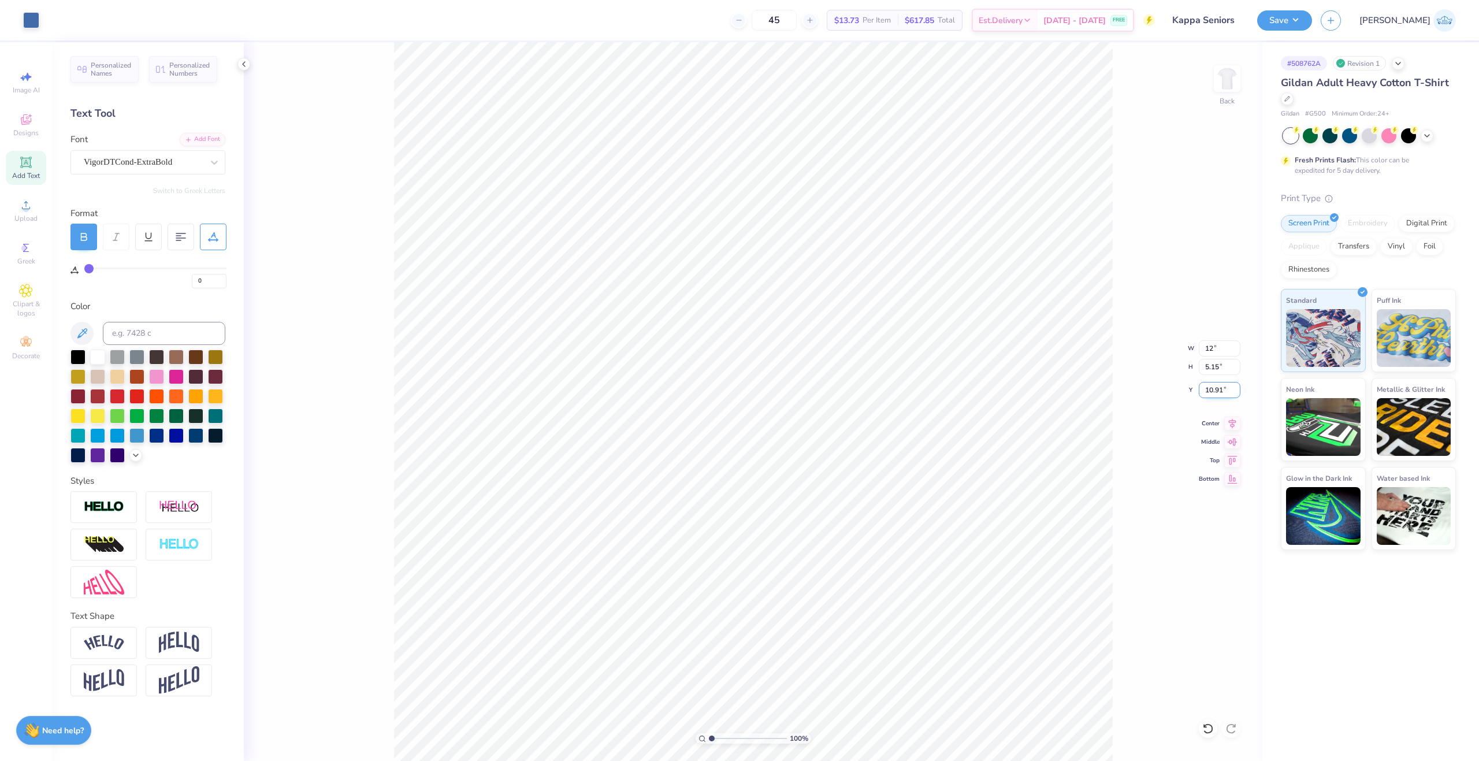
click at [1211, 387] on input "10.91" at bounding box center [1220, 390] width 42 height 16
type input "12.00"
type input "5.06"
click at [1211, 387] on input "10.95" at bounding box center [1220, 390] width 42 height 16
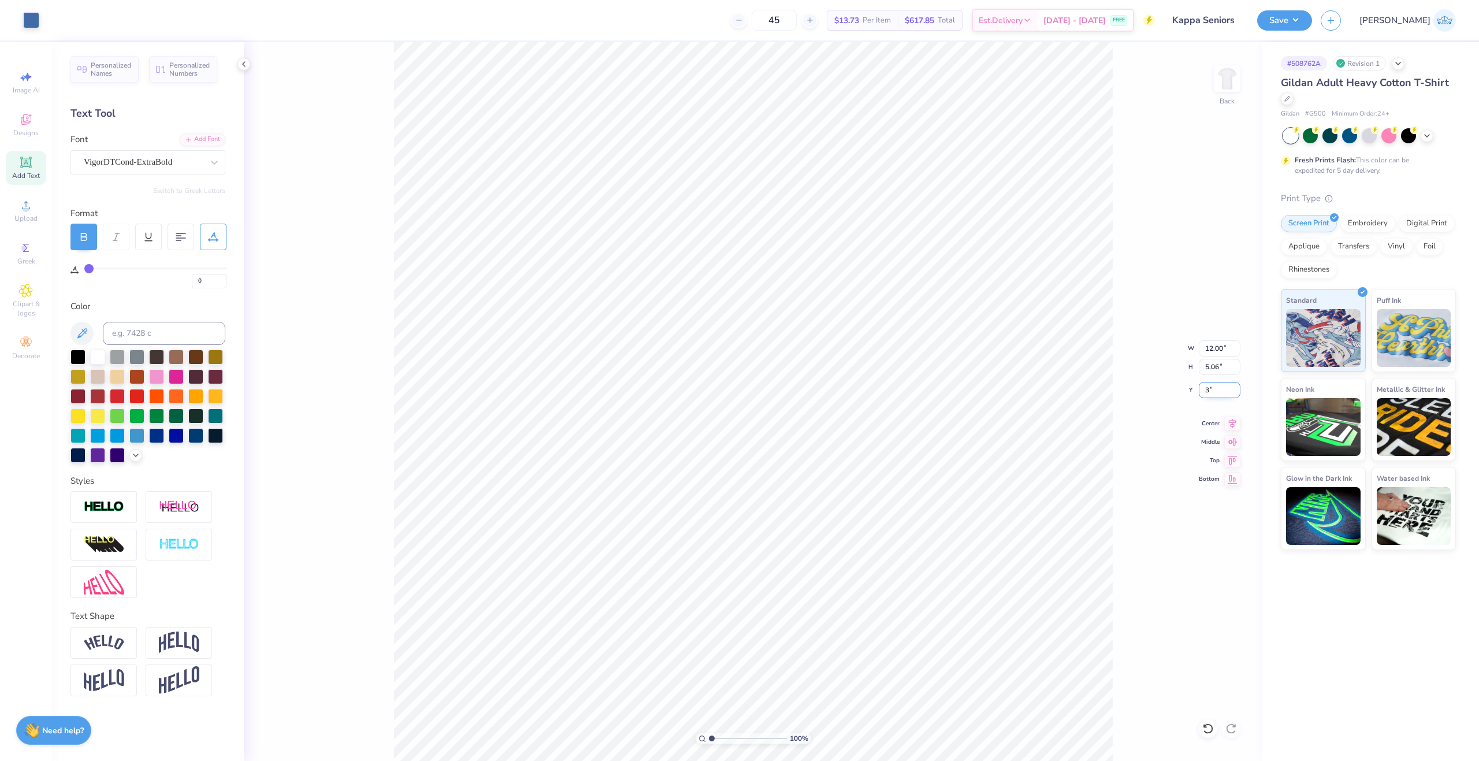
type input "3.00"
click at [1361, 31] on div "Save JA" at bounding box center [1368, 20] width 222 height 40
click at [1312, 29] on button "Save" at bounding box center [1284, 19] width 55 height 20
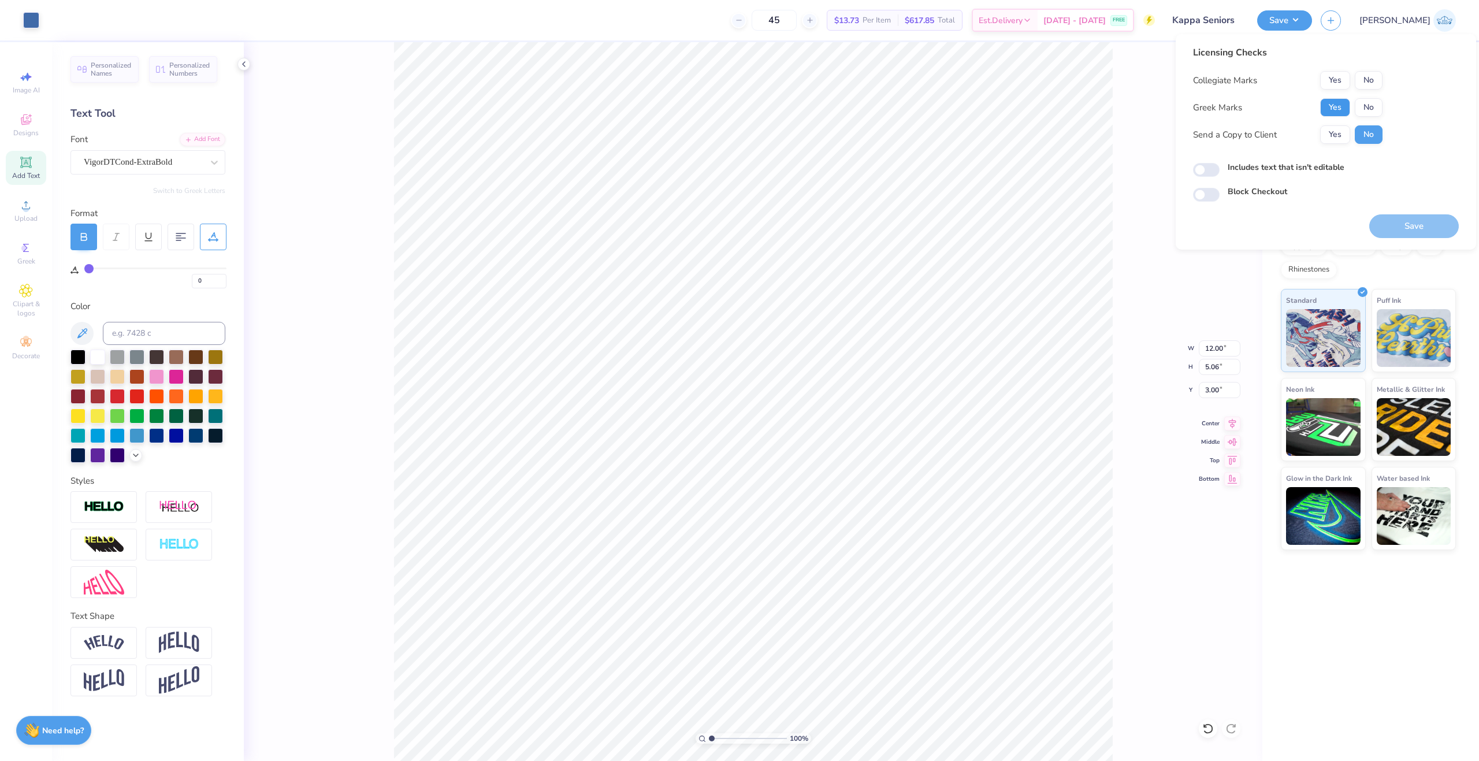
click at [1345, 115] on button "Yes" at bounding box center [1335, 107] width 30 height 18
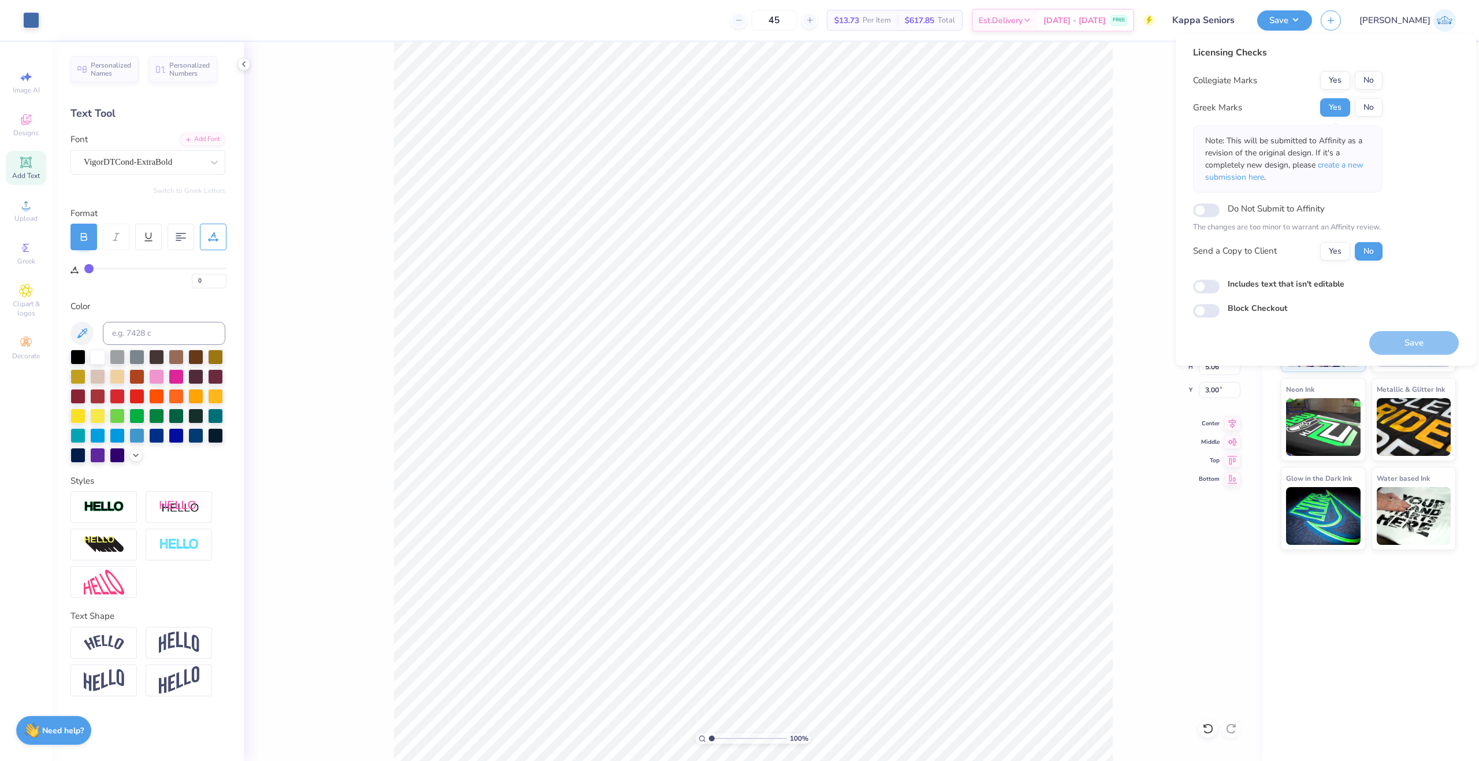
click at [1360, 90] on div "Collegiate Marks Yes No Greek Marks Yes No Note: This will be submitted to Affi…" at bounding box center [1288, 166] width 190 height 190
click at [1366, 77] on button "No" at bounding box center [1369, 80] width 28 height 18
click at [1334, 250] on button "Yes" at bounding box center [1335, 251] width 30 height 18
click at [1389, 344] on button "Save" at bounding box center [1414, 343] width 90 height 24
click at [135, 454] on polyline at bounding box center [135, 454] width 5 height 2
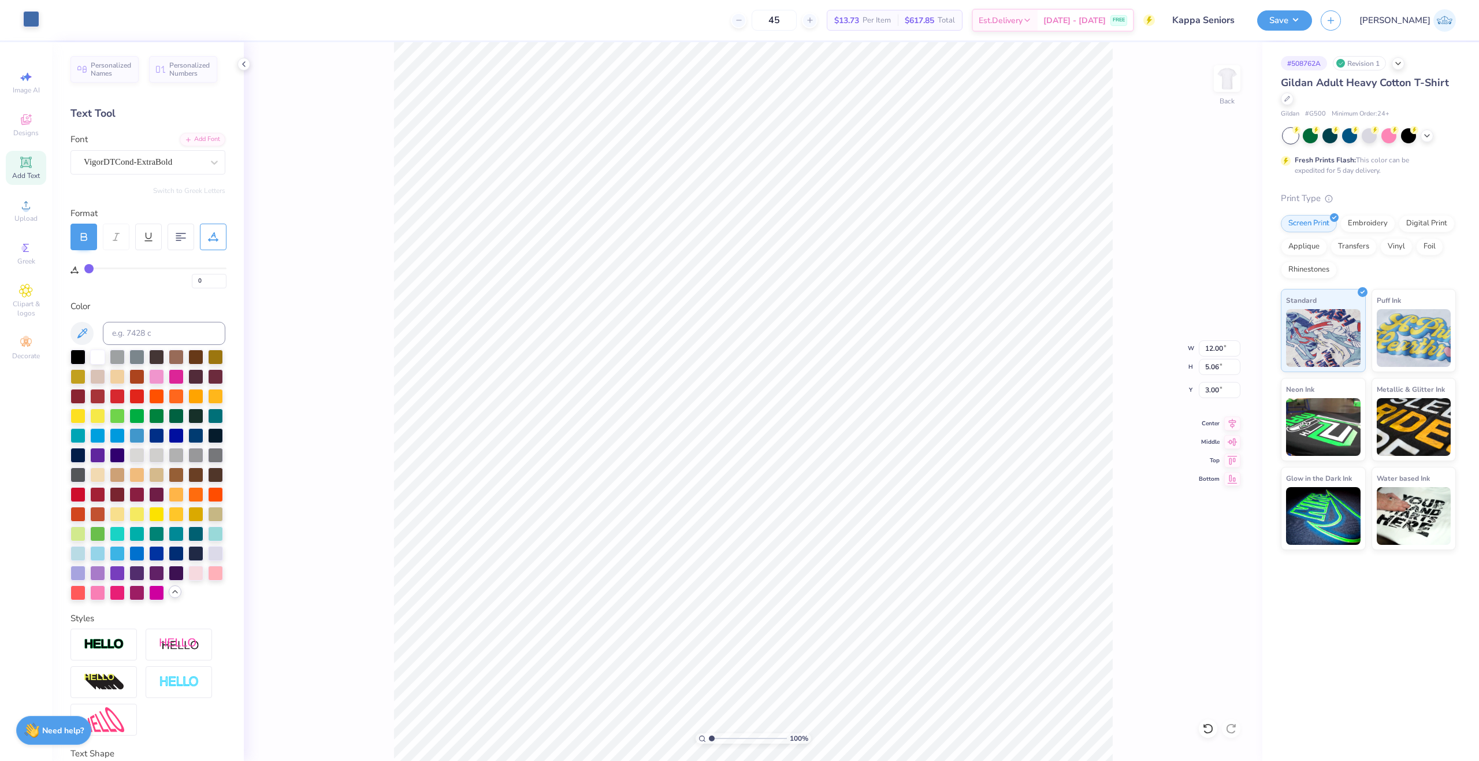
click at [39, 14] on div at bounding box center [31, 19] width 16 height 16
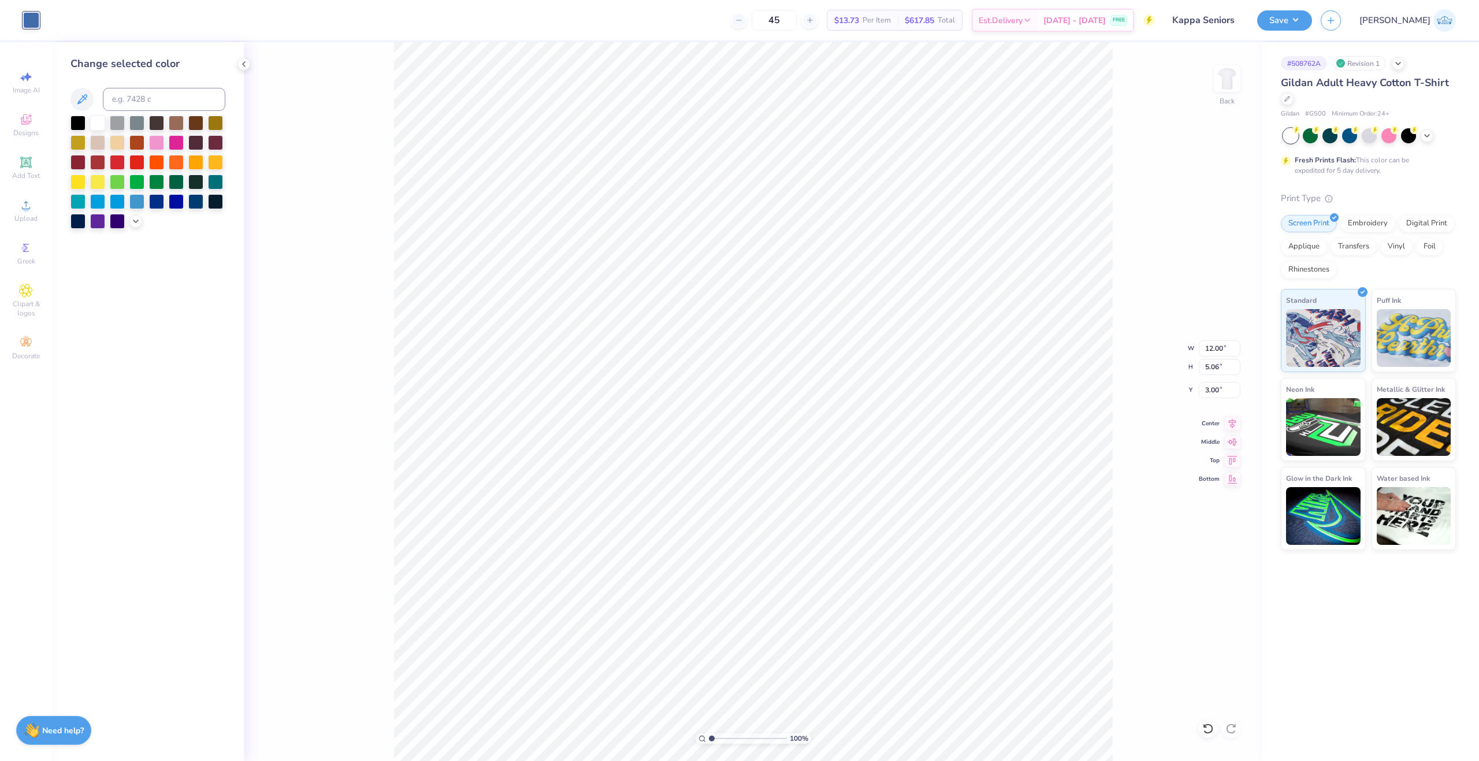
click at [159, 205] on div at bounding box center [156, 201] width 15 height 15
click at [140, 218] on div at bounding box center [135, 220] width 13 height 13
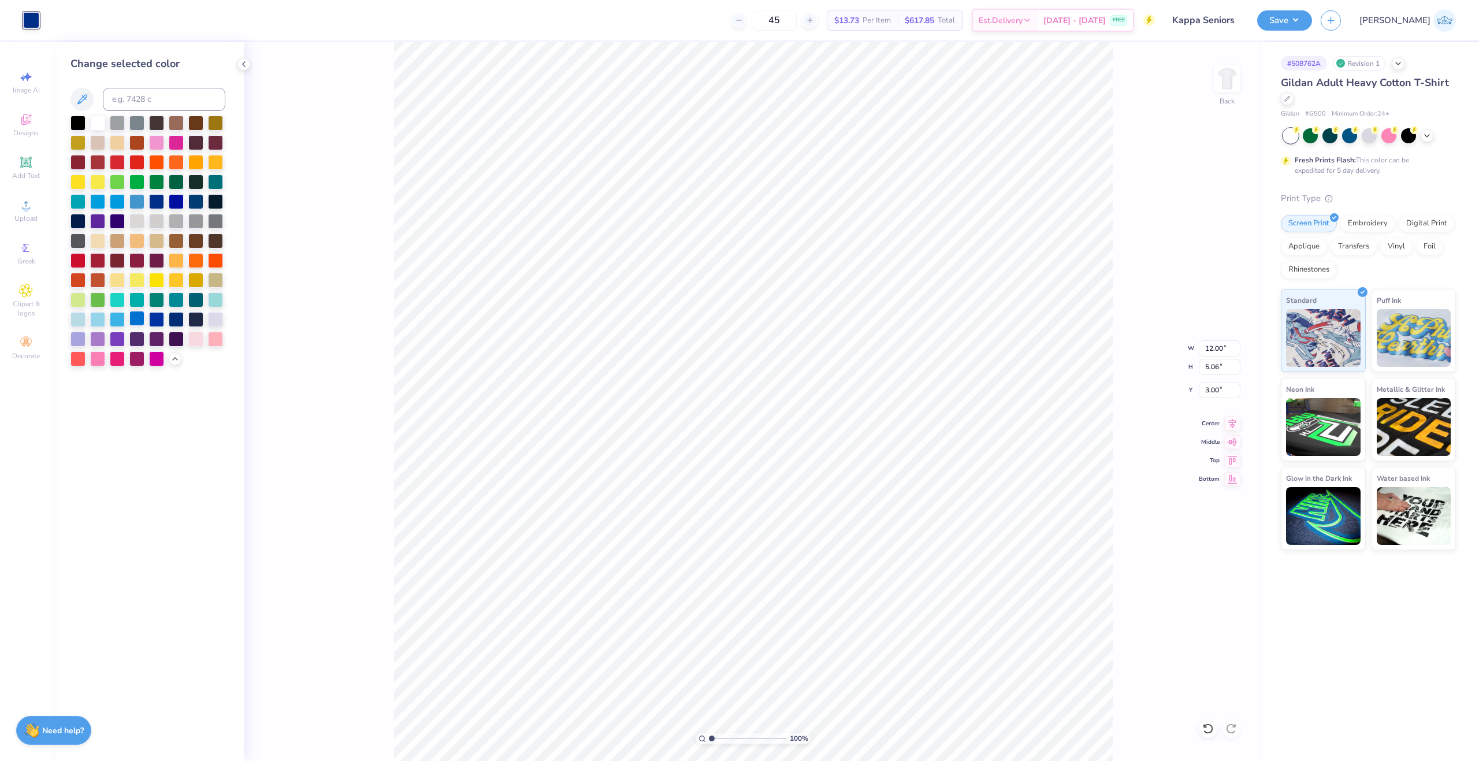
click at [138, 323] on div at bounding box center [136, 318] width 15 height 15
click at [144, 321] on div at bounding box center [136, 318] width 15 height 15
click at [157, 321] on div at bounding box center [156, 318] width 15 height 15
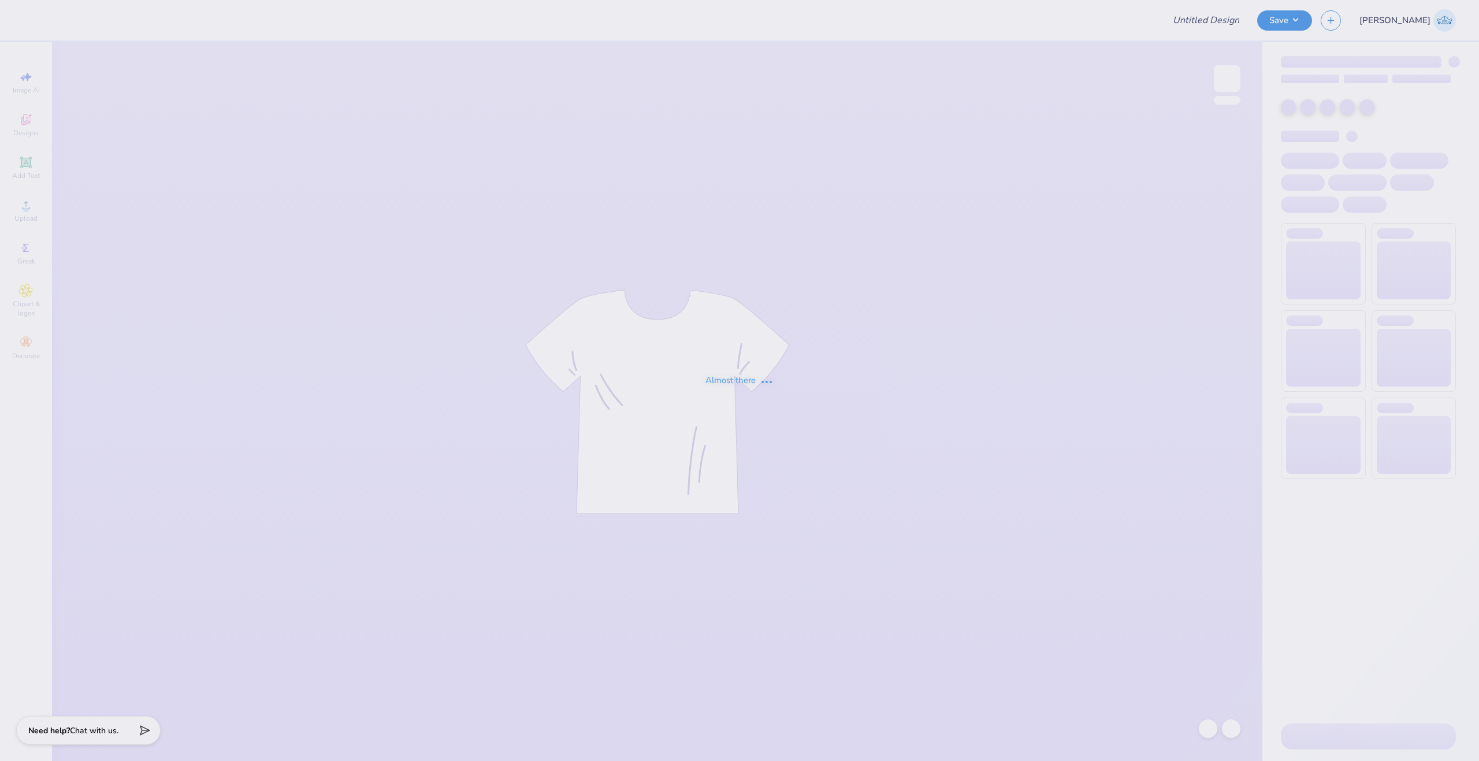
type input "Loretto Academy Merch 2025!"
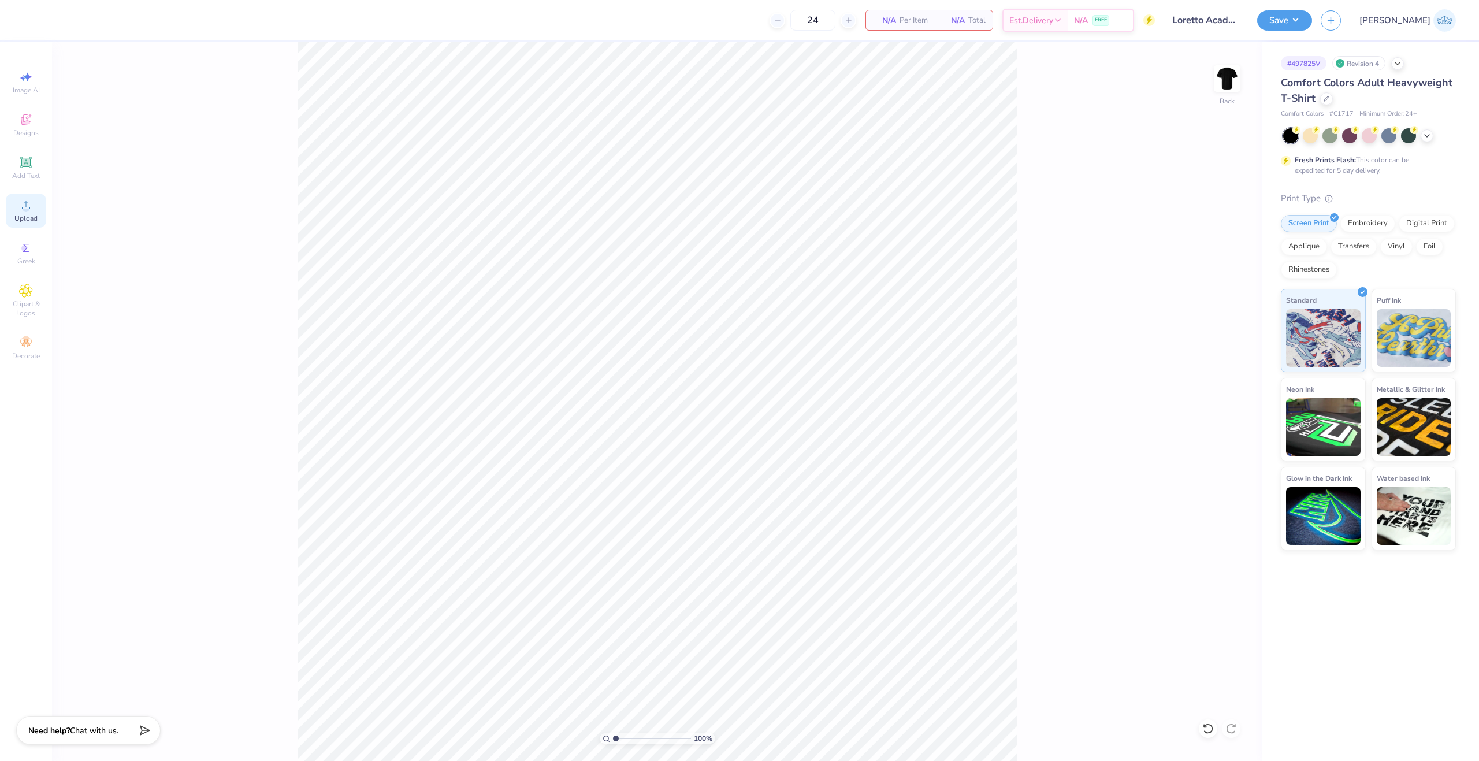
click at [31, 212] on div "Upload" at bounding box center [26, 211] width 40 height 34
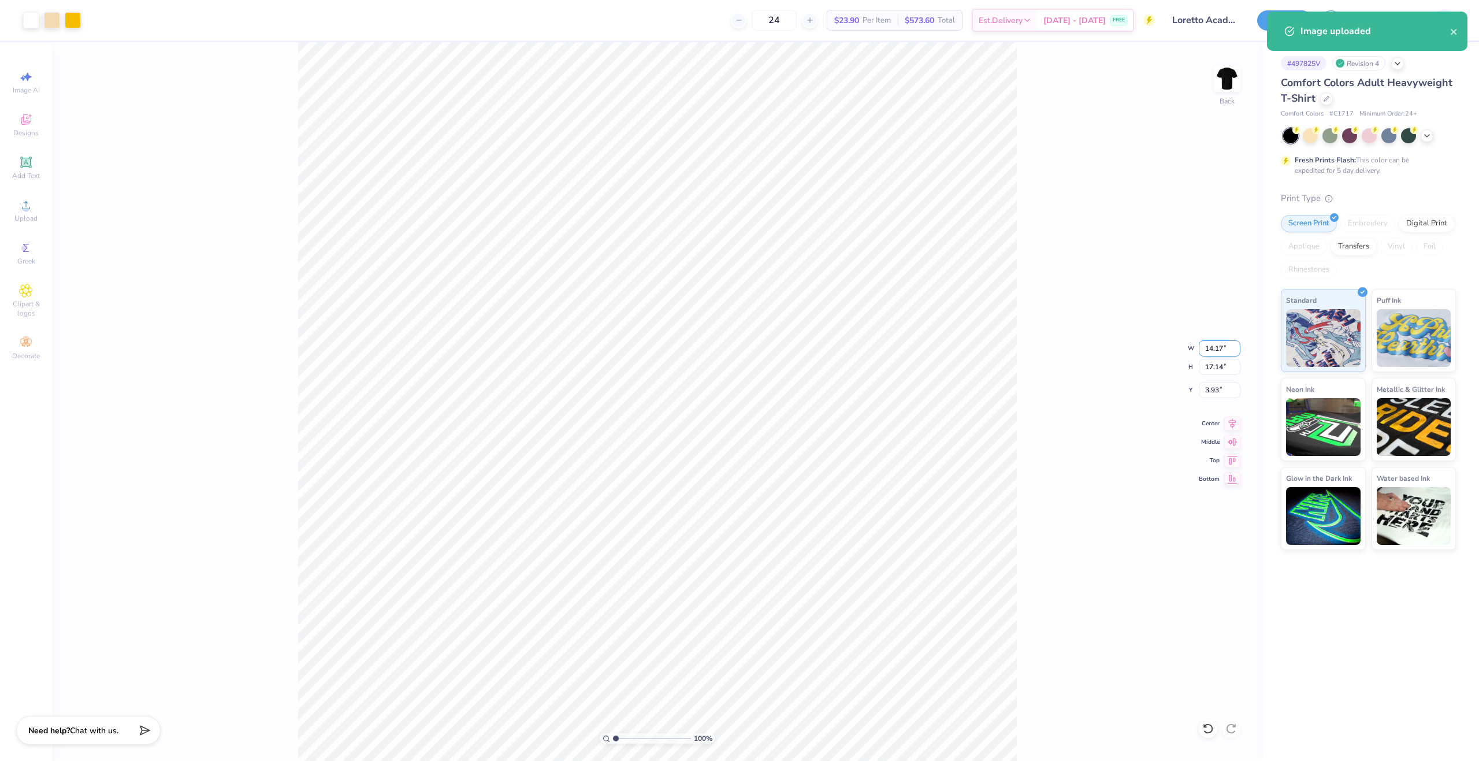
click at [1216, 340] on input "14.17" at bounding box center [1220, 348] width 42 height 16
type input "12.00"
type input "14.51"
type input "5.24"
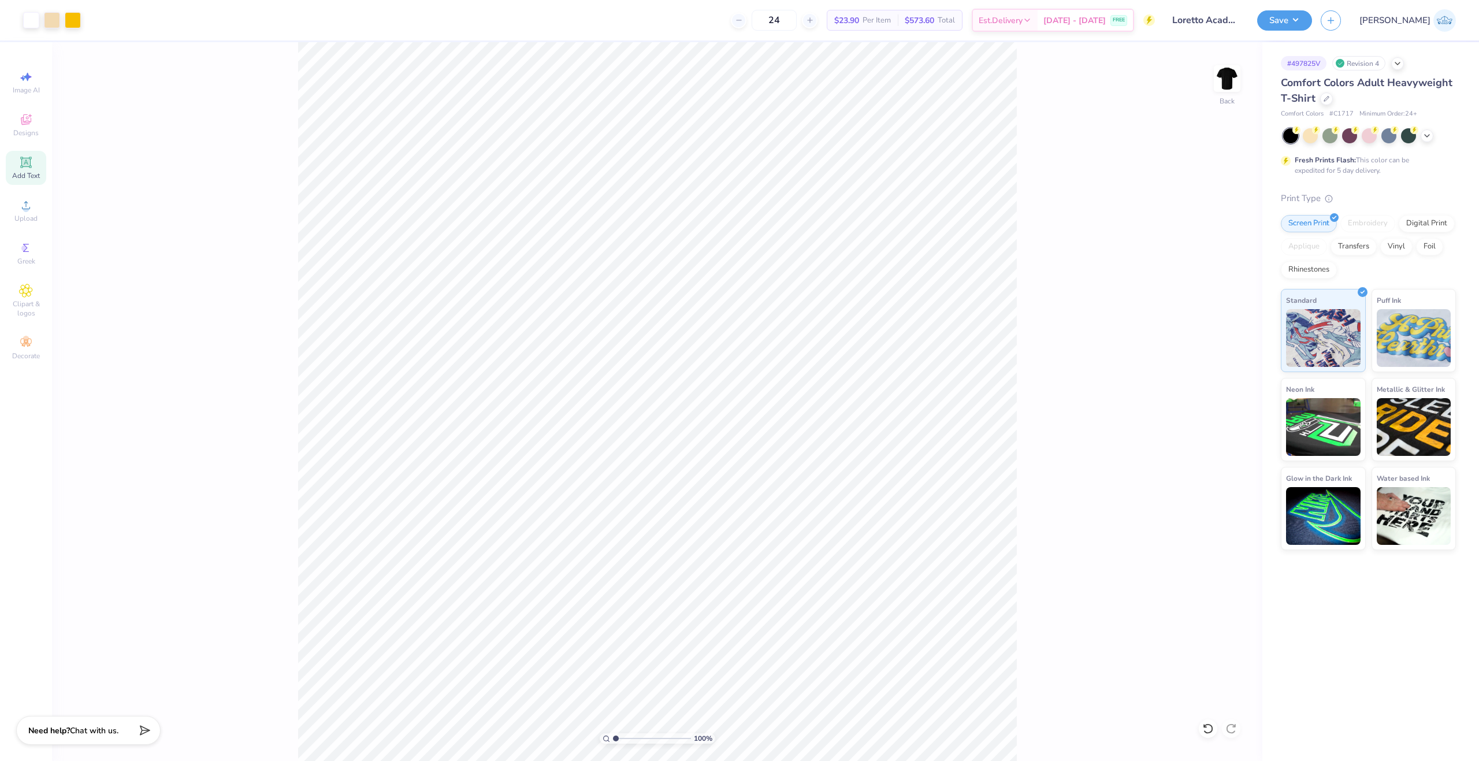
click at [29, 169] on div "Add Text" at bounding box center [26, 168] width 40 height 34
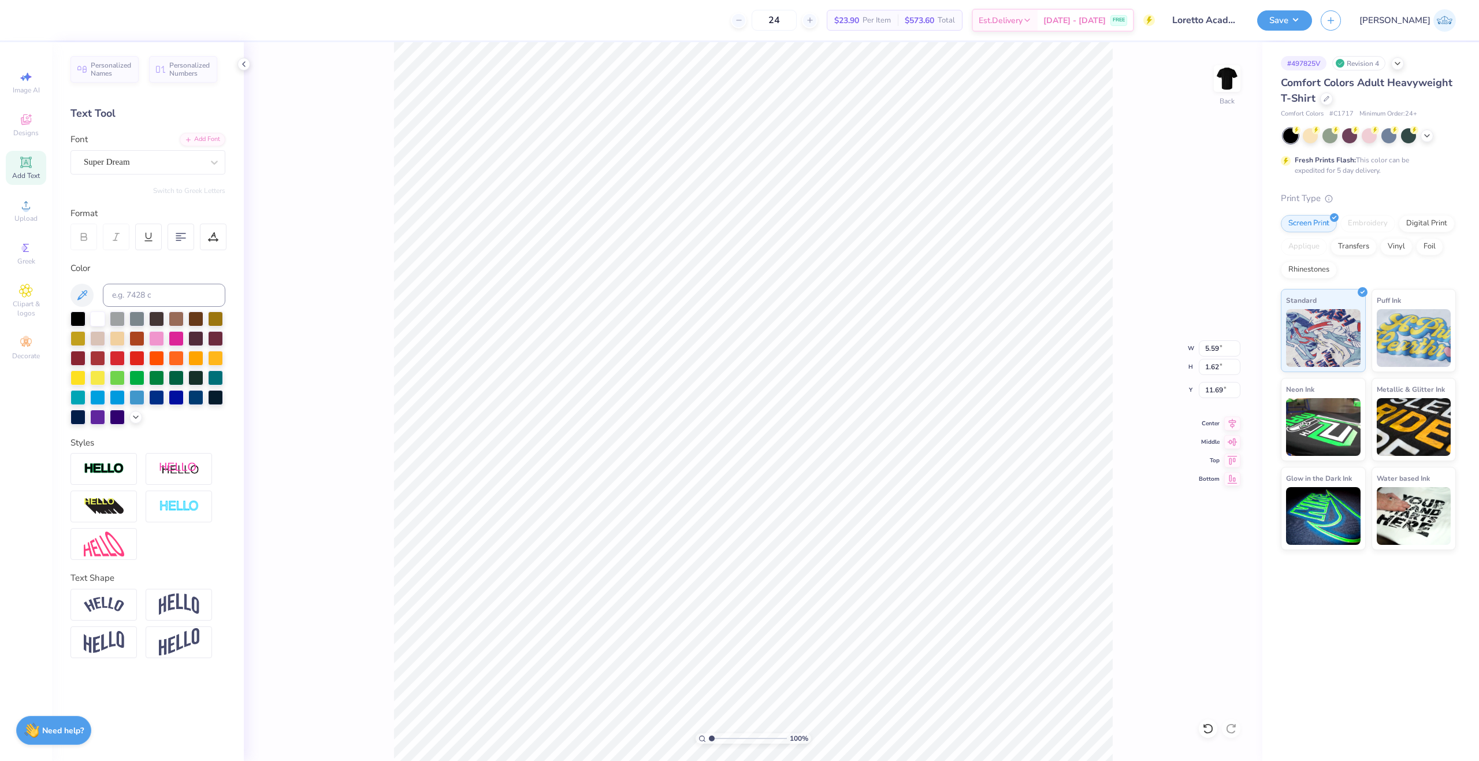
click at [179, 147] on div "Font Super Dream" at bounding box center [147, 154] width 155 height 42
click at [186, 141] on icon at bounding box center [188, 138] width 7 height 7
type input "12.00"
type input "14.51"
type input "5.24"
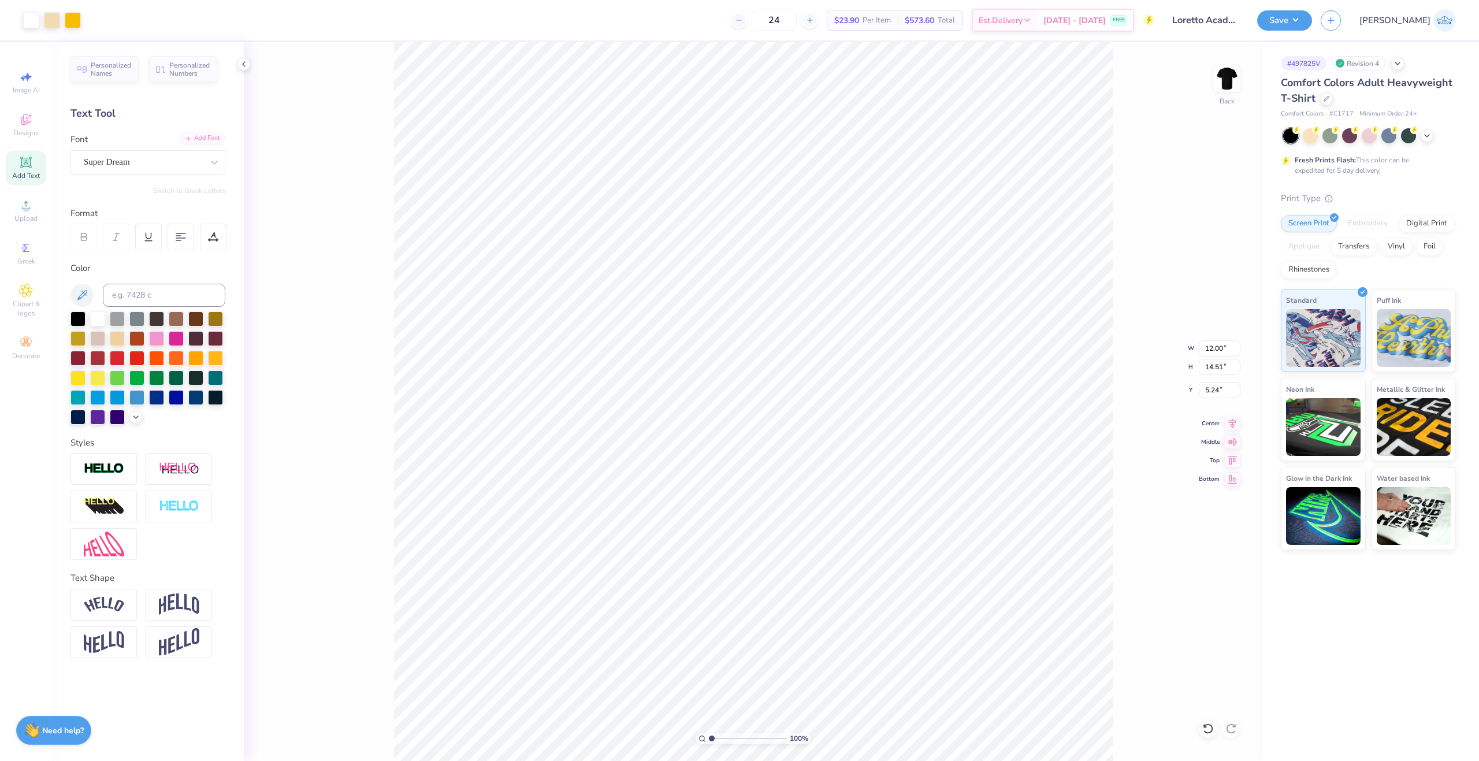
type input "5.59"
type input "1.62"
type input "11.69"
click at [1208, 355] on input "12.00" at bounding box center [1220, 348] width 42 height 16
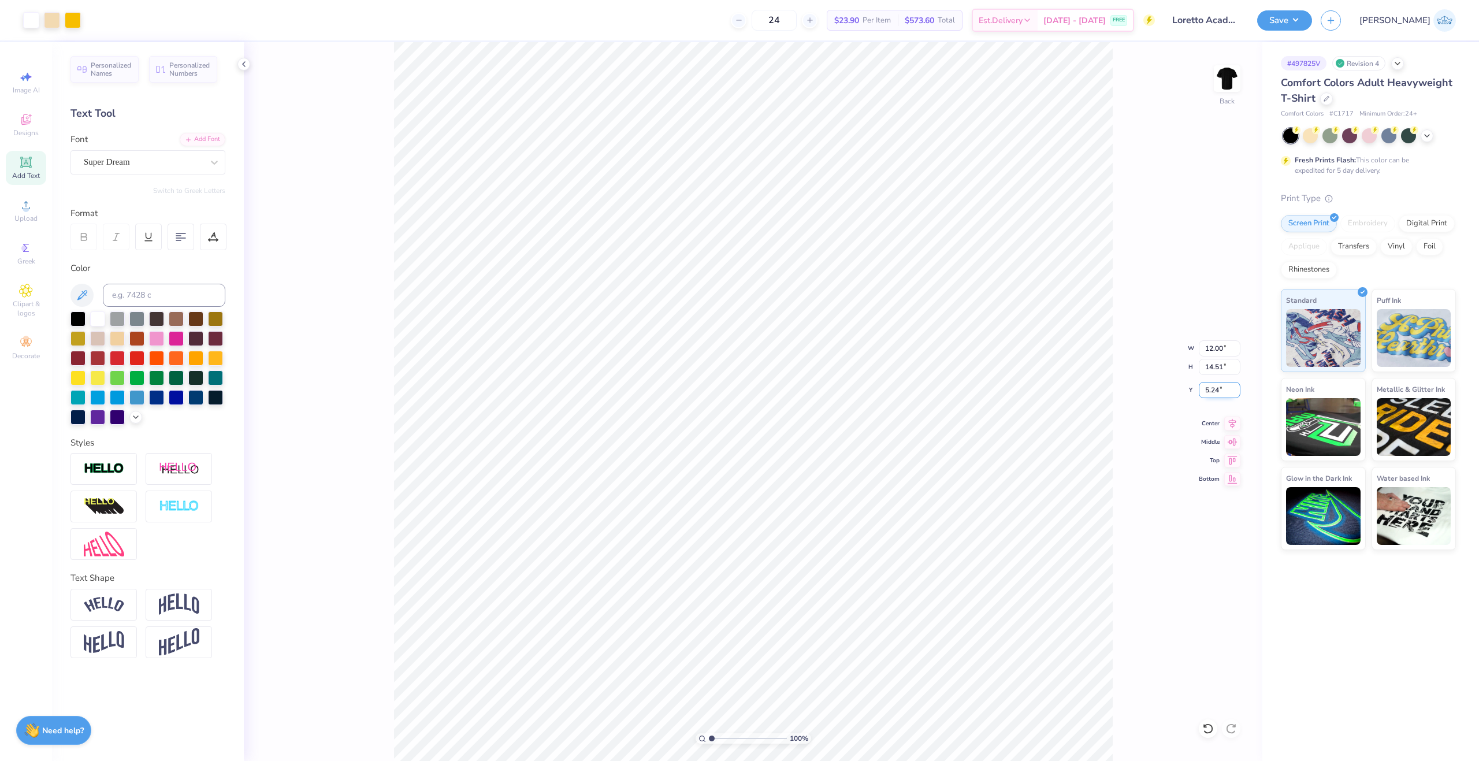
click at [1208, 383] on input "5.24" at bounding box center [1220, 390] width 42 height 16
type input "3.00"
click at [1207, 347] on input "12.00" at bounding box center [1220, 348] width 42 height 16
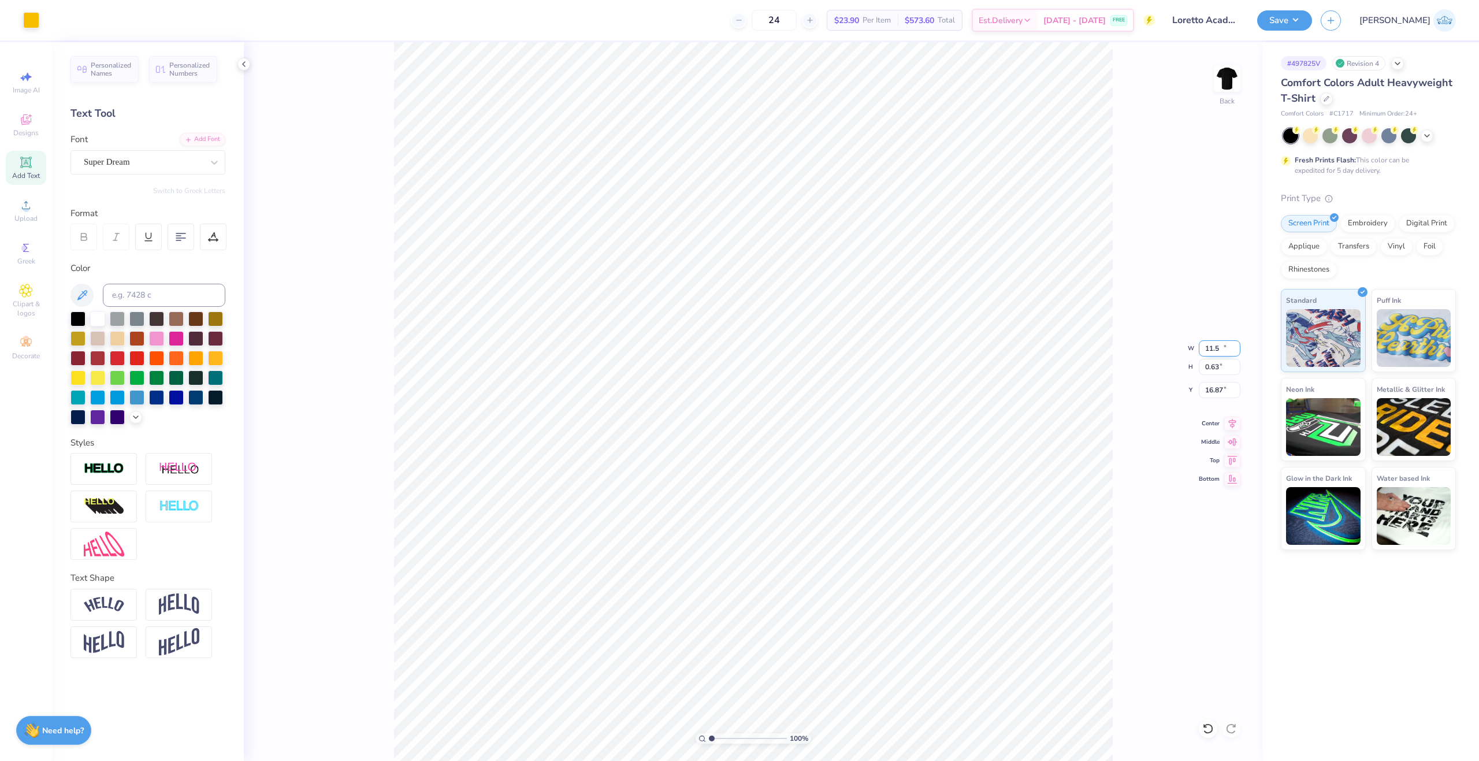
type input "11.50"
type input "0.63"
type input "16.87"
click at [807, 507] on li "Group" at bounding box center [811, 506] width 91 height 23
click at [1205, 347] on input "11.77" at bounding box center [1220, 348] width 42 height 16
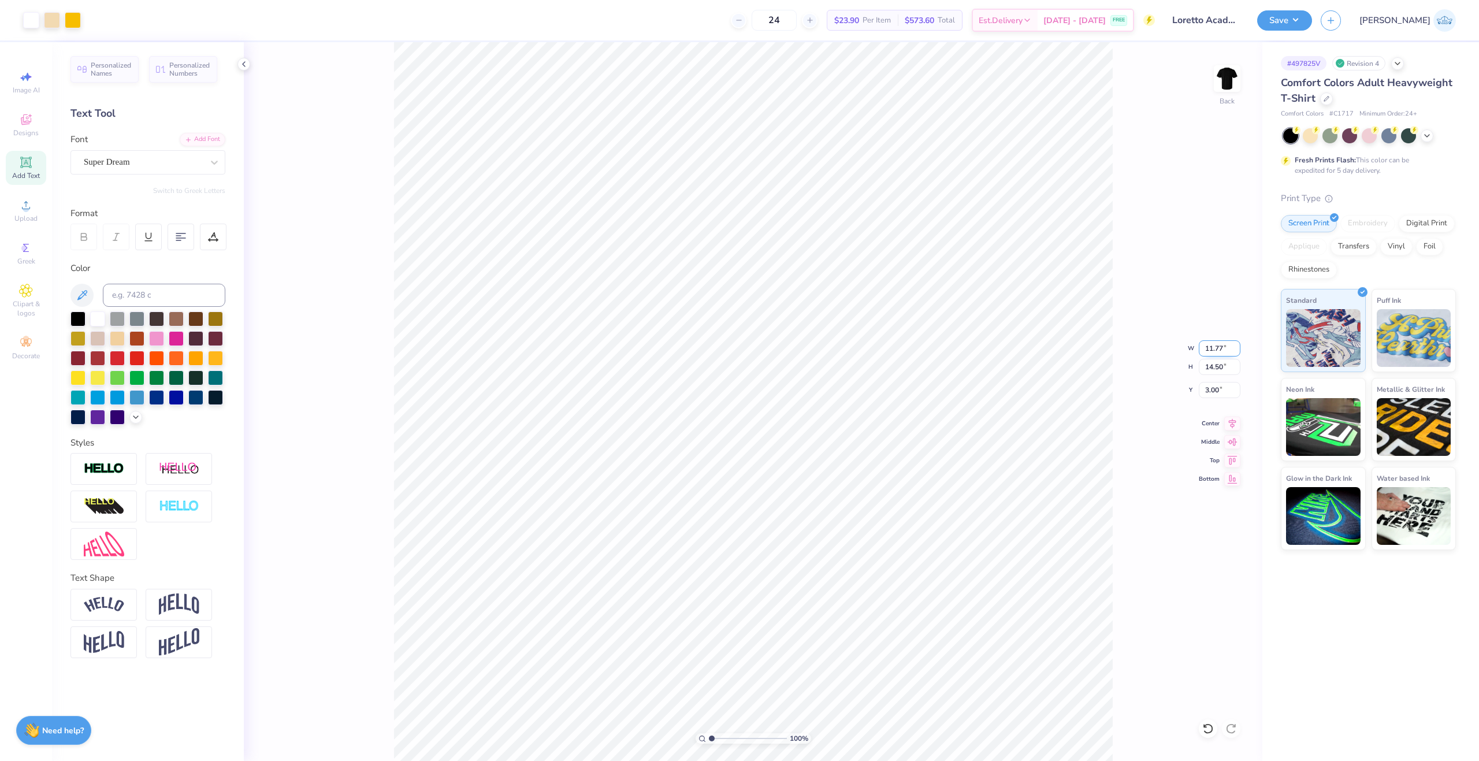
click at [1205, 347] on input "11.77" at bounding box center [1220, 348] width 42 height 16
type input "12.00"
type input "14.78"
click at [1206, 391] on input "2.86" at bounding box center [1220, 390] width 42 height 16
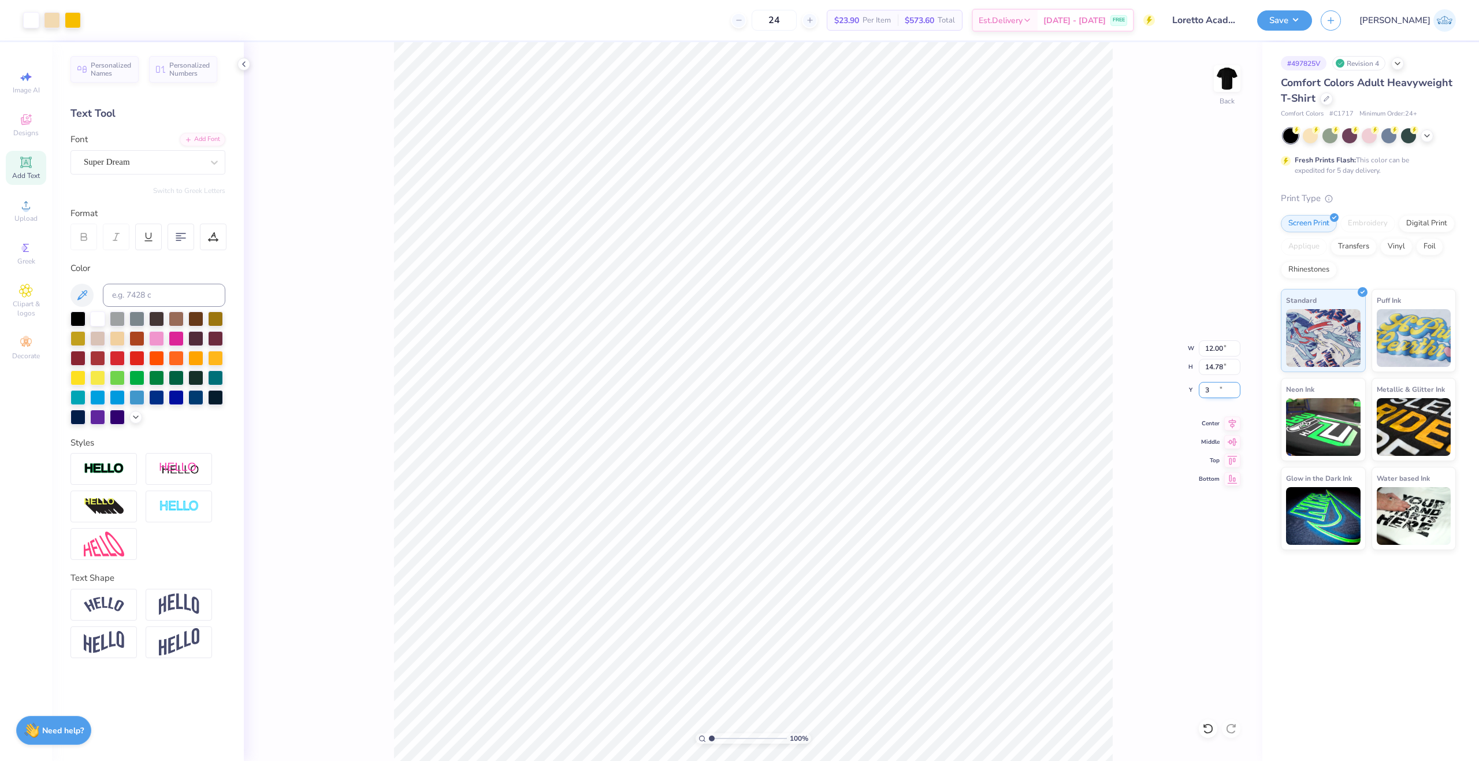
type input "3.00"
click at [1312, 20] on button "Save" at bounding box center [1284, 19] width 55 height 20
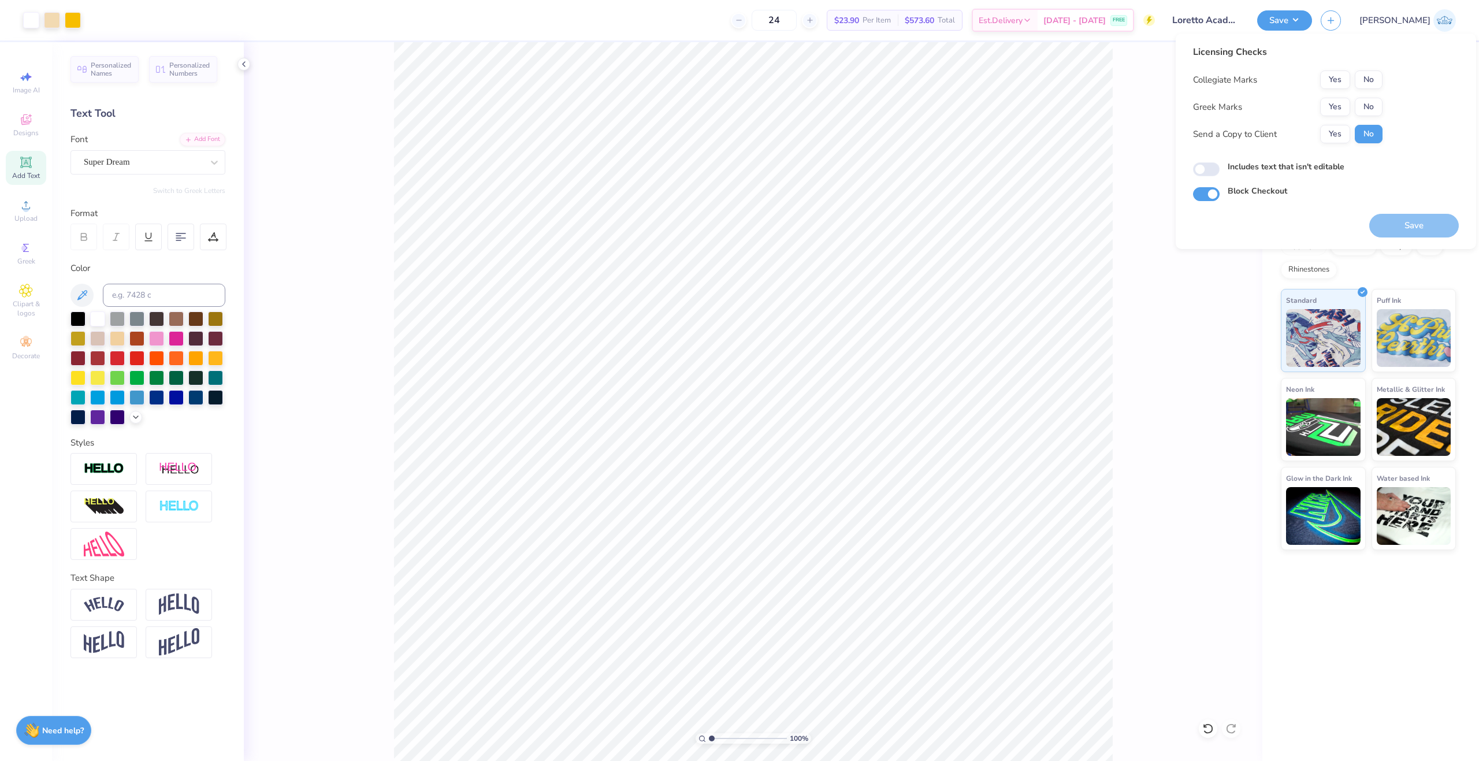
click at [1369, 70] on div "Licensing Checks Collegiate Marks Yes No Greek Marks Yes No Send a Copy to Clie…" at bounding box center [1288, 98] width 190 height 107
click at [1374, 86] on button "No" at bounding box center [1369, 79] width 28 height 18
click at [1365, 116] on button "No" at bounding box center [1369, 107] width 28 height 18
click at [1352, 123] on div "Collegiate Marks Yes No Greek Marks Yes No Send a Copy to Client Yes No" at bounding box center [1288, 106] width 190 height 73
click at [1349, 129] on button "Yes" at bounding box center [1335, 134] width 30 height 18
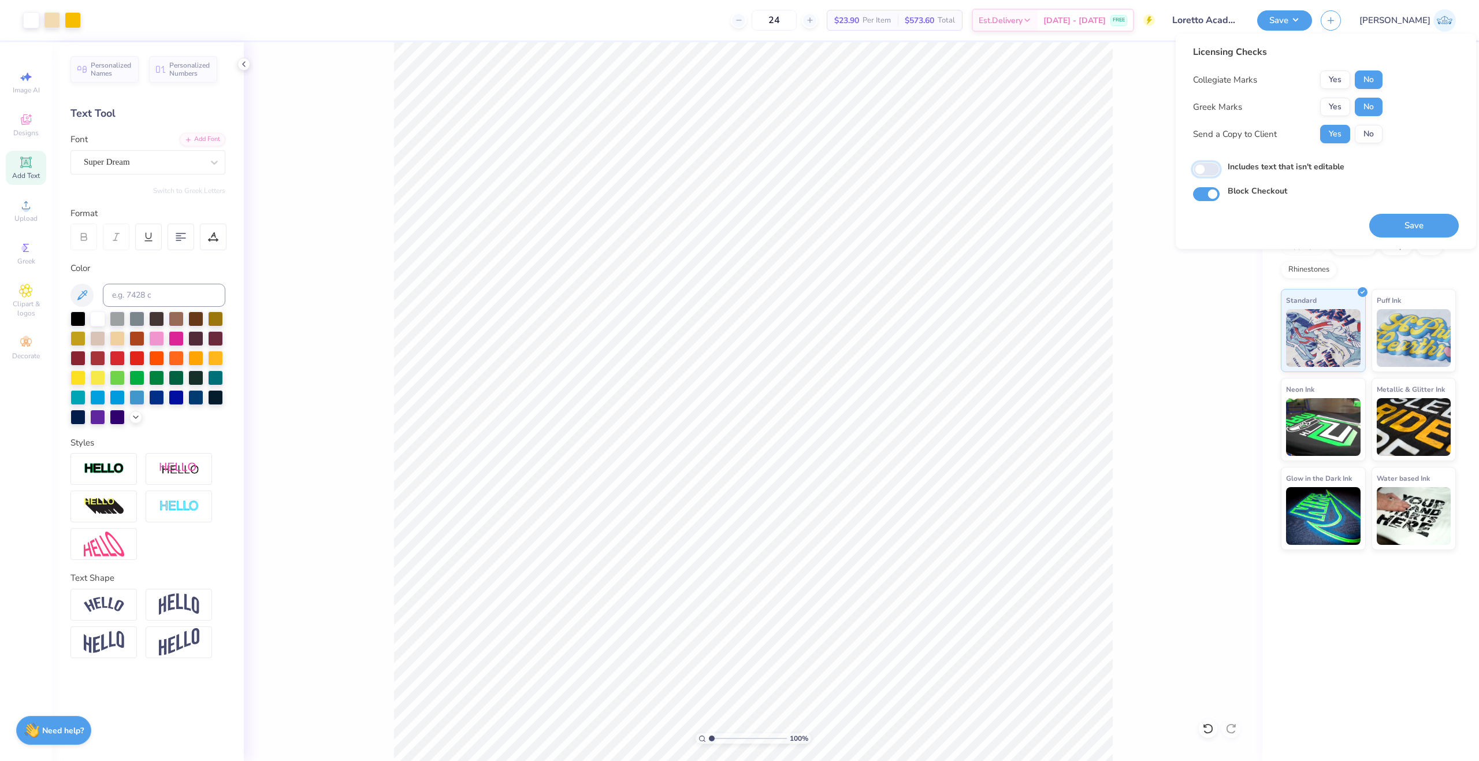
click at [1201, 164] on input "Includes text that isn't editable" at bounding box center [1206, 169] width 27 height 14
checkbox input "true"
click at [1417, 230] on button "Save" at bounding box center [1414, 226] width 90 height 24
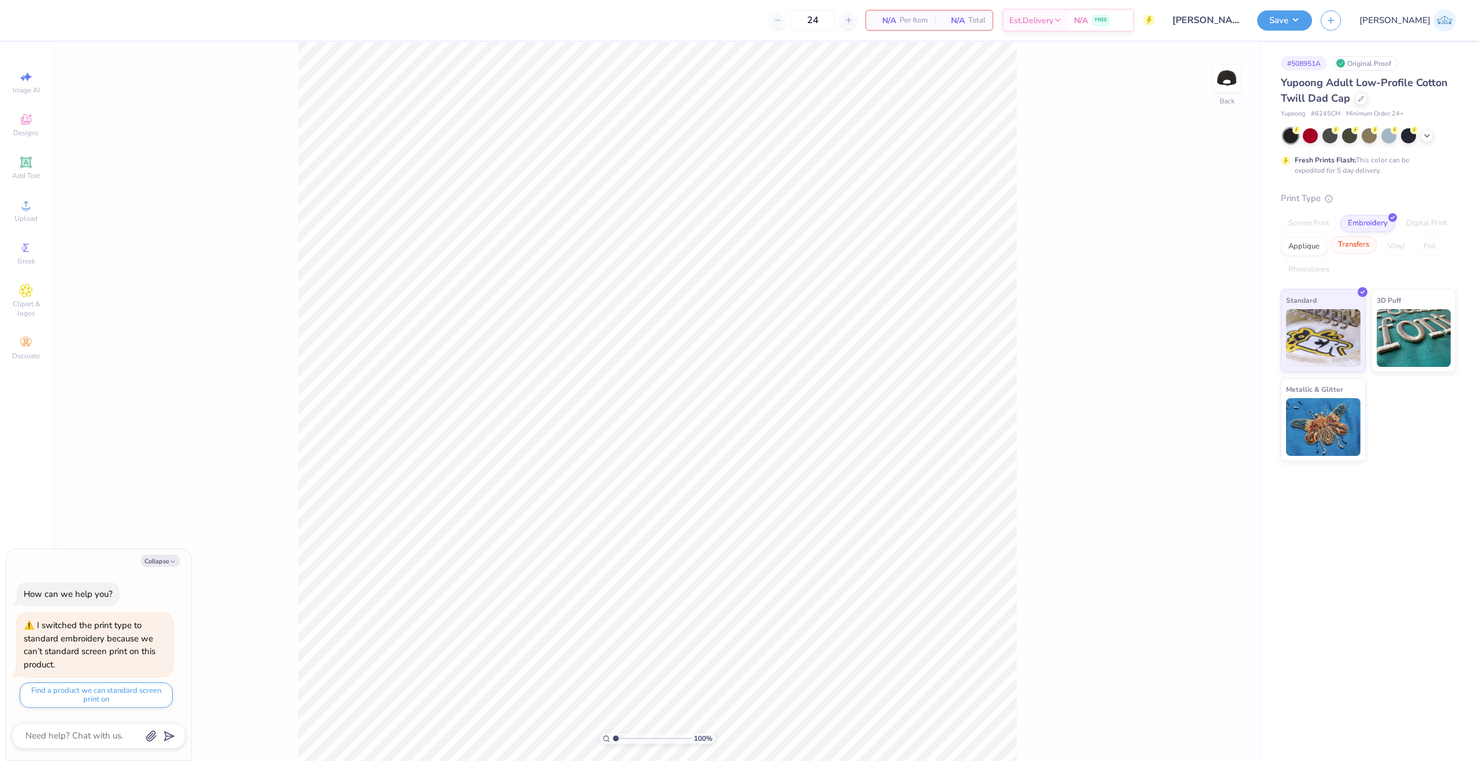
click at [1354, 247] on div "Transfers" at bounding box center [1354, 244] width 46 height 17
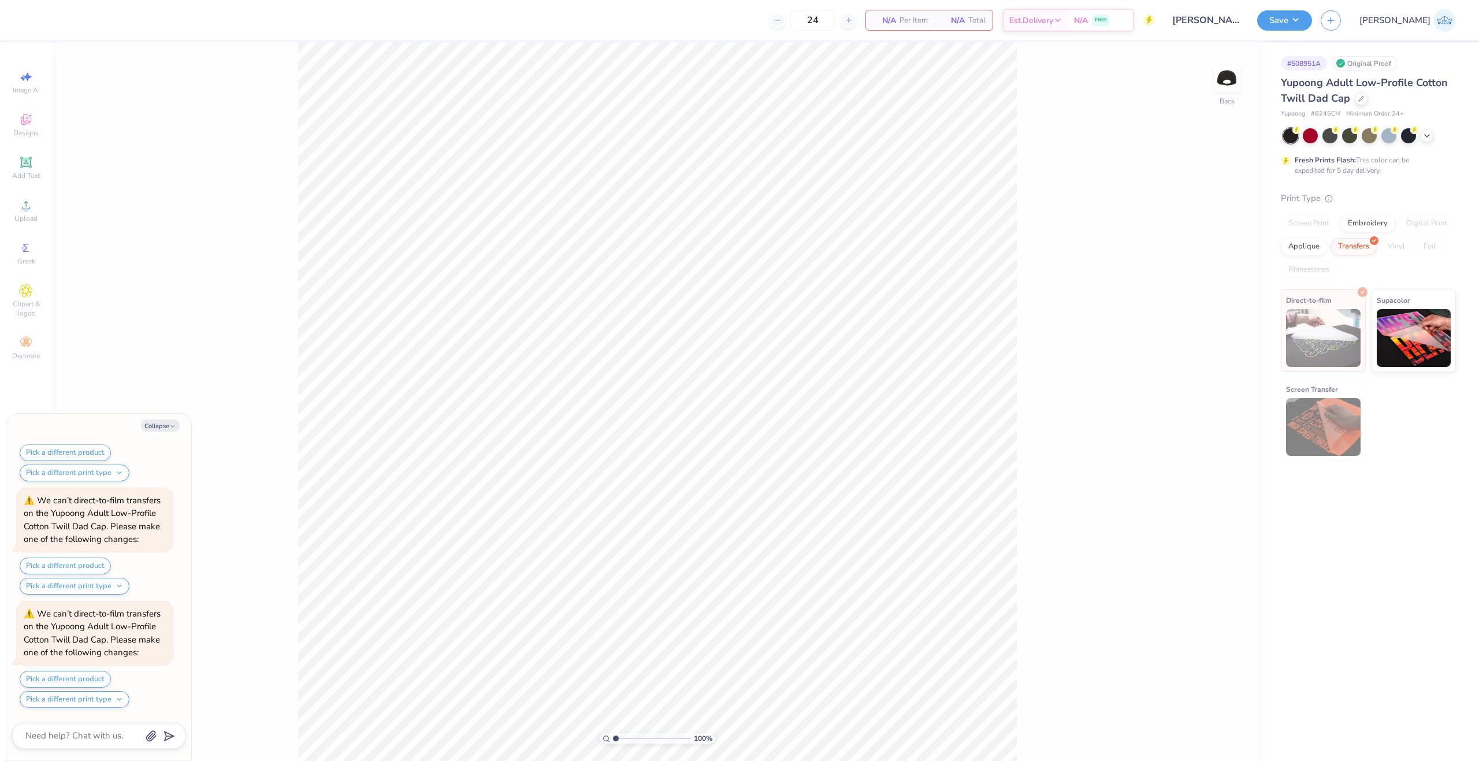
scroll to position [205, 0]
click at [1390, 336] on img at bounding box center [1414, 336] width 75 height 58
click at [1314, 355] on img at bounding box center [1323, 338] width 75 height 58
type textarea "x"
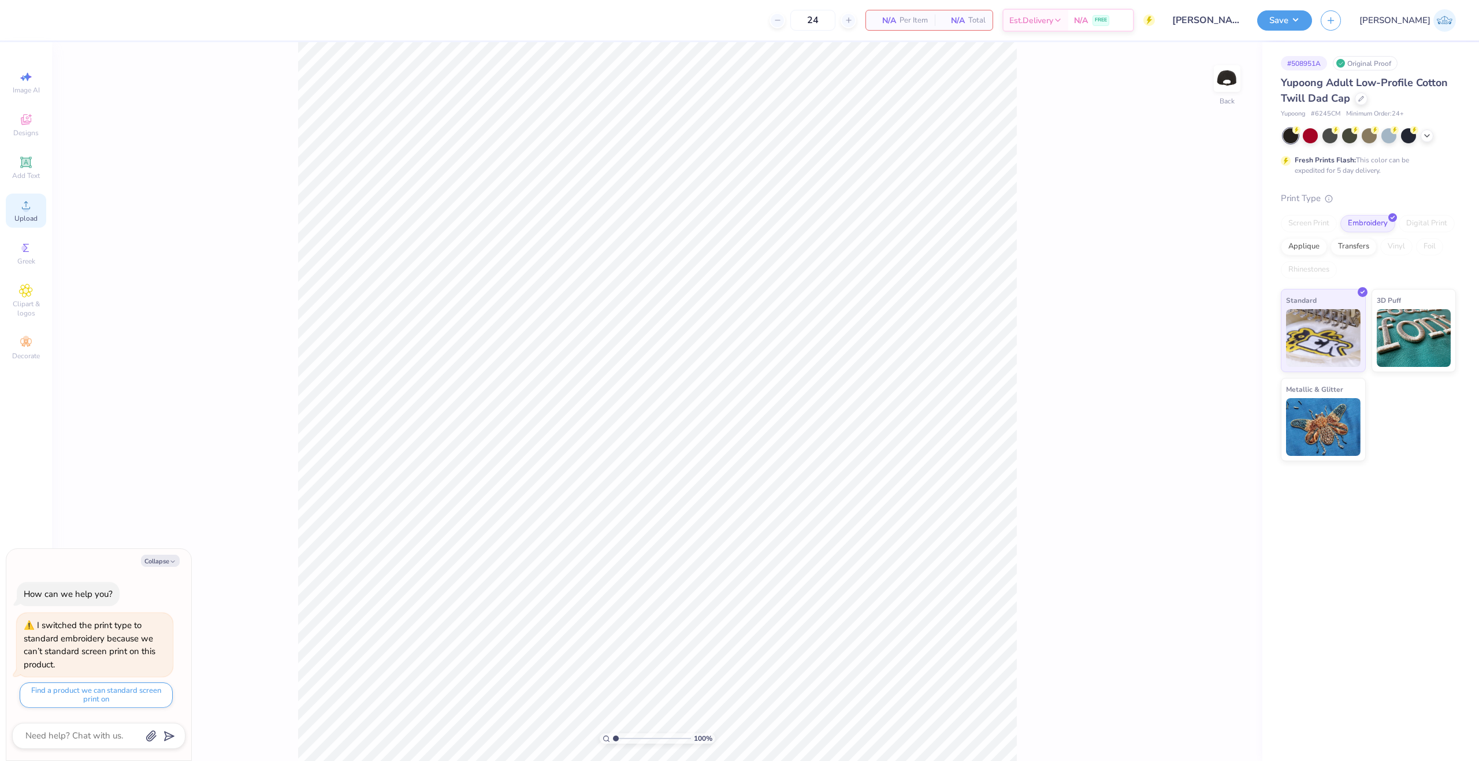
click at [30, 214] on span "Upload" at bounding box center [25, 218] width 23 height 9
click at [32, 23] on div at bounding box center [31, 19] width 16 height 16
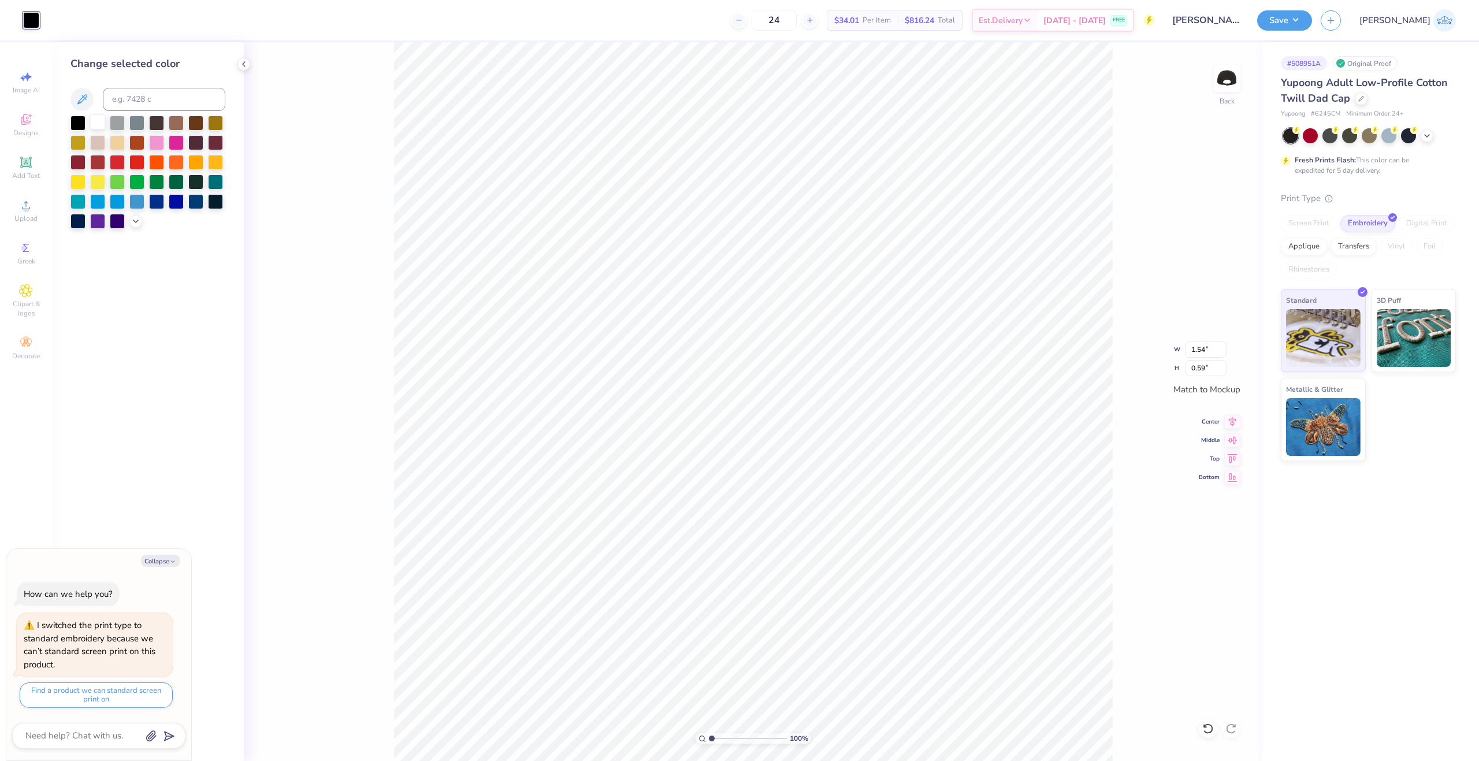
click at [99, 116] on div at bounding box center [97, 121] width 15 height 15
click at [99, 120] on div at bounding box center [97, 121] width 15 height 15
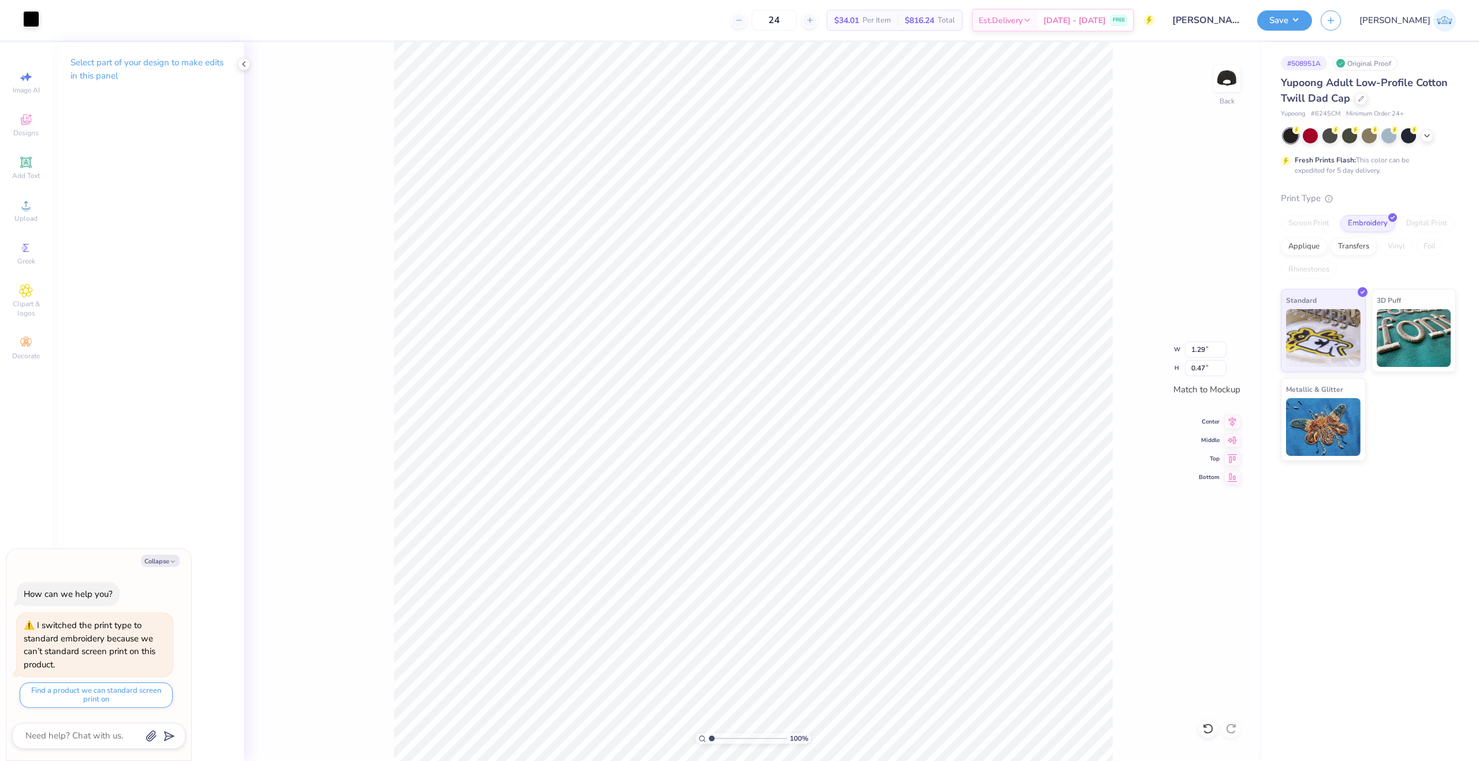
click at [29, 22] on div at bounding box center [31, 19] width 16 height 16
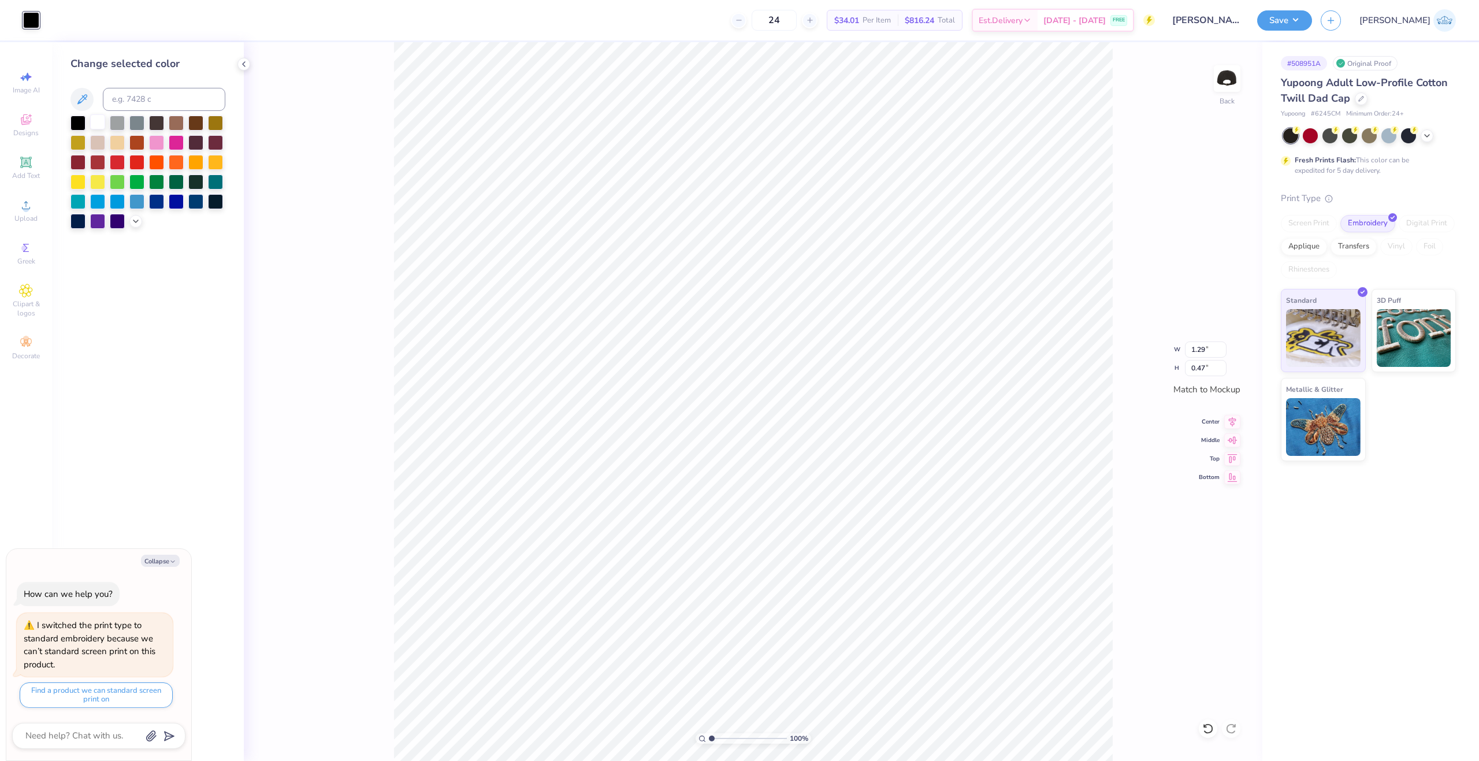
click at [95, 122] on div at bounding box center [97, 121] width 15 height 15
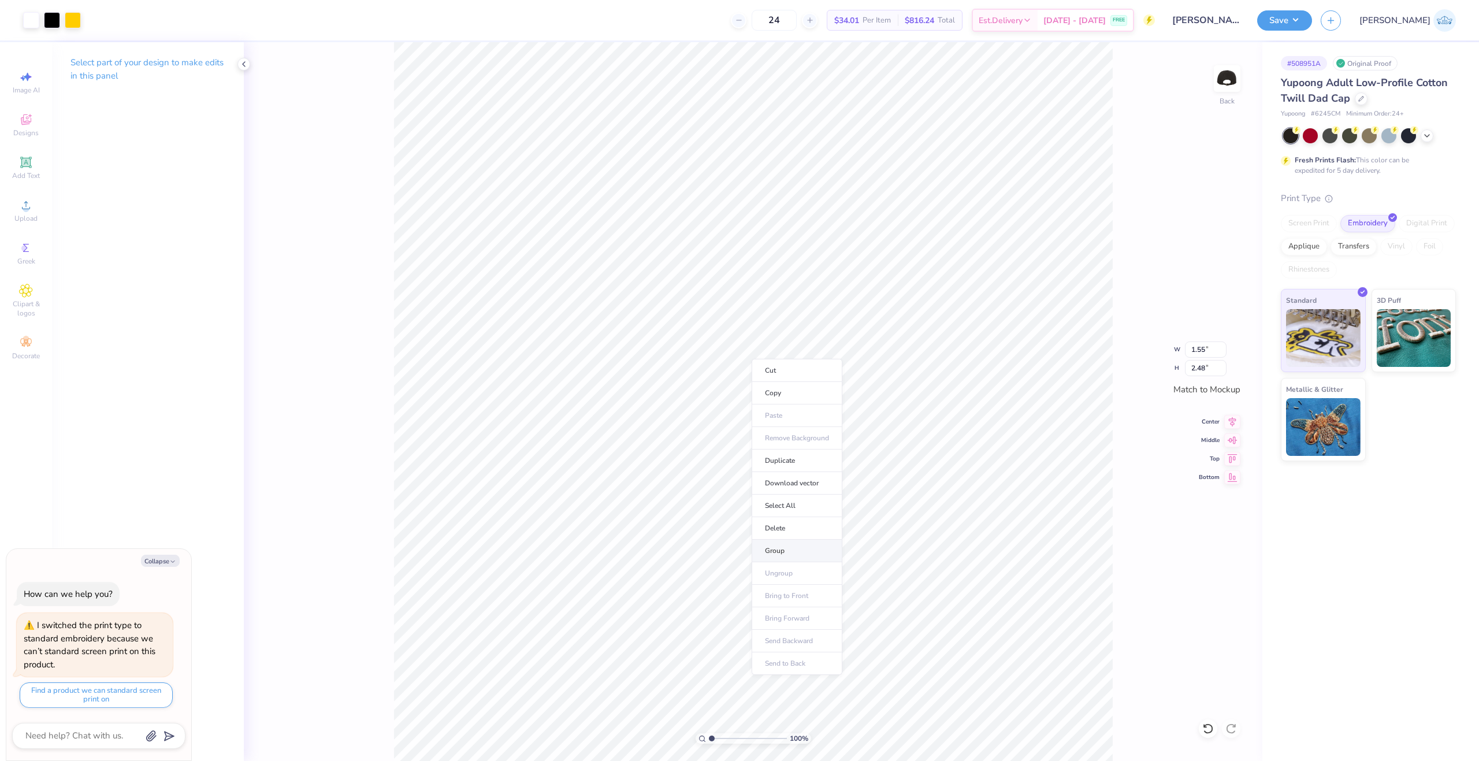
click at [796, 544] on li "Group" at bounding box center [797, 551] width 91 height 23
type textarea "x"
type input "1"
drag, startPoint x: 719, startPoint y: 736, endPoint x: 696, endPoint y: 736, distance: 23.7
click at [709, 736] on input "range" at bounding box center [748, 738] width 78 height 10
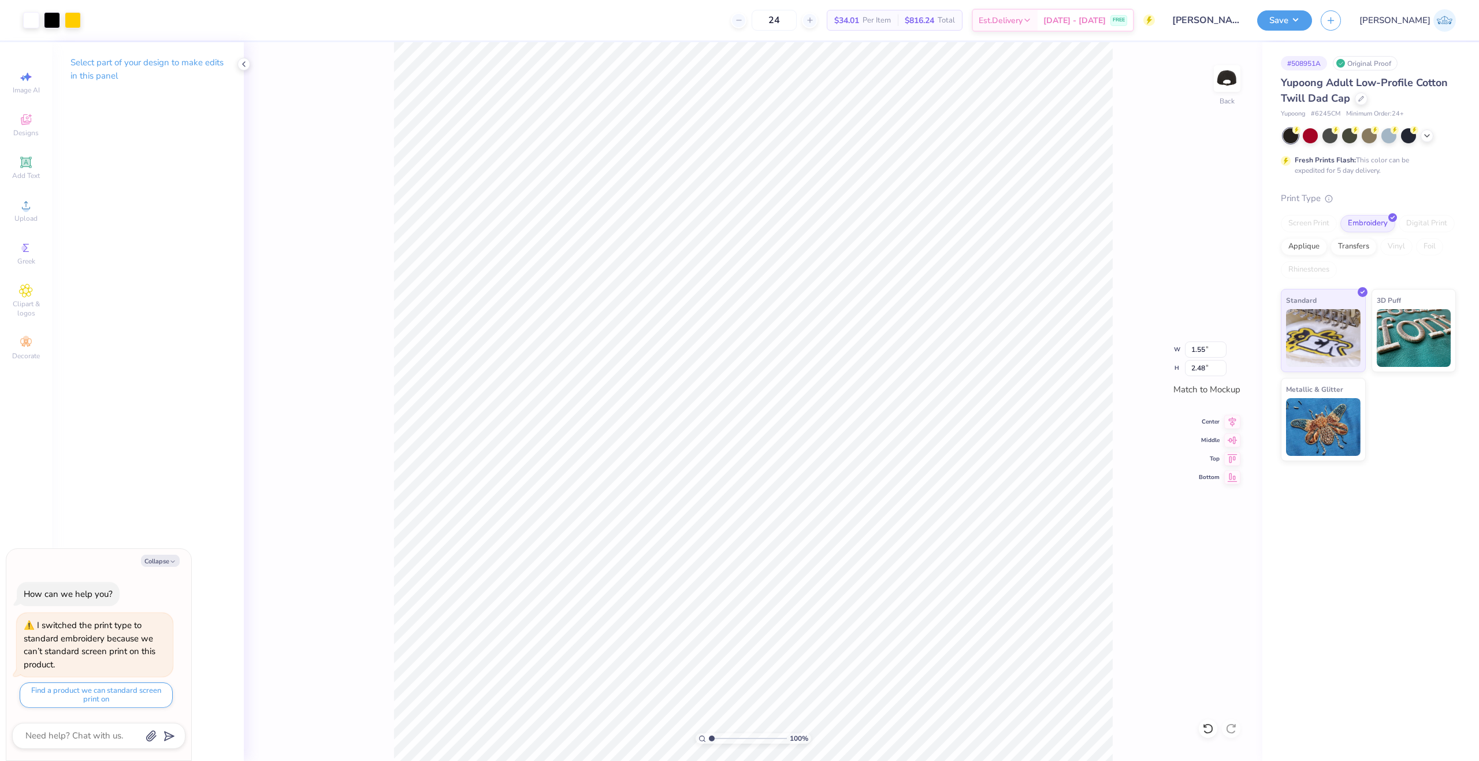
type textarea "x"
click at [1197, 370] on input "2.48" at bounding box center [1206, 368] width 42 height 16
type input "2.8"
type textarea "x"
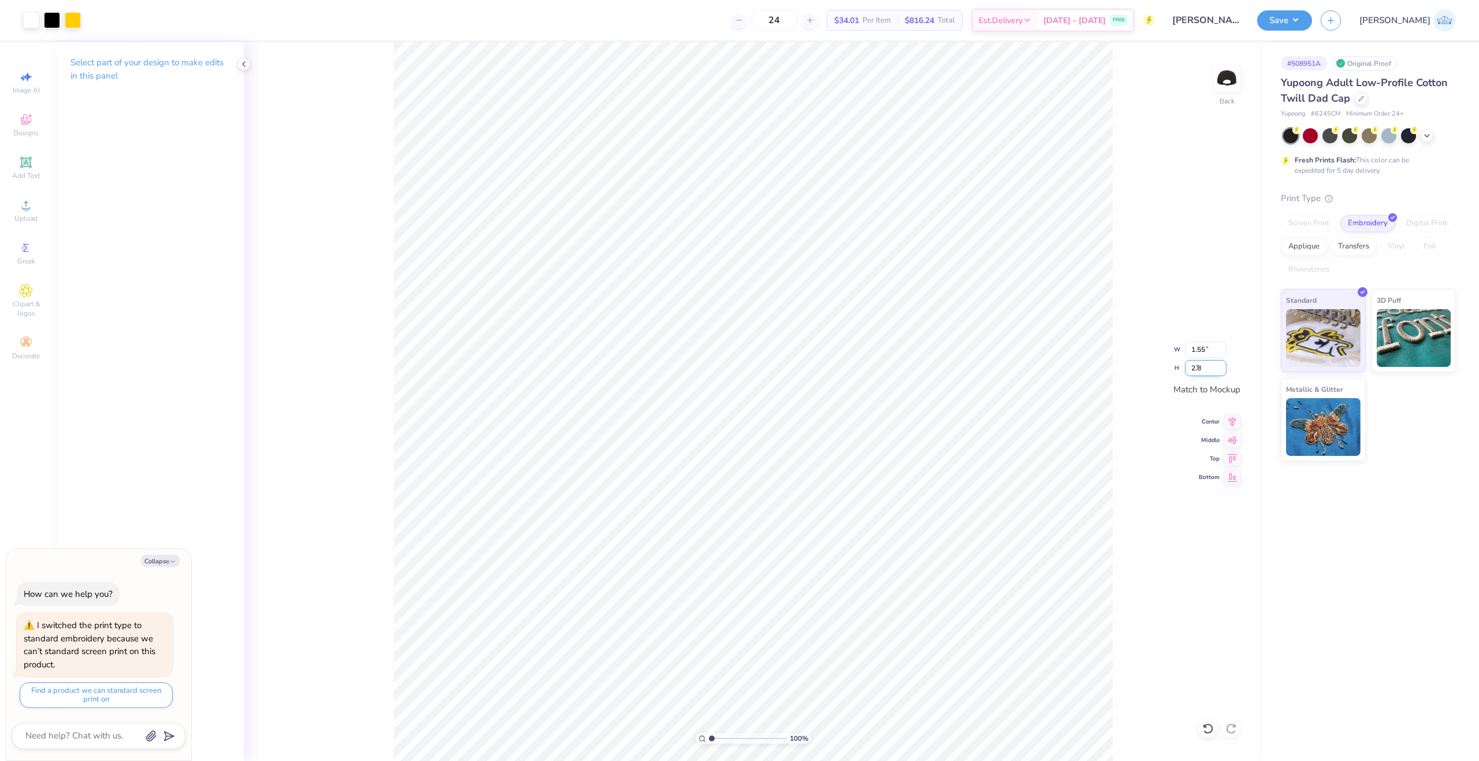
type input "1.56"
type input "2.50"
click at [1231, 428] on div "100 % Back W 1.56 1.56 " H 2.50 2.50 " Match to Mockup Center Middle Top Bottom" at bounding box center [753, 401] width 1019 height 719
click at [1234, 437] on div "100 % Back" at bounding box center [753, 401] width 1019 height 719
type textarea "x"
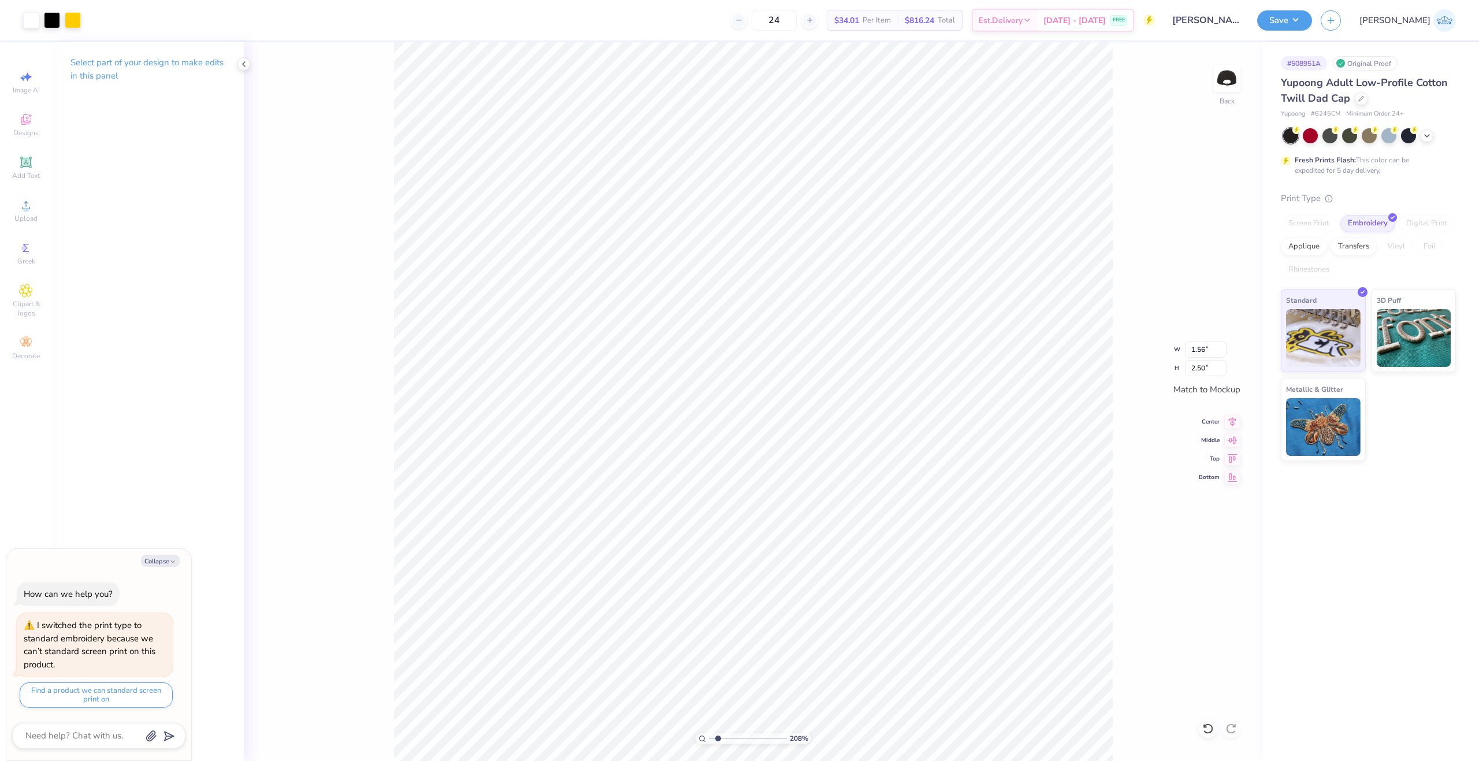
type input "1"
drag, startPoint x: 718, startPoint y: 743, endPoint x: 640, endPoint y: 760, distance: 79.2
click at [709, 744] on input "range" at bounding box center [748, 738] width 78 height 10
click at [1312, 26] on button "Save" at bounding box center [1284, 19] width 55 height 20
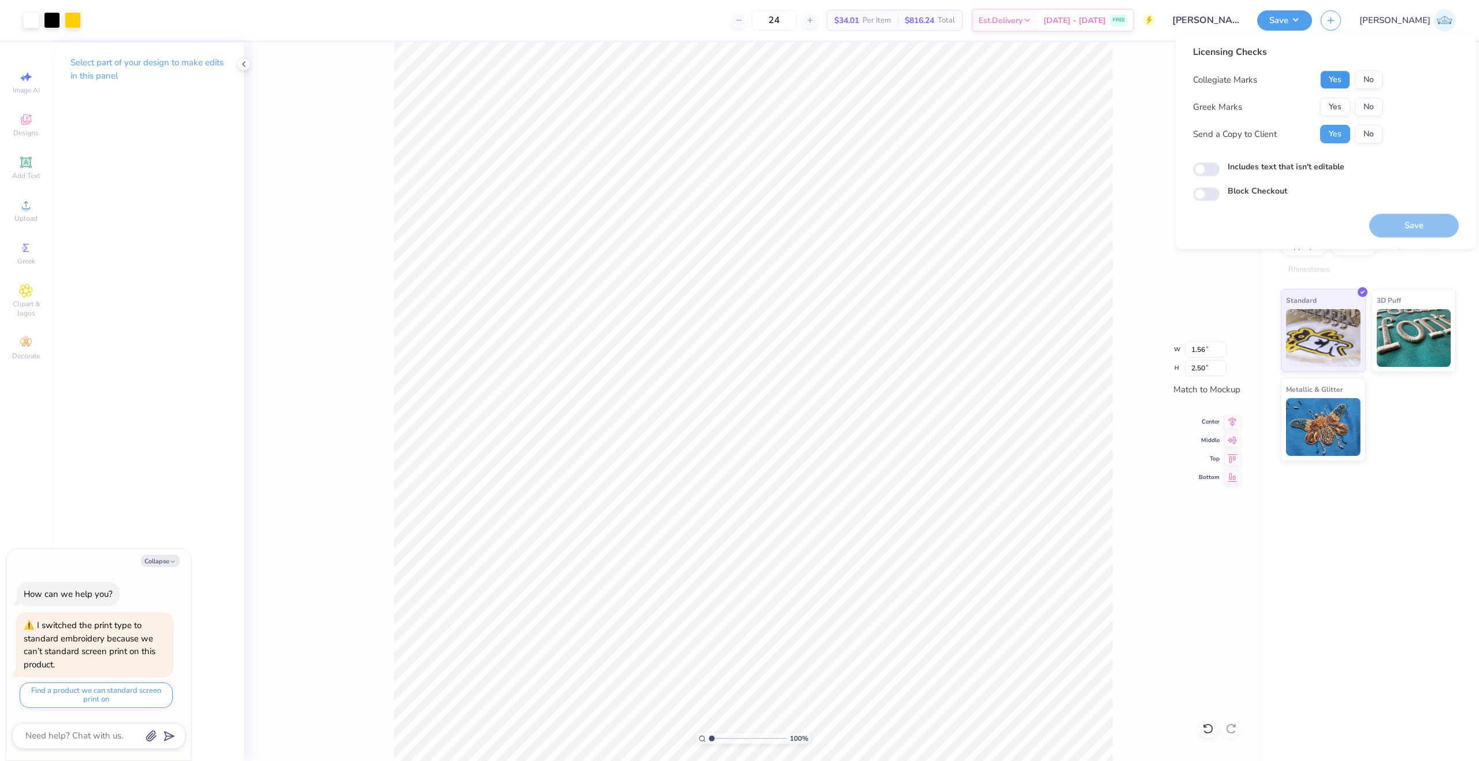
click at [1338, 77] on button "Yes" at bounding box center [1335, 79] width 30 height 18
click at [1362, 94] on div "Collegiate Marks Yes No Greek Marks Yes No Send a Copy to Client Yes No" at bounding box center [1288, 106] width 190 height 73
click at [1366, 101] on button "No" at bounding box center [1369, 107] width 28 height 18
type textarea "x"
click at [1215, 170] on input "Includes text that isn't editable" at bounding box center [1206, 169] width 27 height 14
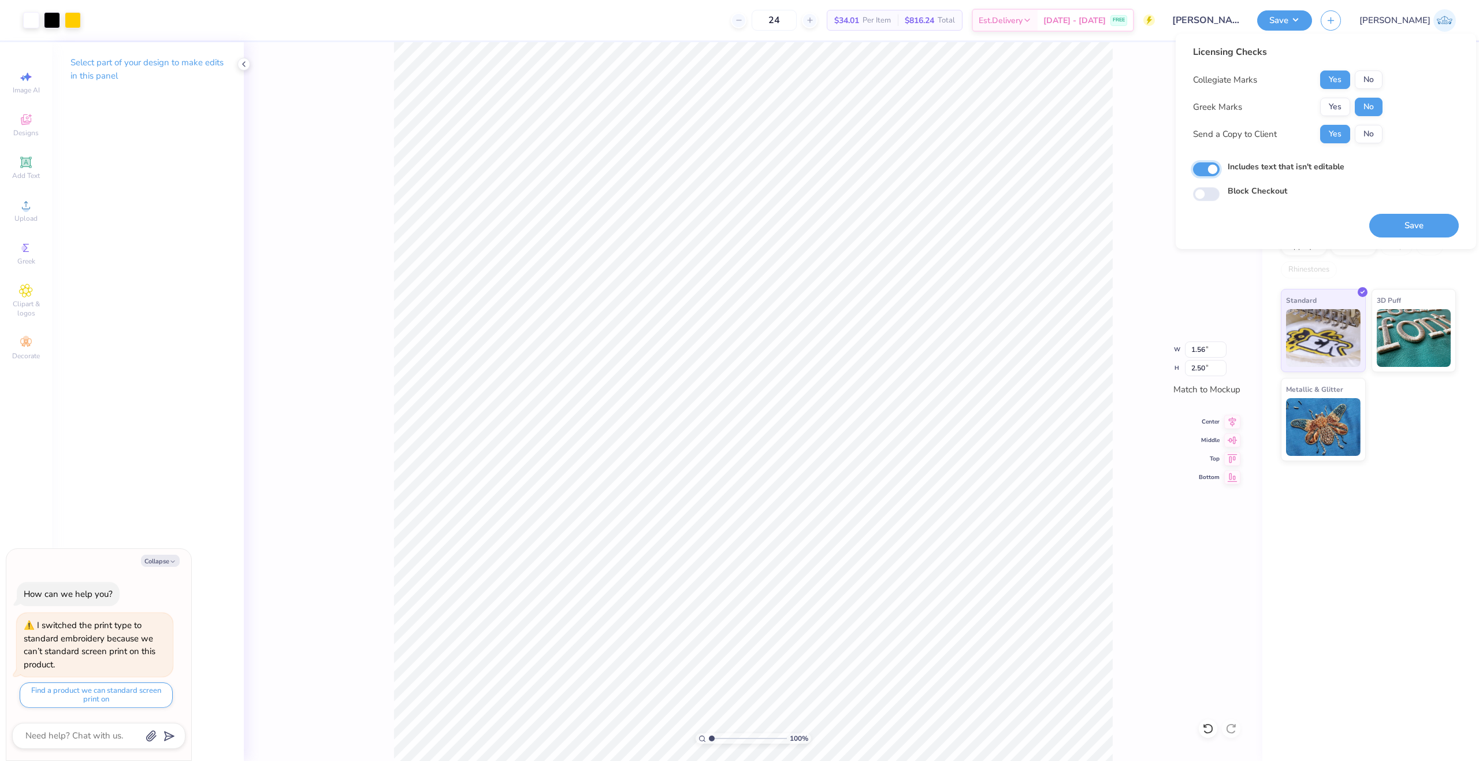
checkbox input "true"
click at [1416, 225] on button "Save" at bounding box center [1414, 226] width 90 height 24
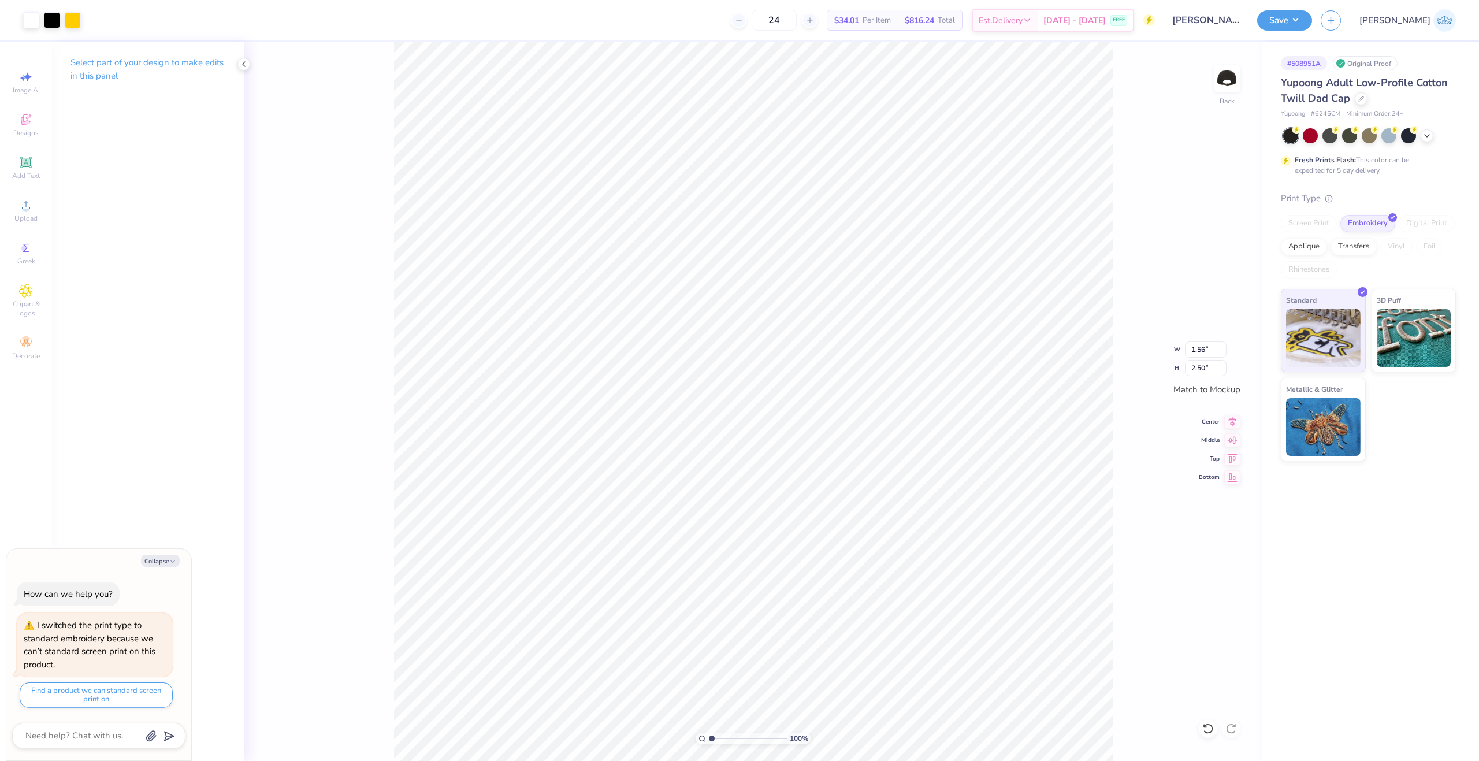
type textarea "x"
type input "2.3"
click at [722, 737] on input "range" at bounding box center [748, 738] width 78 height 10
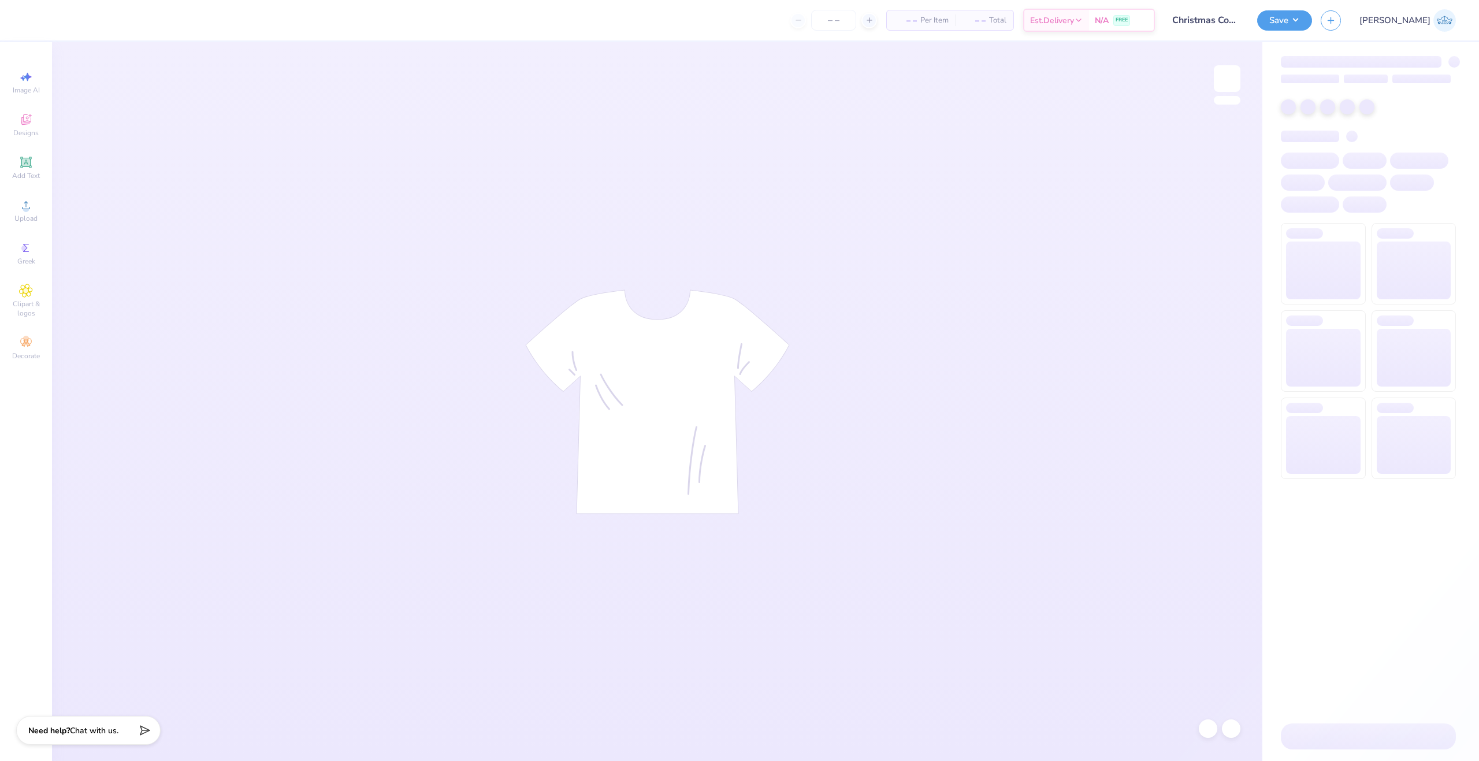
type input "Christmas Cocktail PIKE"
type input "50"
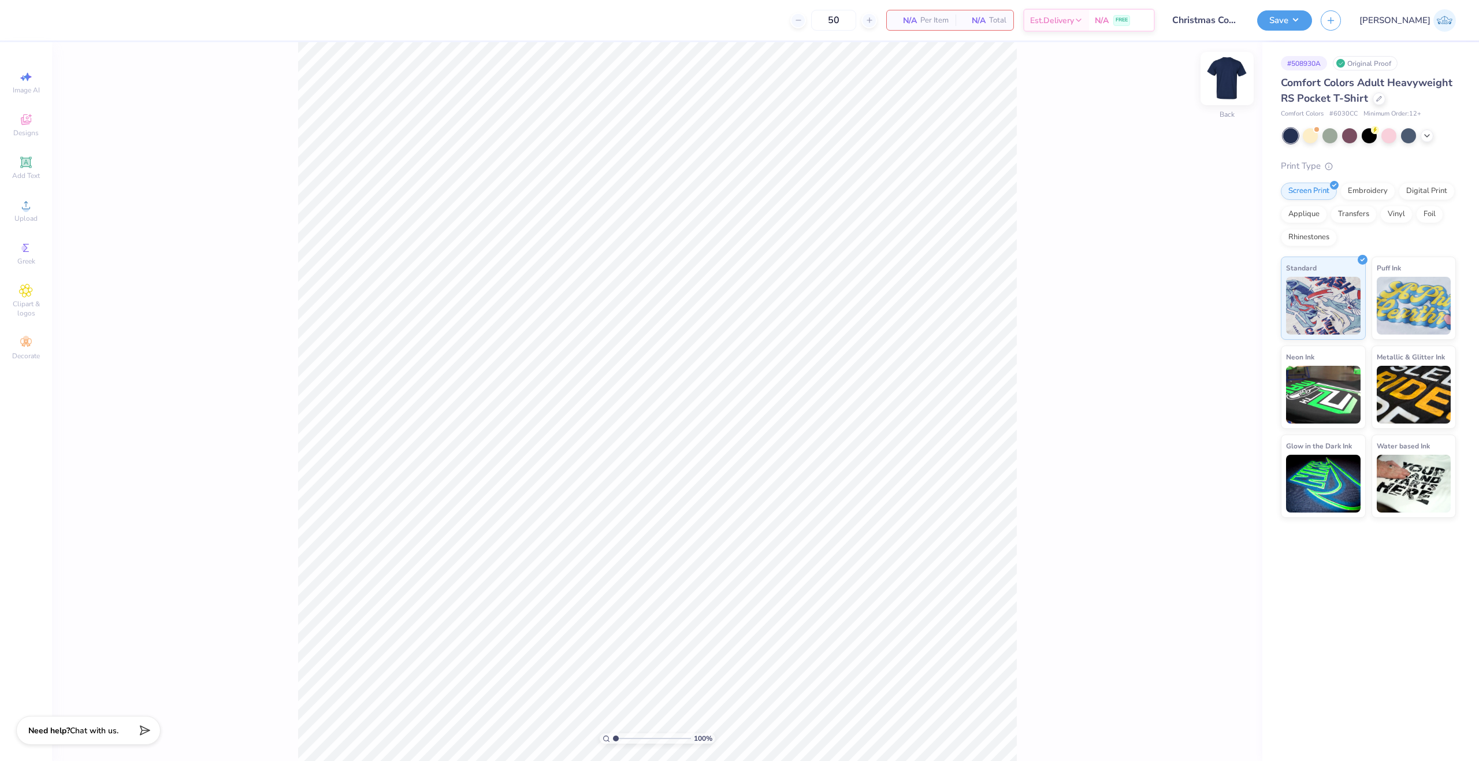
click at [1234, 65] on div at bounding box center [1227, 78] width 53 height 53
click at [1234, 79] on img at bounding box center [1227, 78] width 46 height 46
